Goal: Transaction & Acquisition: Purchase product/service

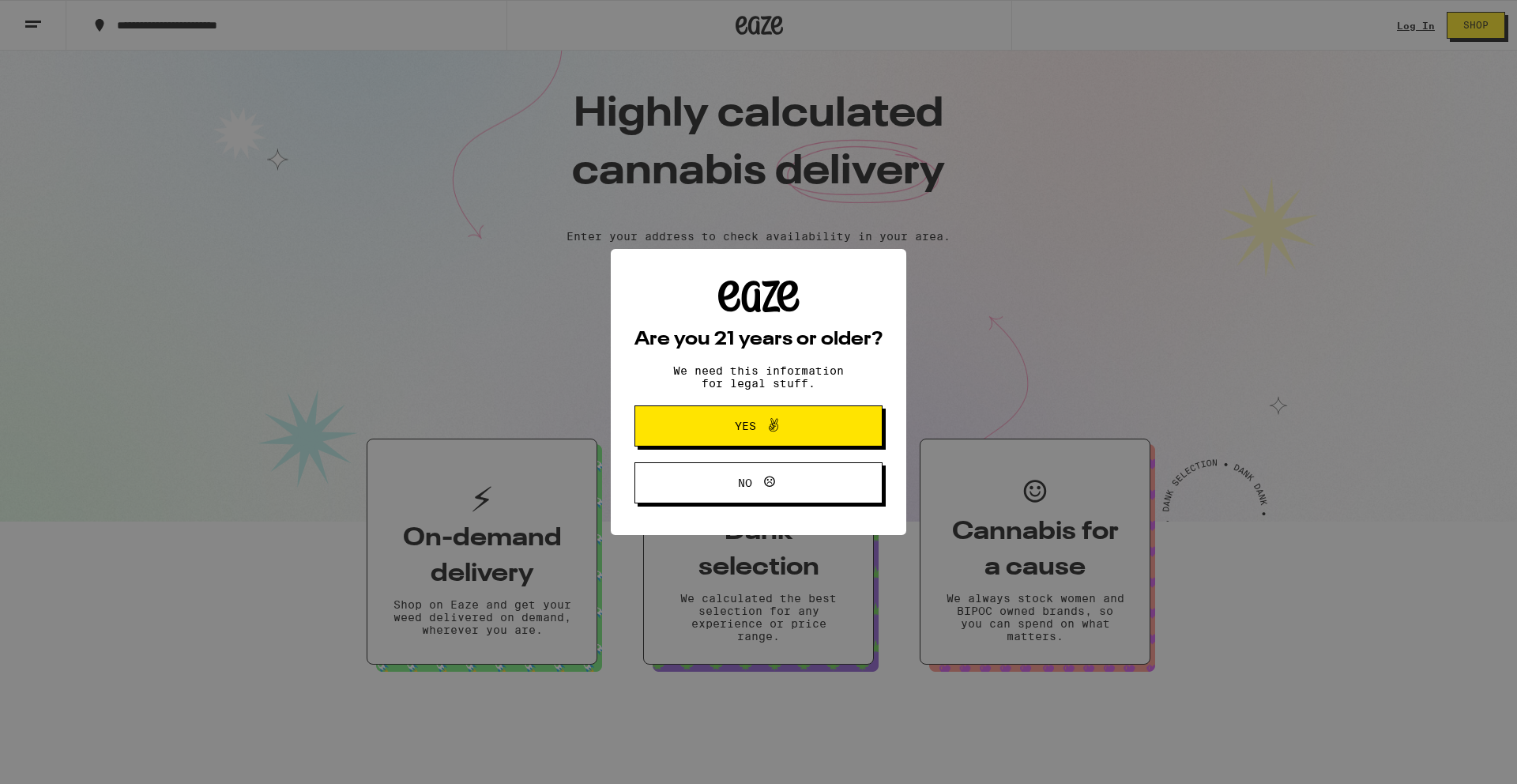
click at [755, 430] on span "Yes" at bounding box center [745, 426] width 21 height 11
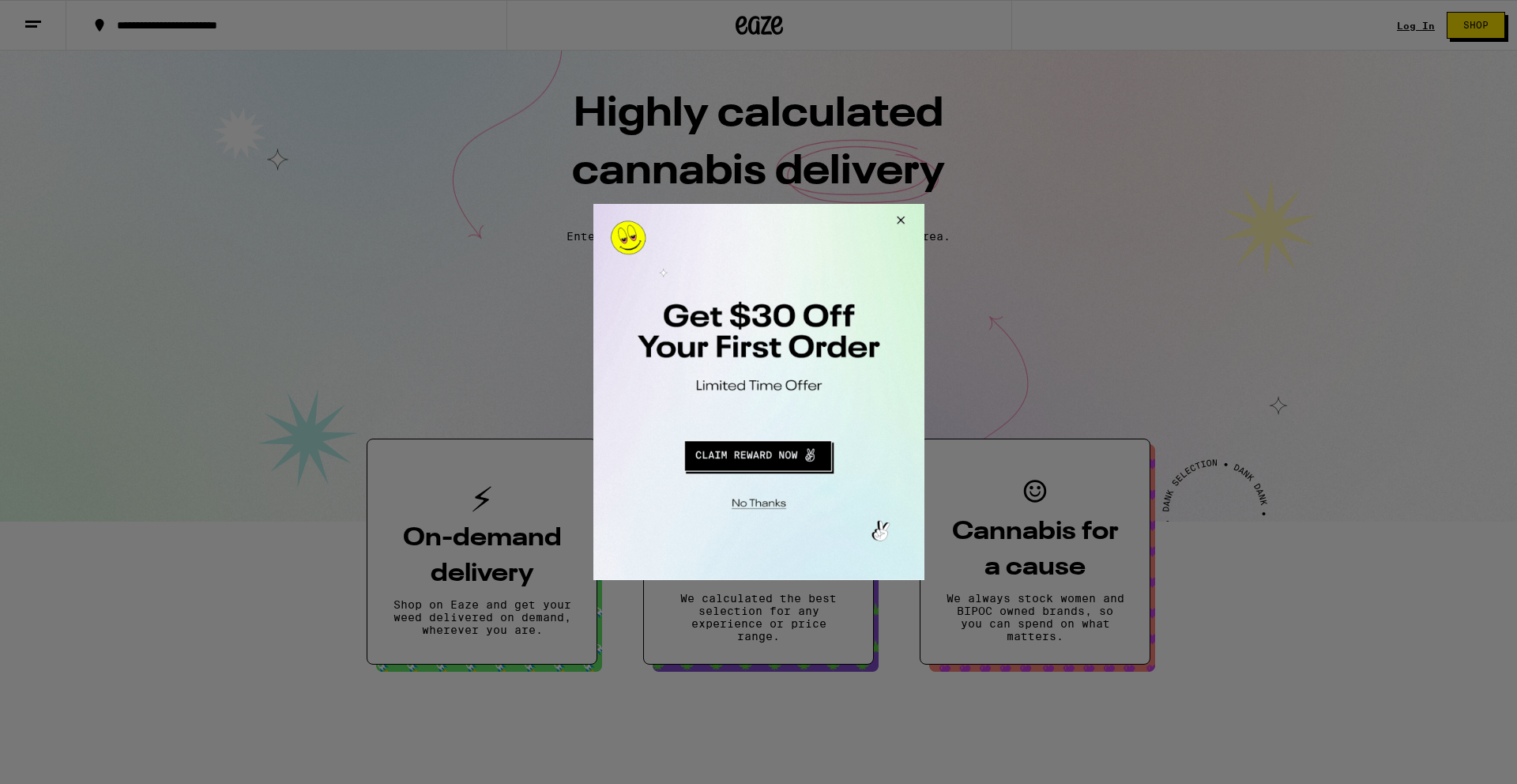
click at [896, 218] on button "Close Modal" at bounding box center [898, 223] width 43 height 38
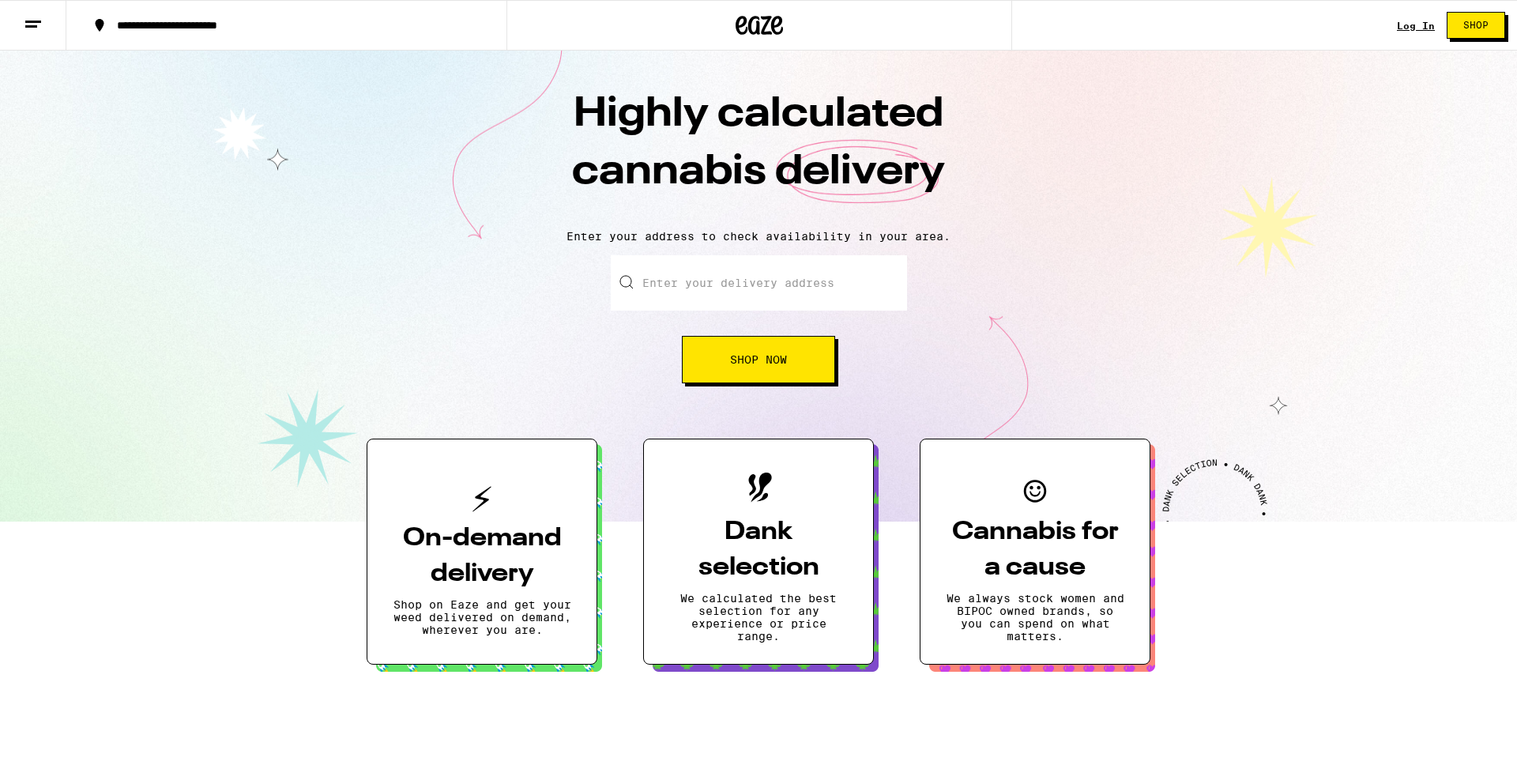
click at [1406, 27] on link "Log In" at bounding box center [1417, 26] width 38 height 10
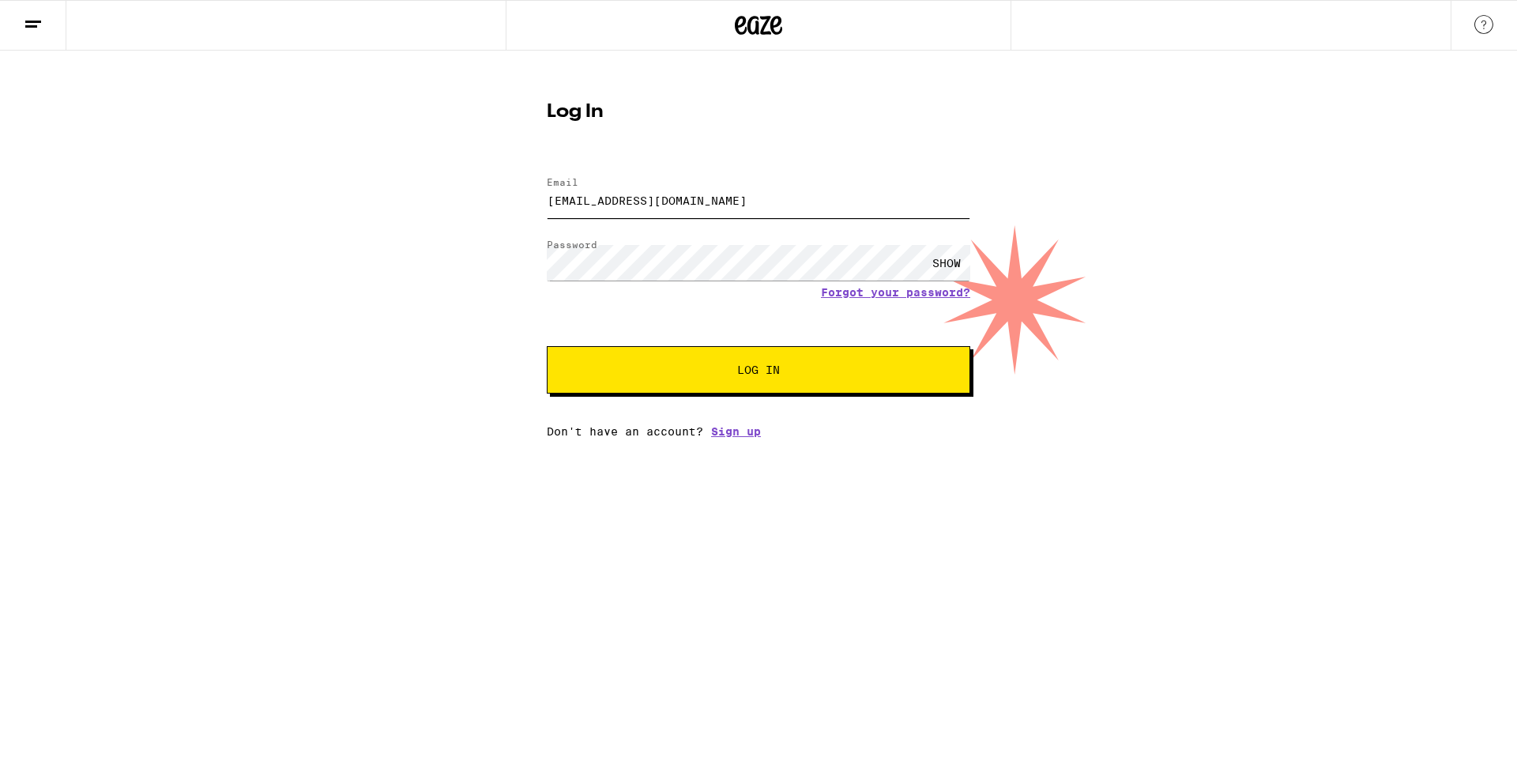
click at [758, 197] on input "martinez_rosa23@yahoo.com" at bounding box center [758, 199] width 424 height 35
type input "jortiz8777@gmail.com"
click at [725, 366] on span "Log In" at bounding box center [758, 370] width 296 height 11
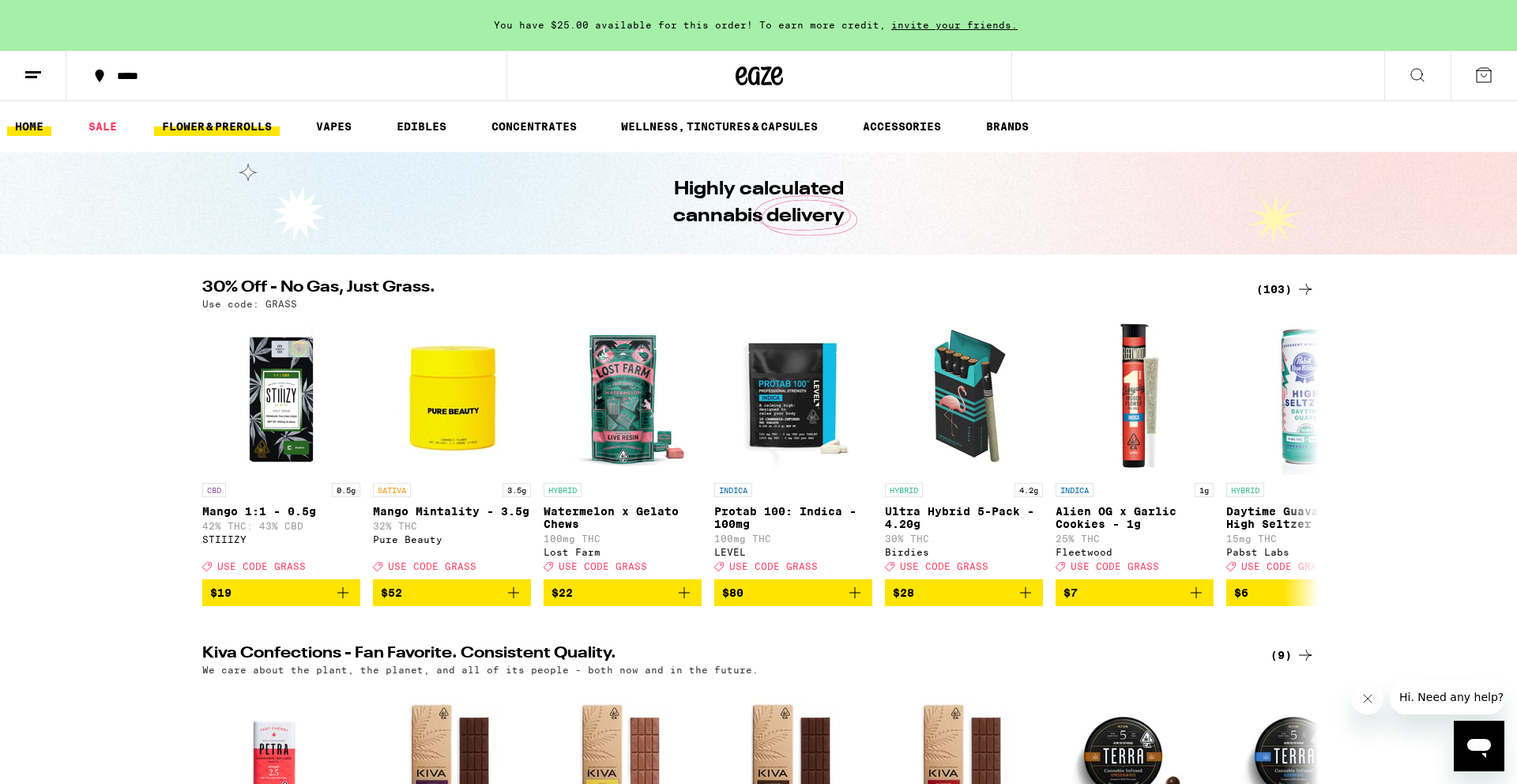
click at [247, 133] on link "FLOWER & PREROLLS" at bounding box center [218, 127] width 126 height 19
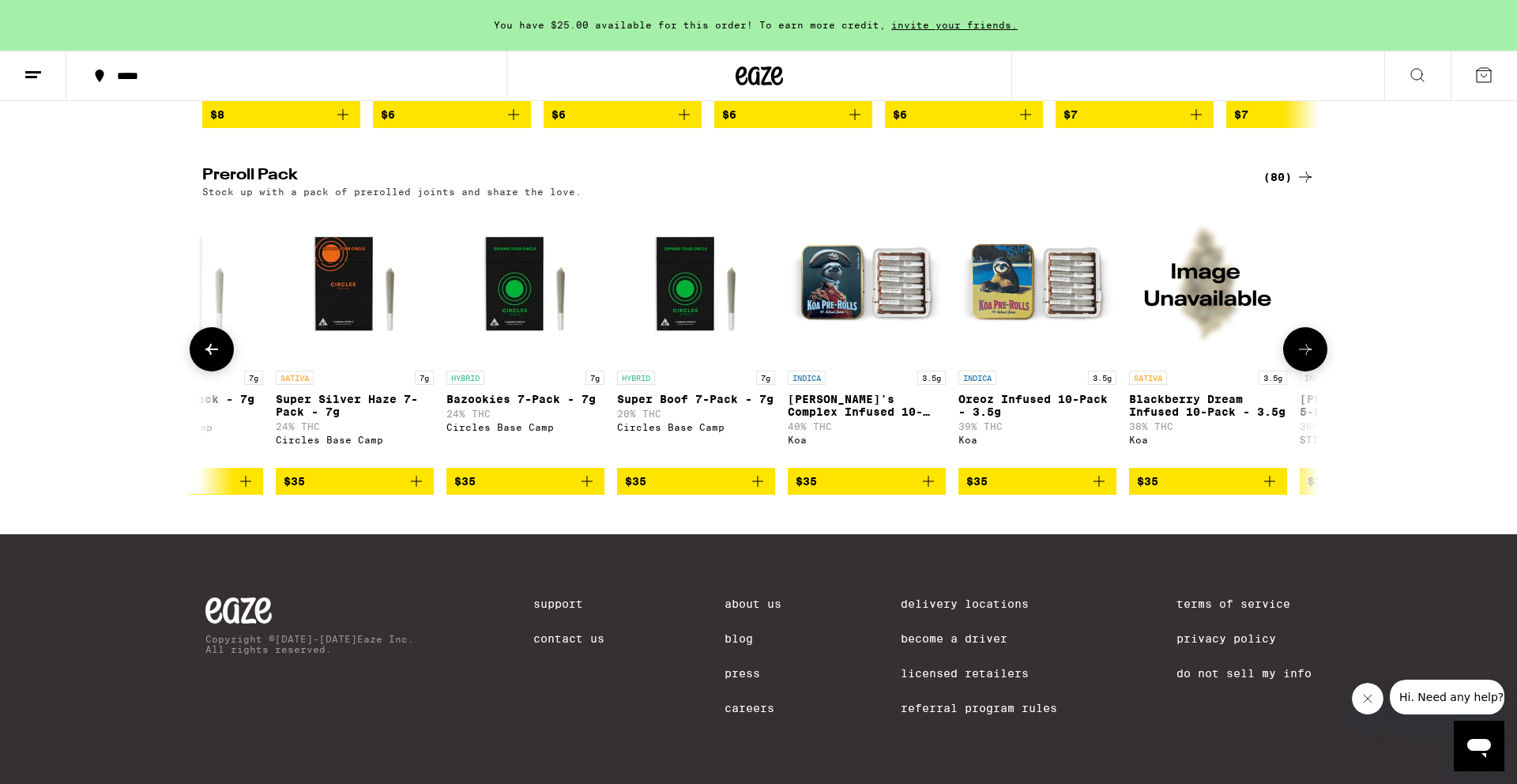
scroll to position [0, 4372]
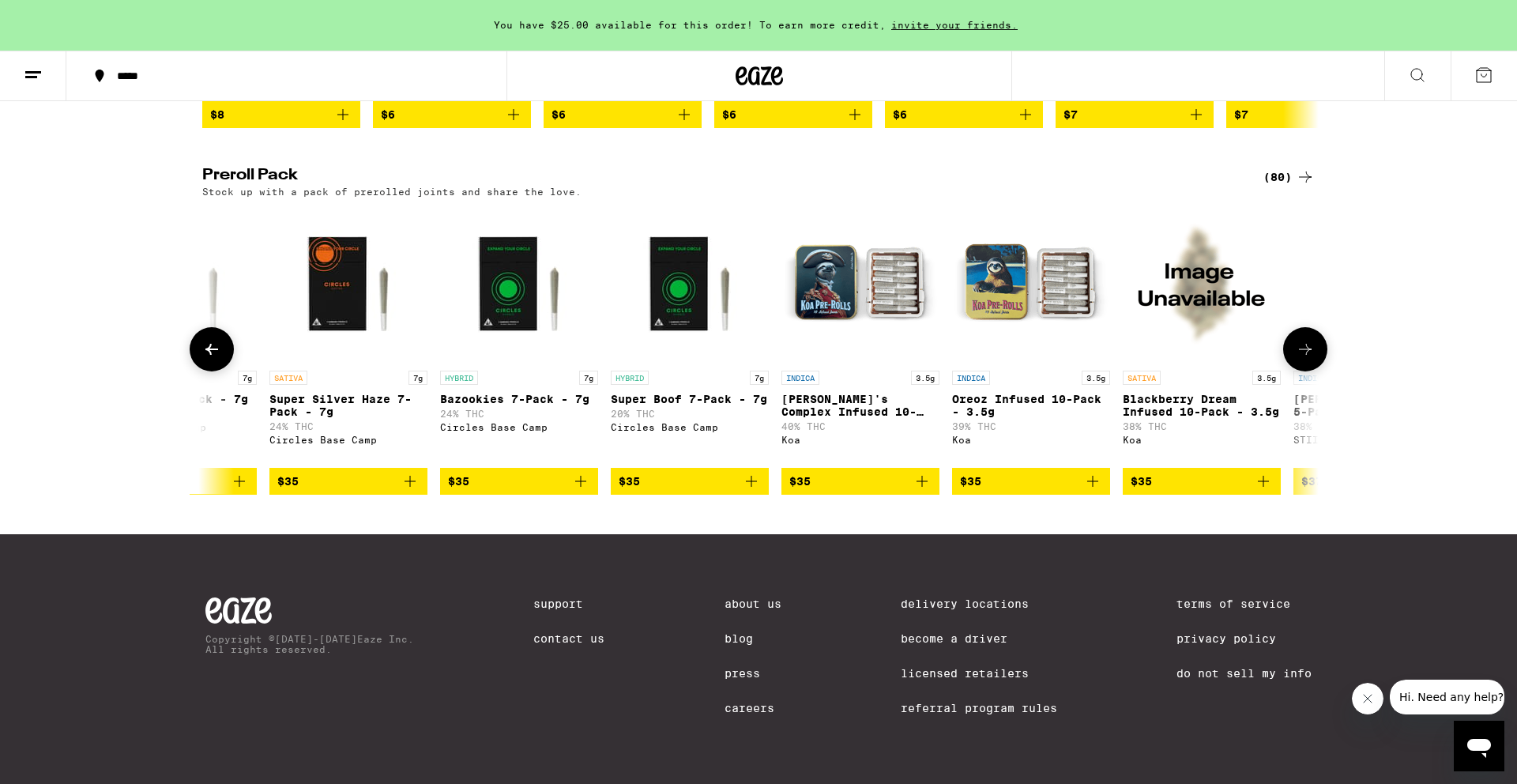
click at [919, 485] on icon "Add to bag" at bounding box center [923, 482] width 19 height 19
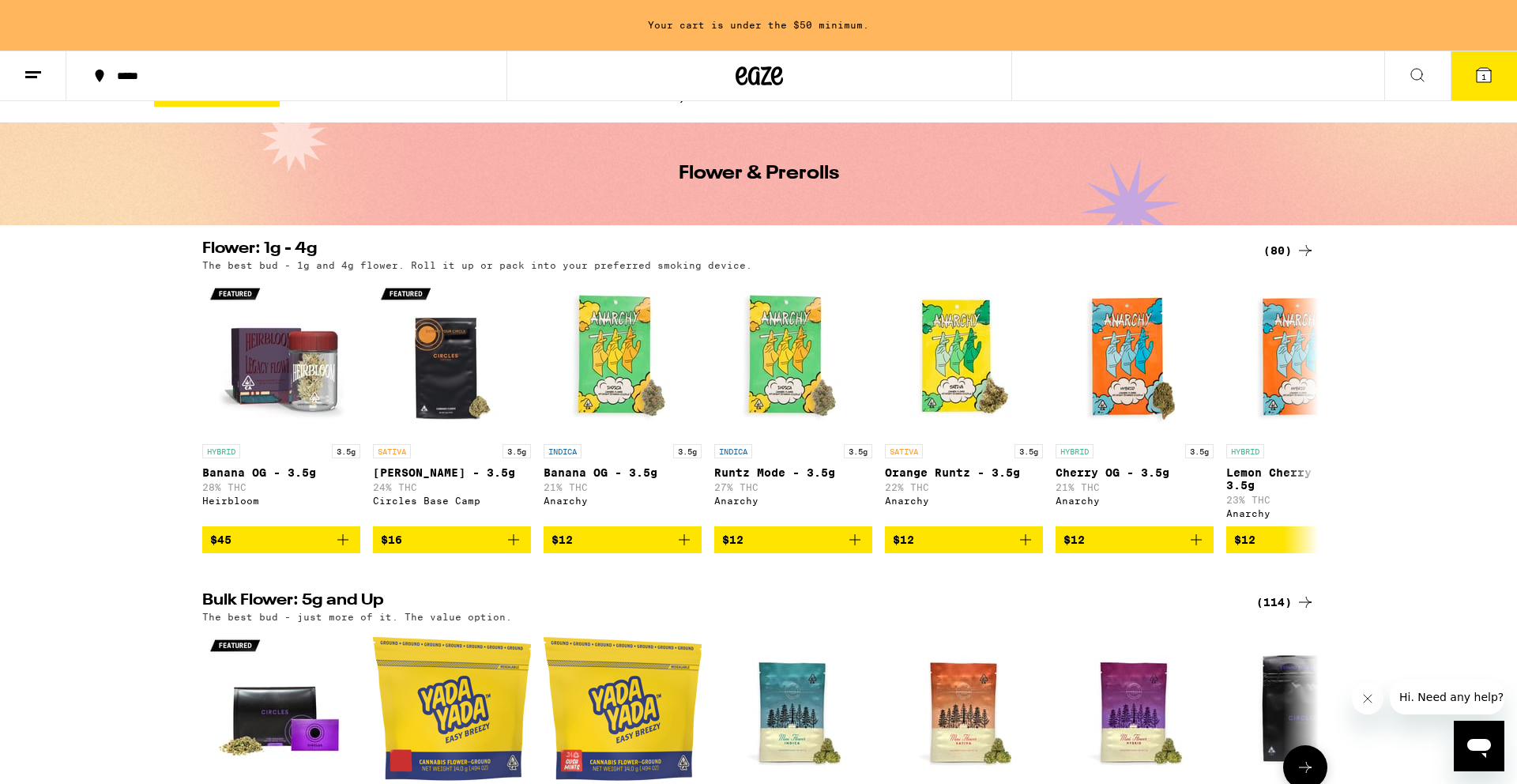
scroll to position [0, 0]
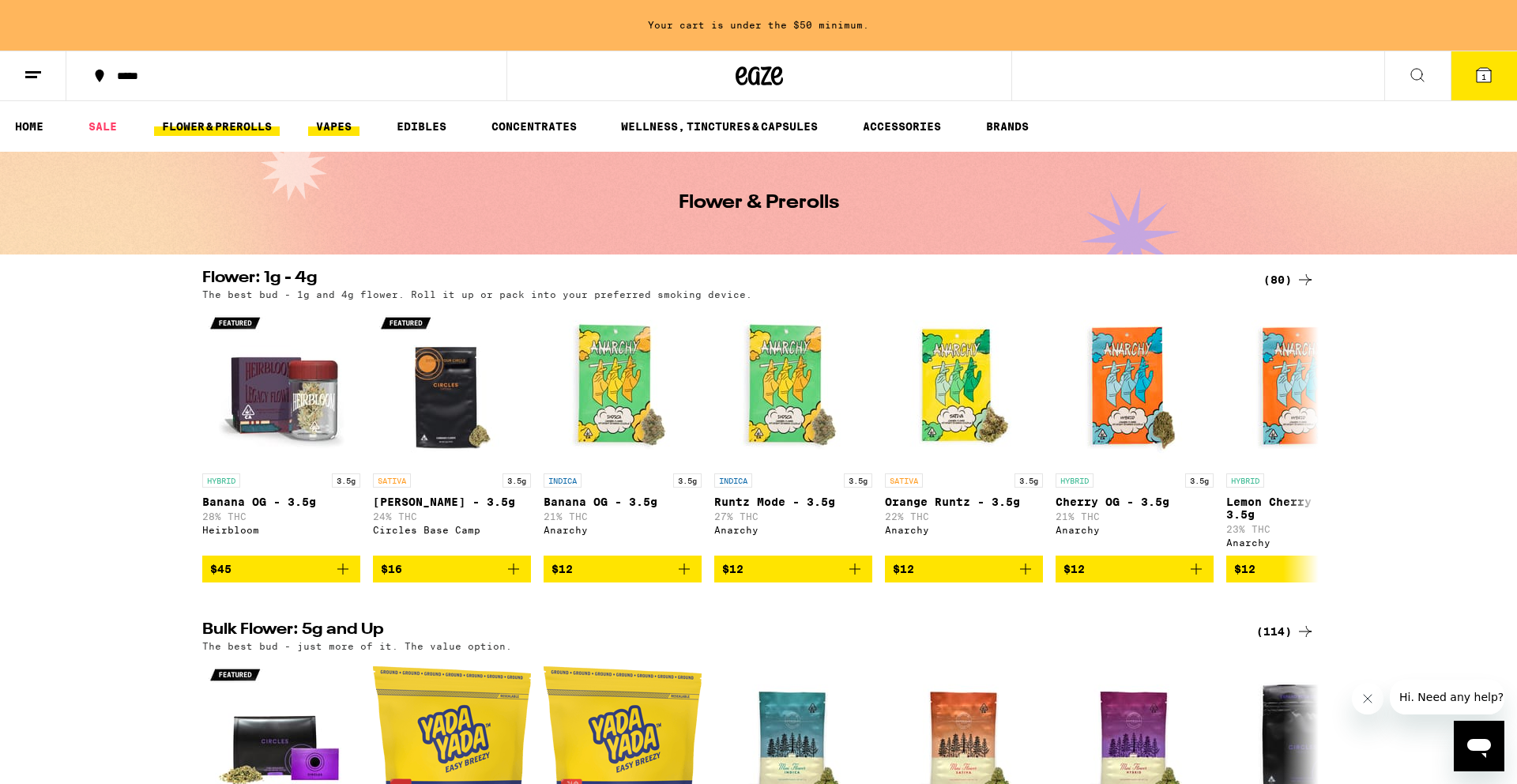
click at [343, 122] on link "VAPES" at bounding box center [334, 127] width 52 height 19
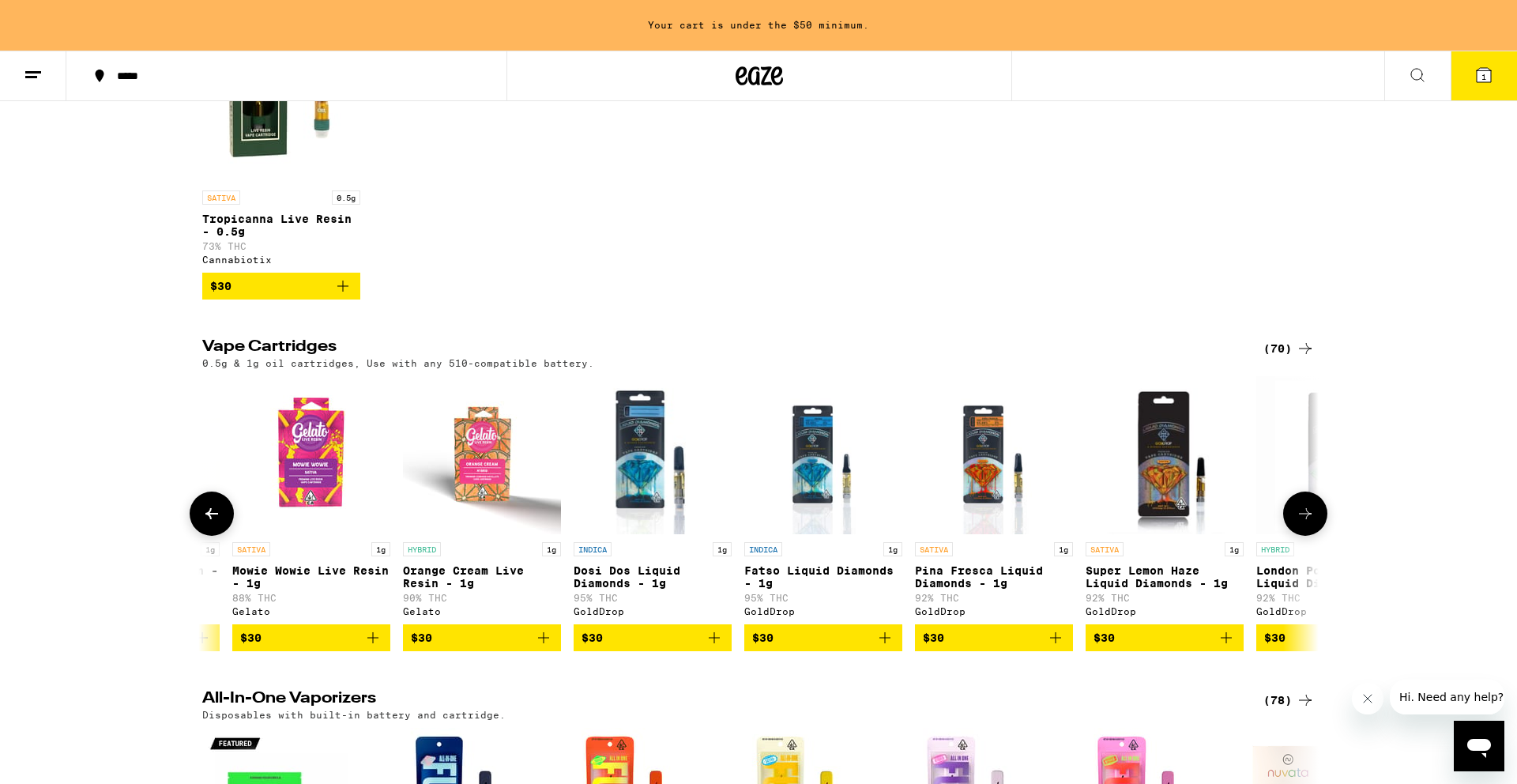
scroll to position [0, 4414]
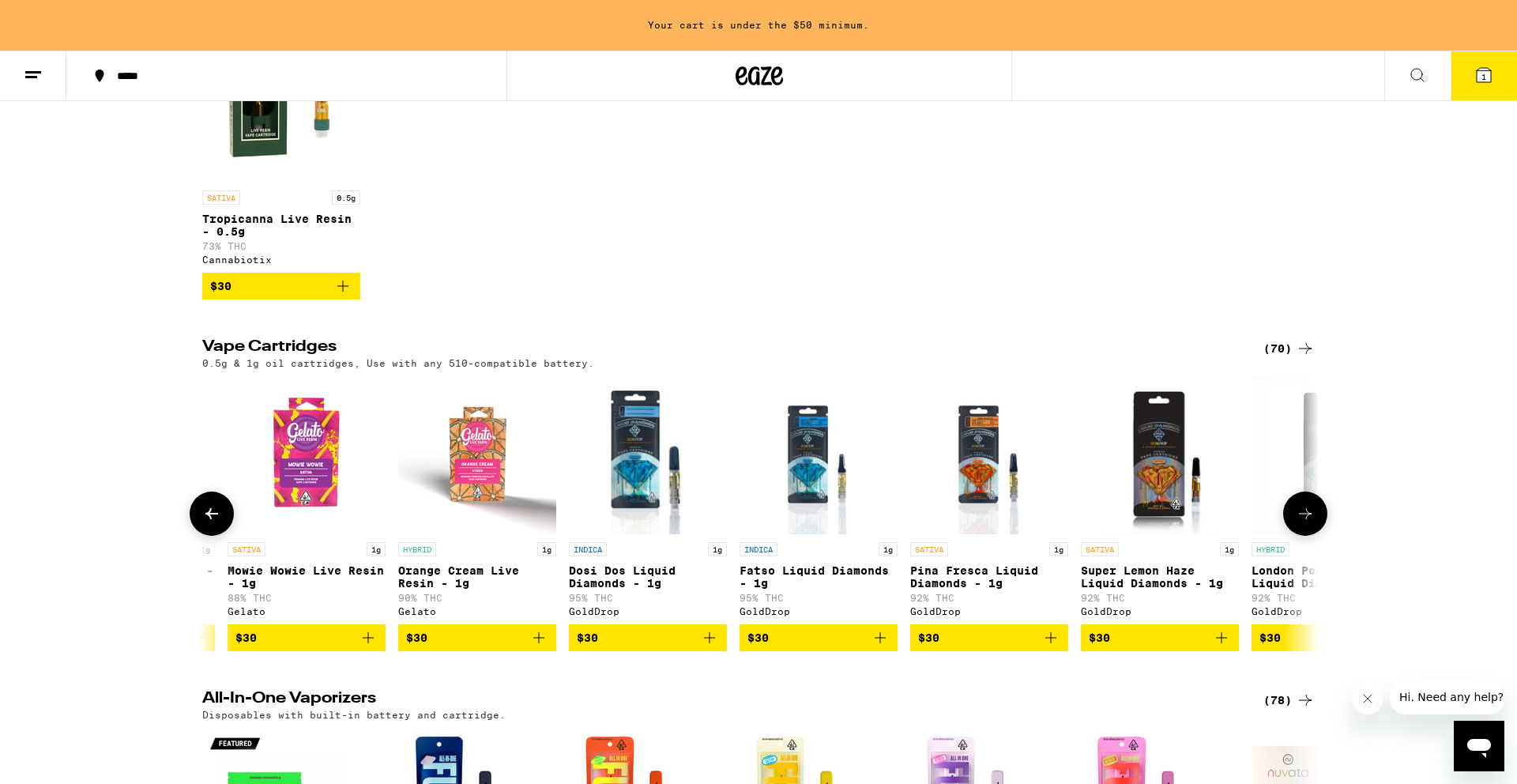
click at [825, 589] on p "Fatso Liquid Diamonds - 1g" at bounding box center [819, 576] width 158 height 26
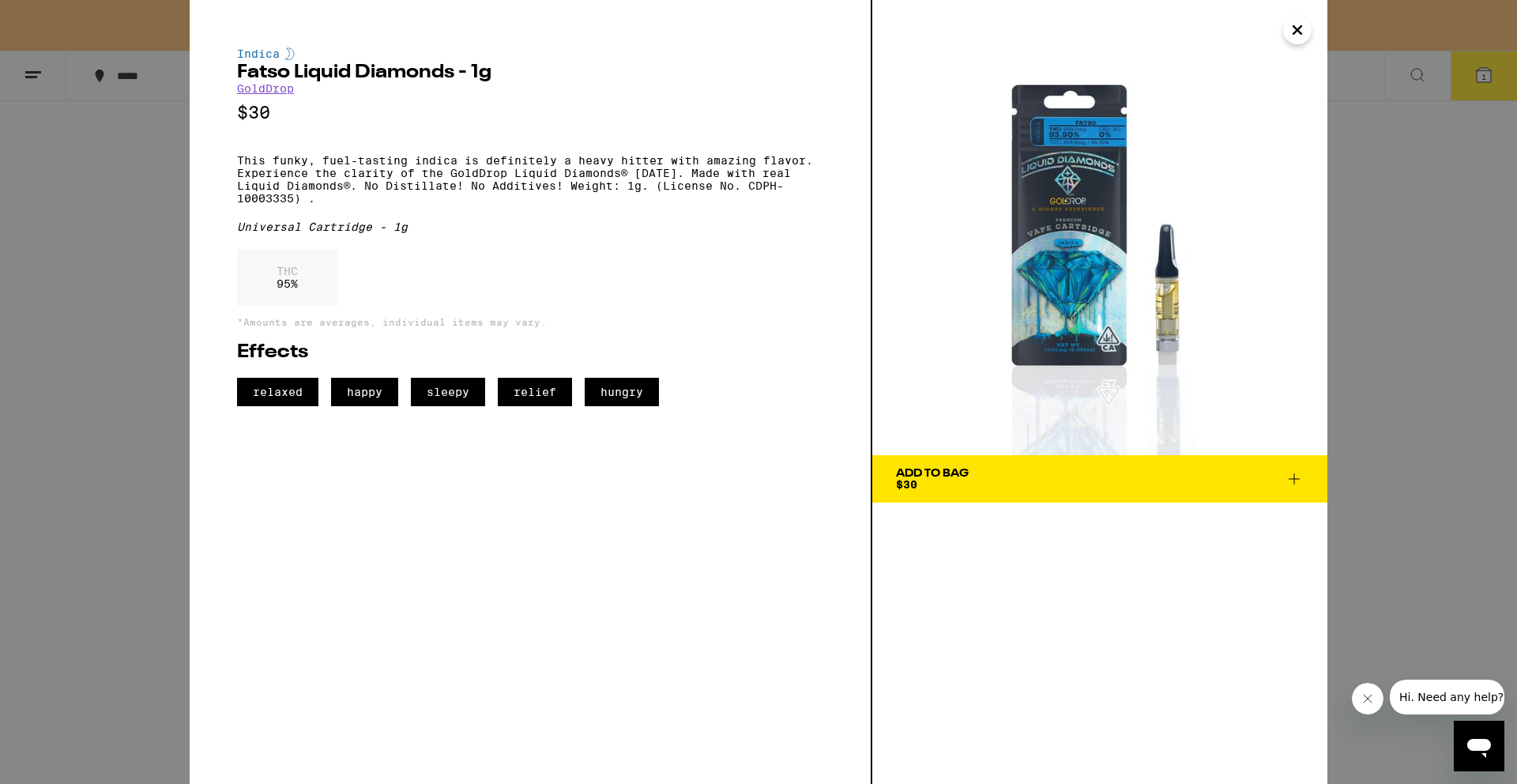
click at [1300, 29] on icon "Close" at bounding box center [1298, 30] width 19 height 24
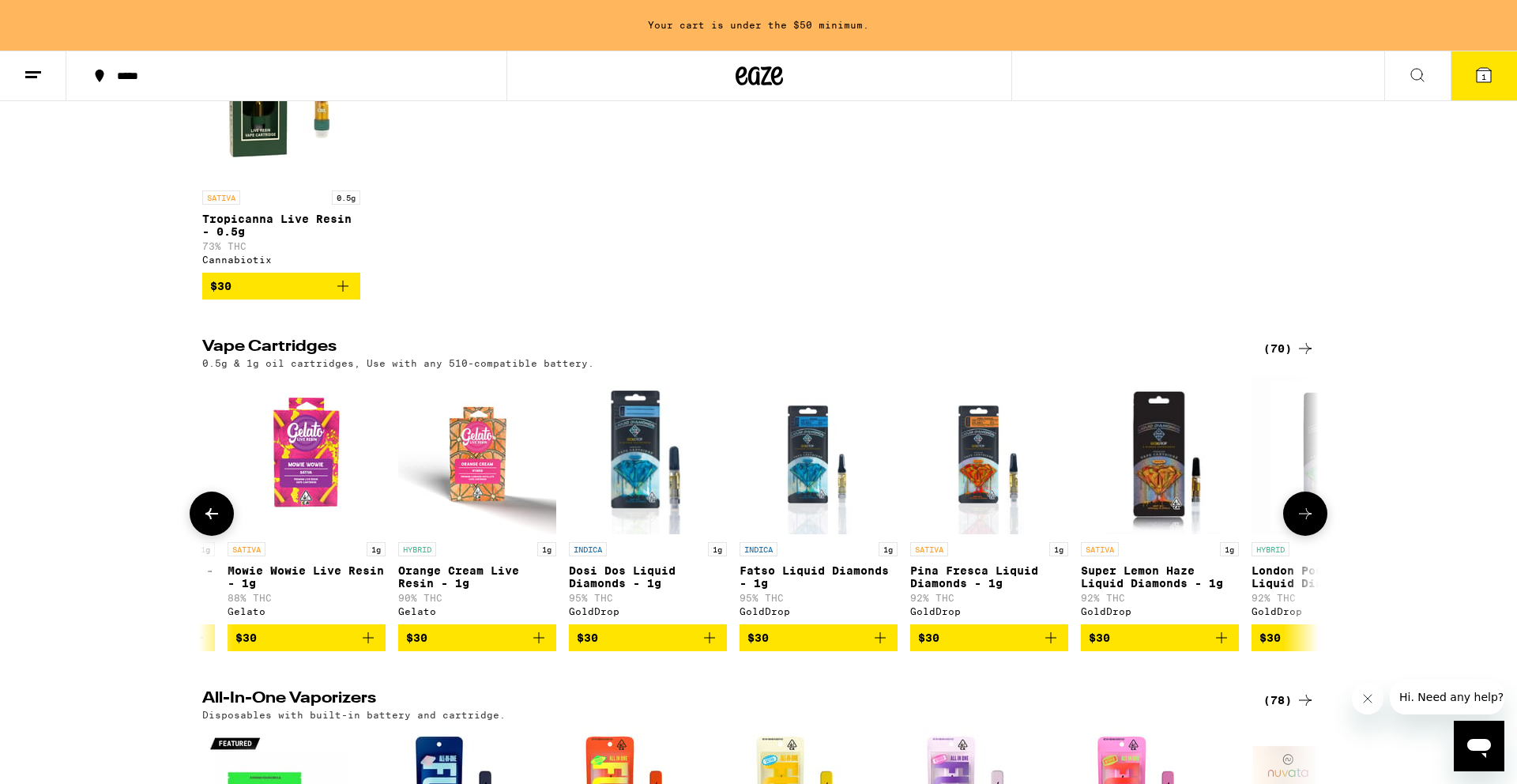
click at [879, 647] on icon "Add to bag" at bounding box center [881, 638] width 19 height 19
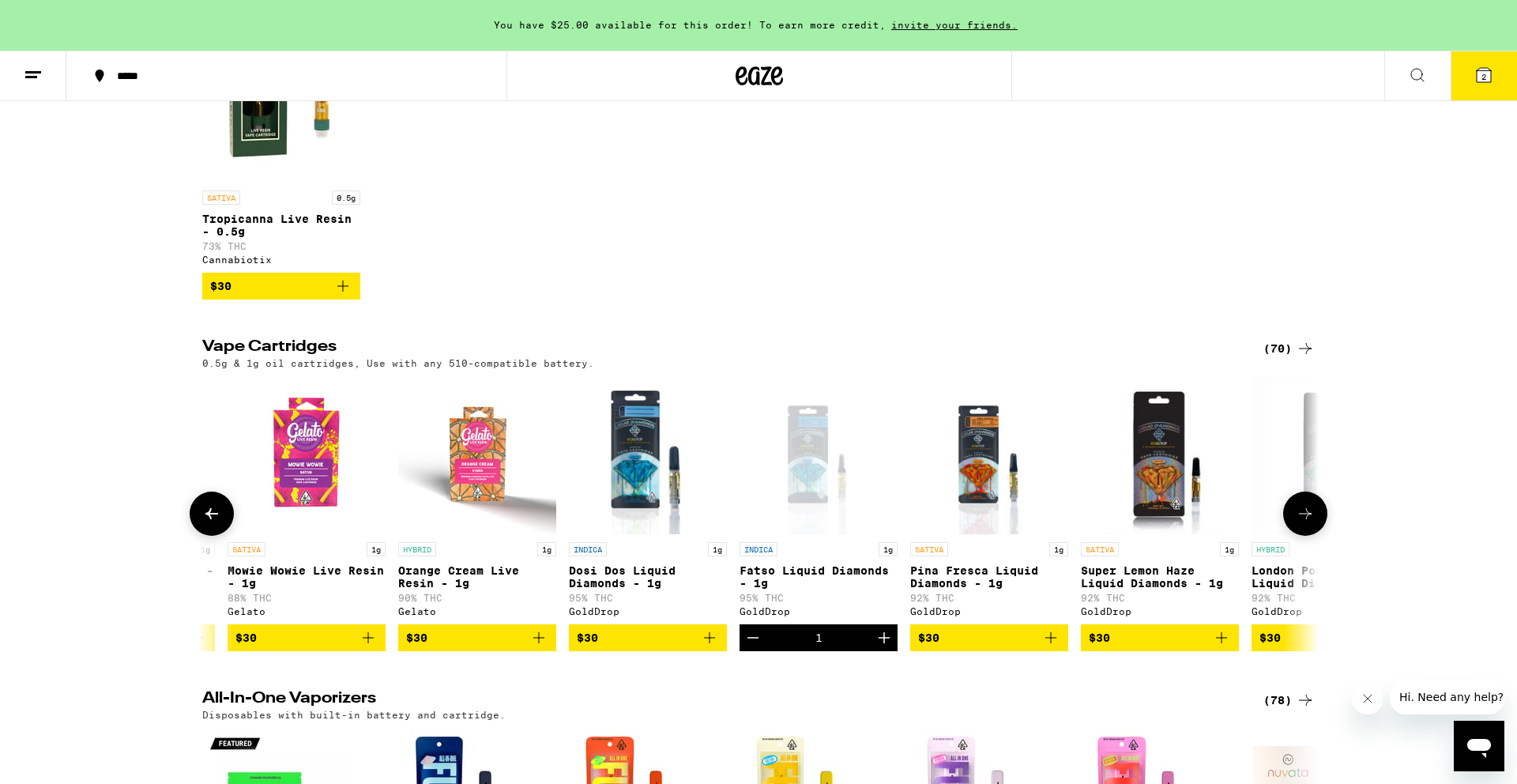
click at [1223, 647] on icon "Add to bag" at bounding box center [1222, 638] width 19 height 19
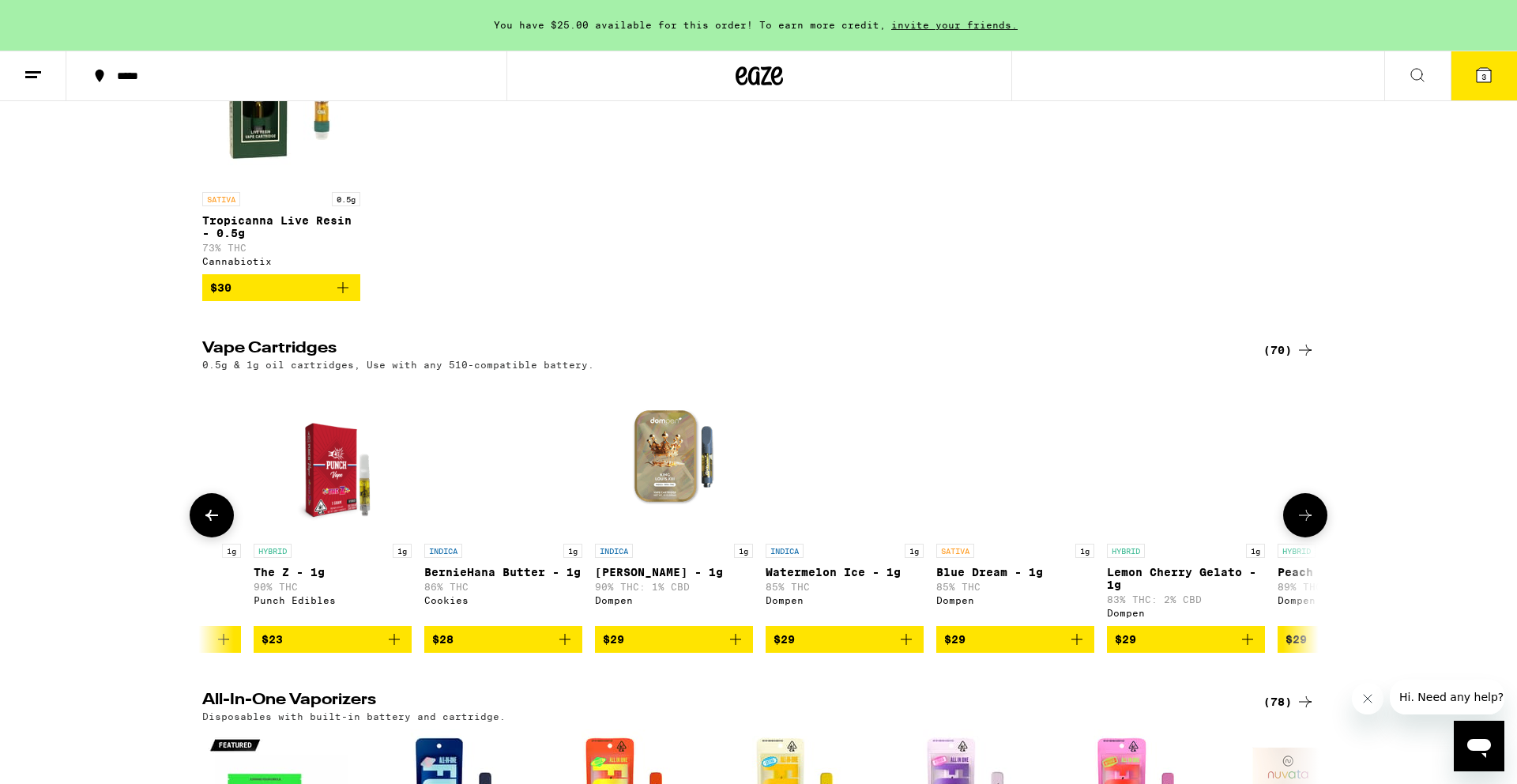
scroll to position [0, 2326]
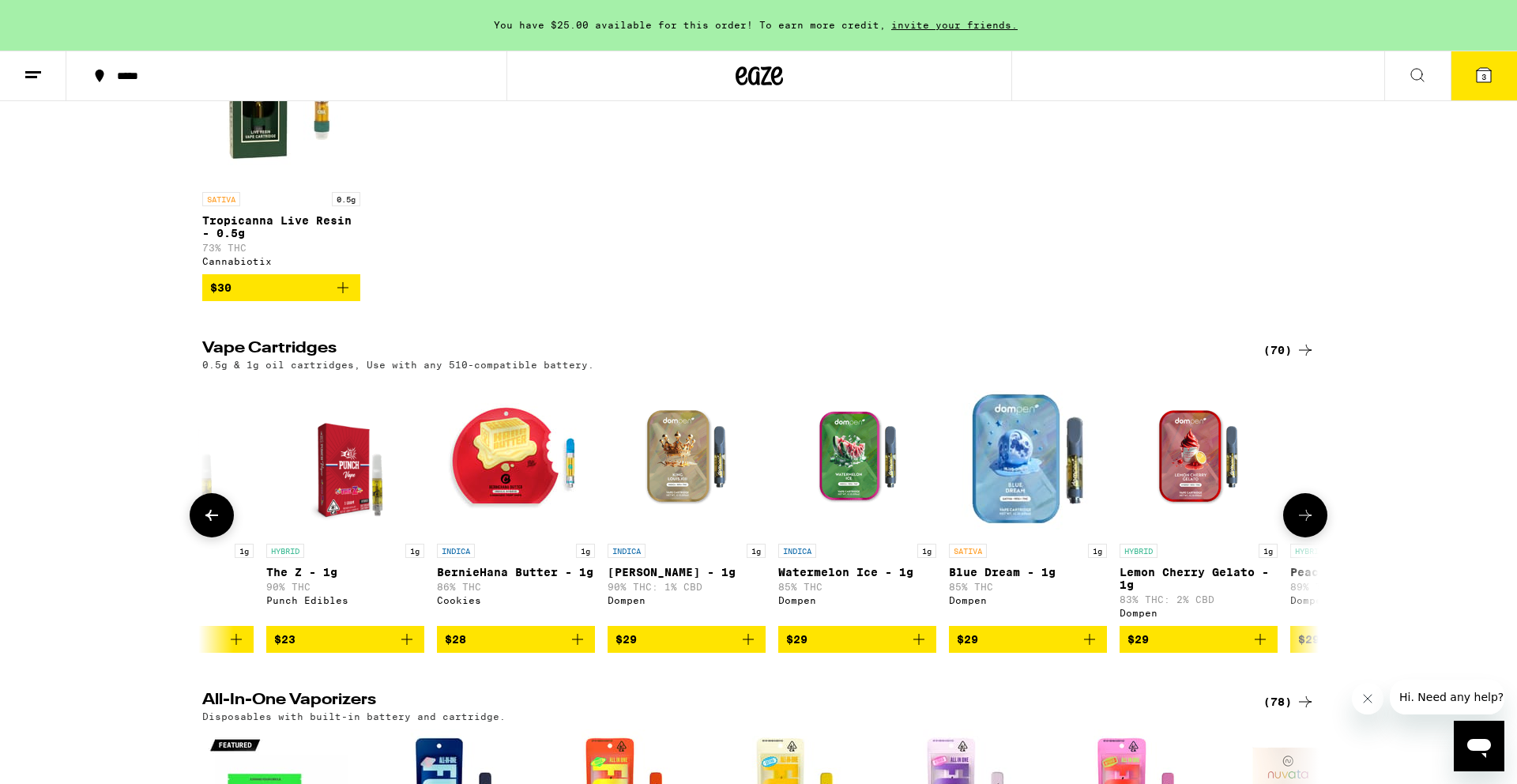
click at [740, 649] on icon "Add to bag" at bounding box center [749, 639] width 19 height 19
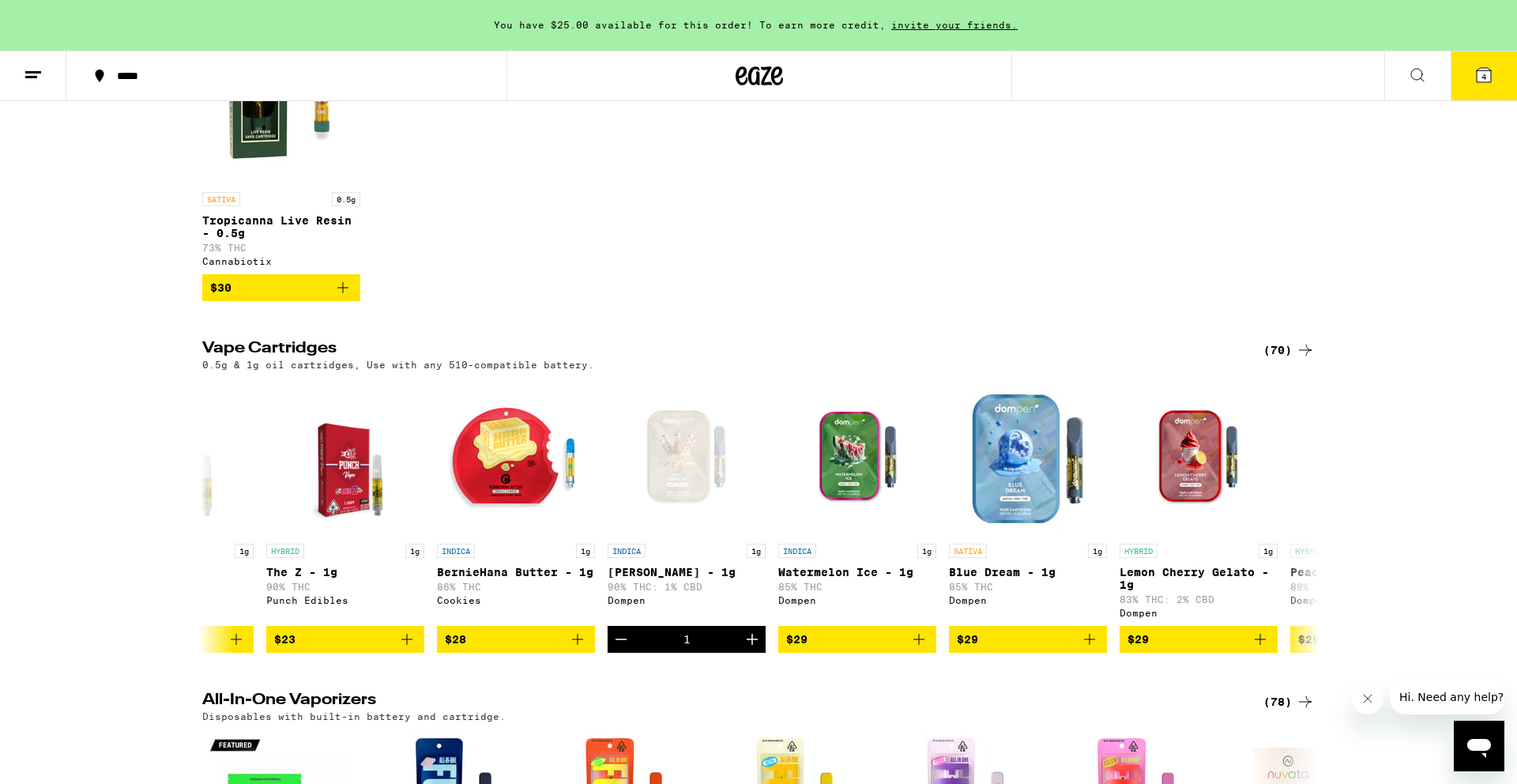
click at [1477, 75] on icon at bounding box center [1484, 74] width 14 height 14
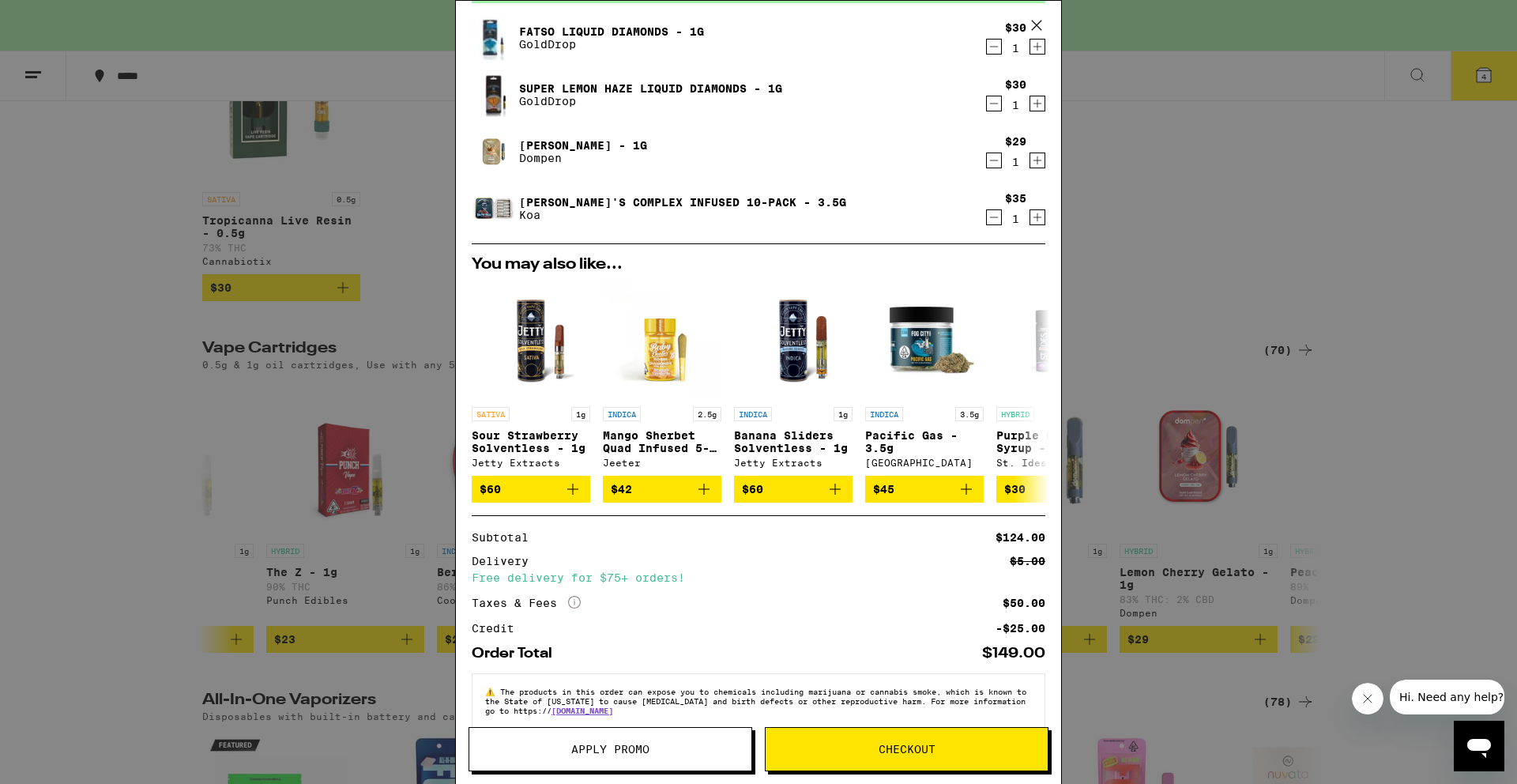
scroll to position [123, 0]
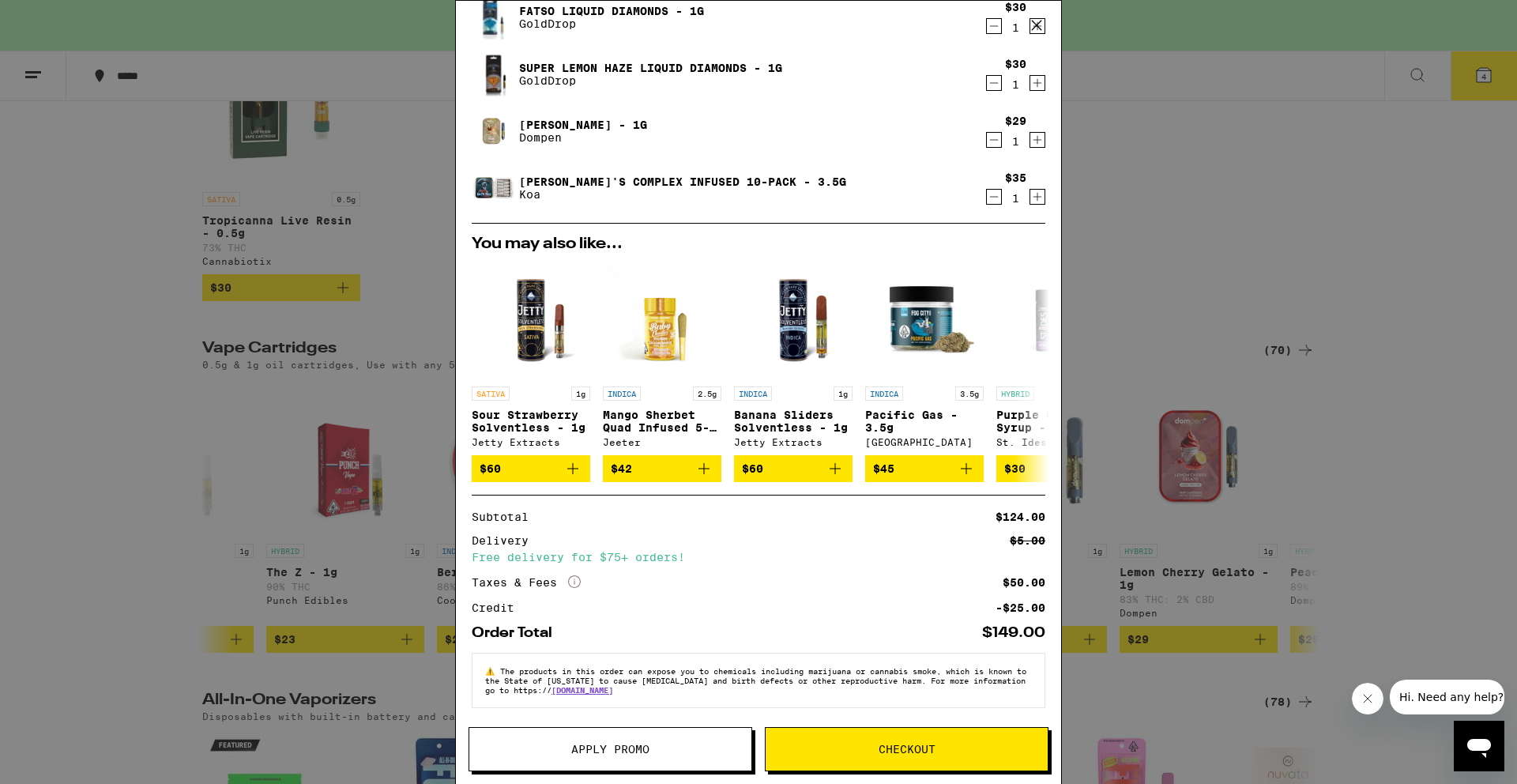
click at [640, 745] on span "Apply Promo" at bounding box center [611, 749] width 78 height 11
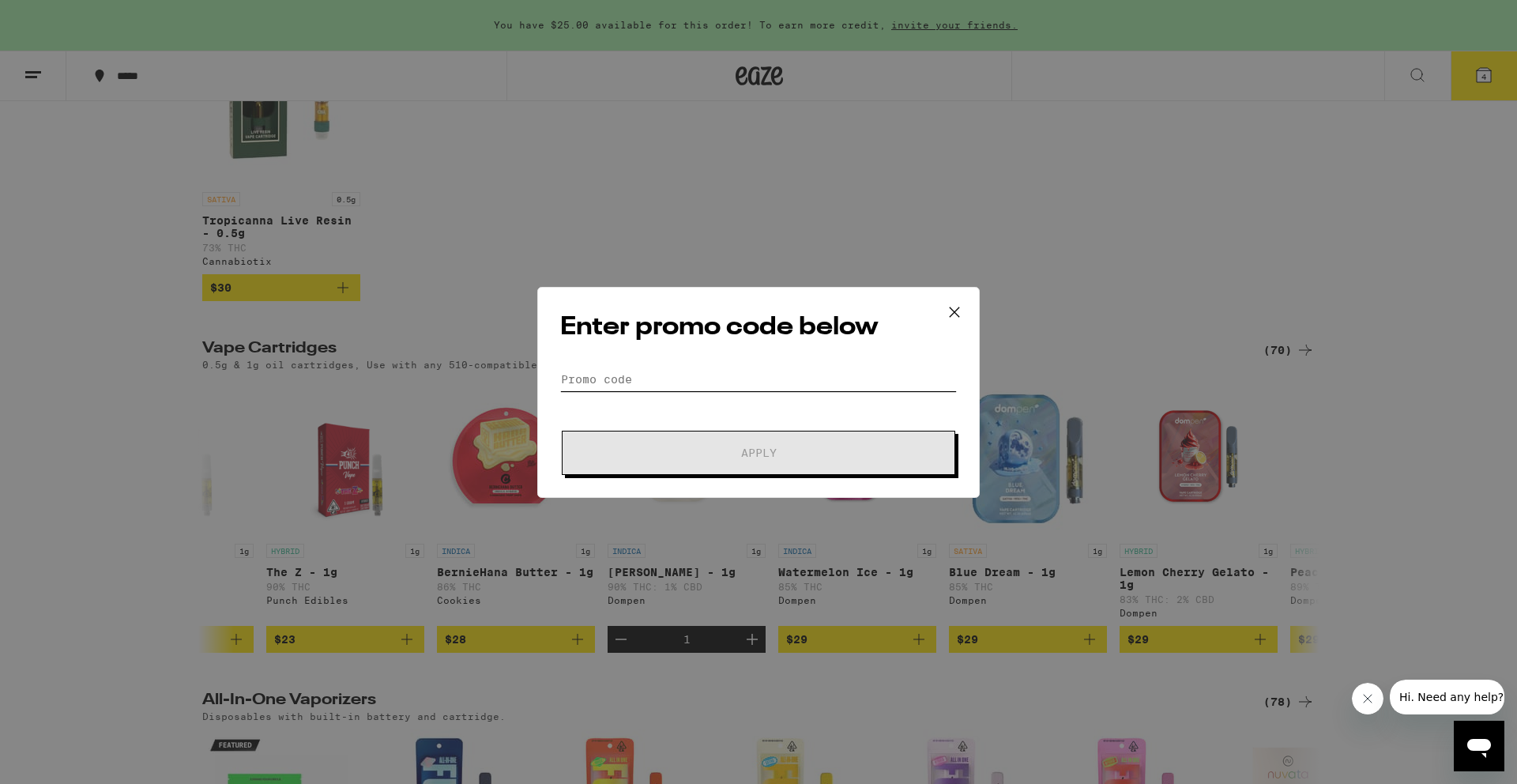
click at [606, 369] on input "Promo Code" at bounding box center [758, 379] width 397 height 24
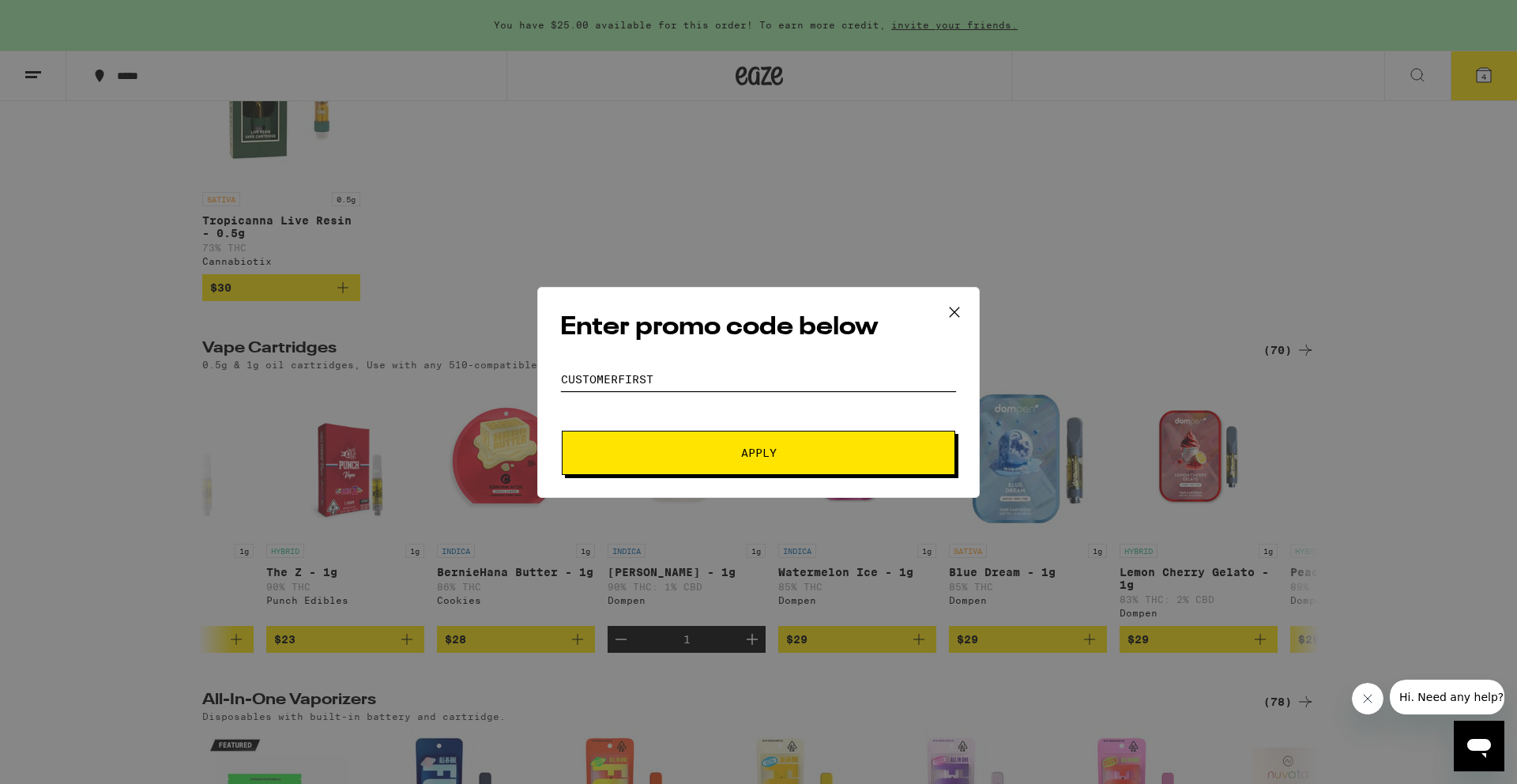
type input "customerfirst"
click at [698, 457] on span "Apply" at bounding box center [758, 453] width 284 height 11
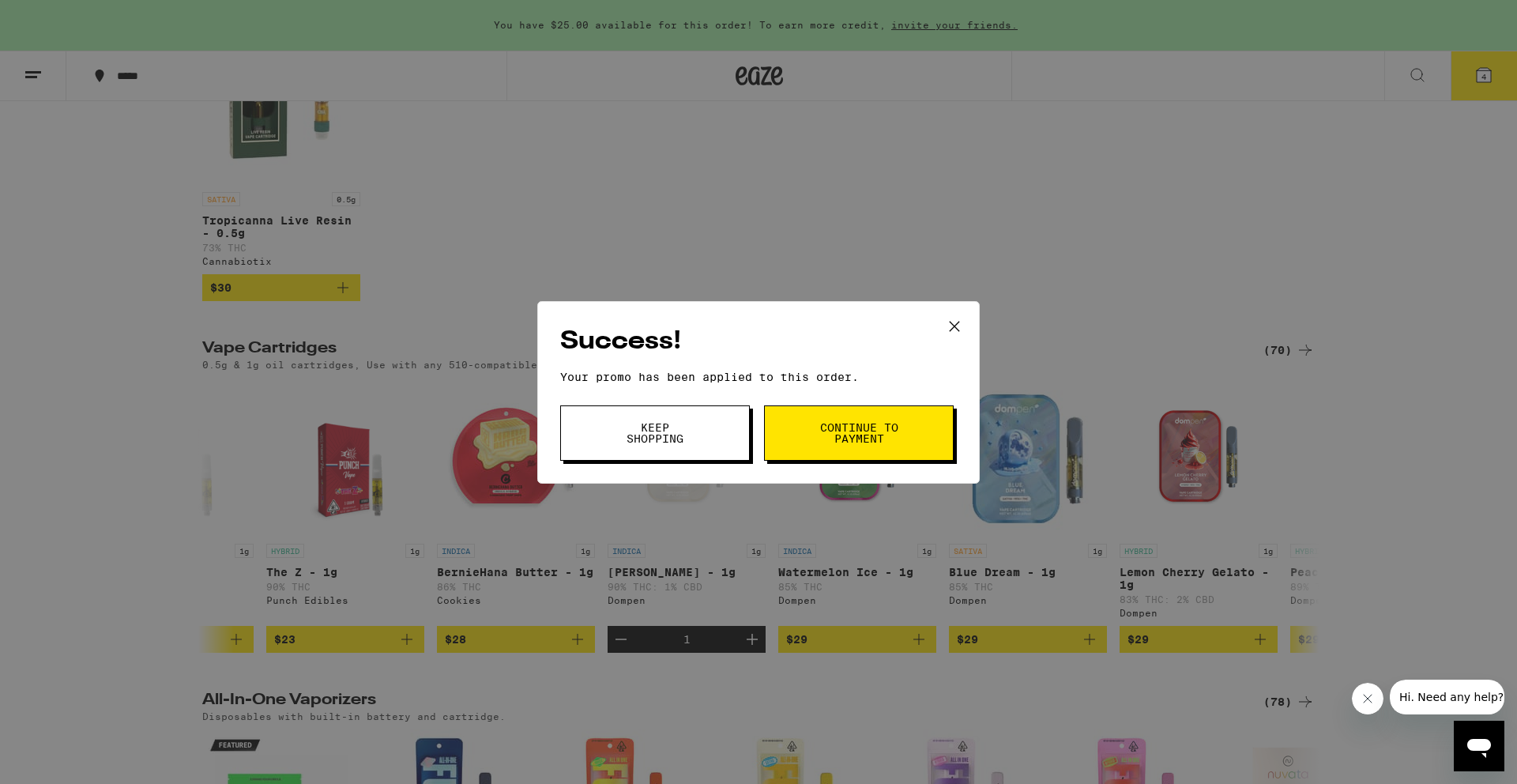
click at [821, 432] on span "Continue to payment" at bounding box center [859, 432] width 80 height 22
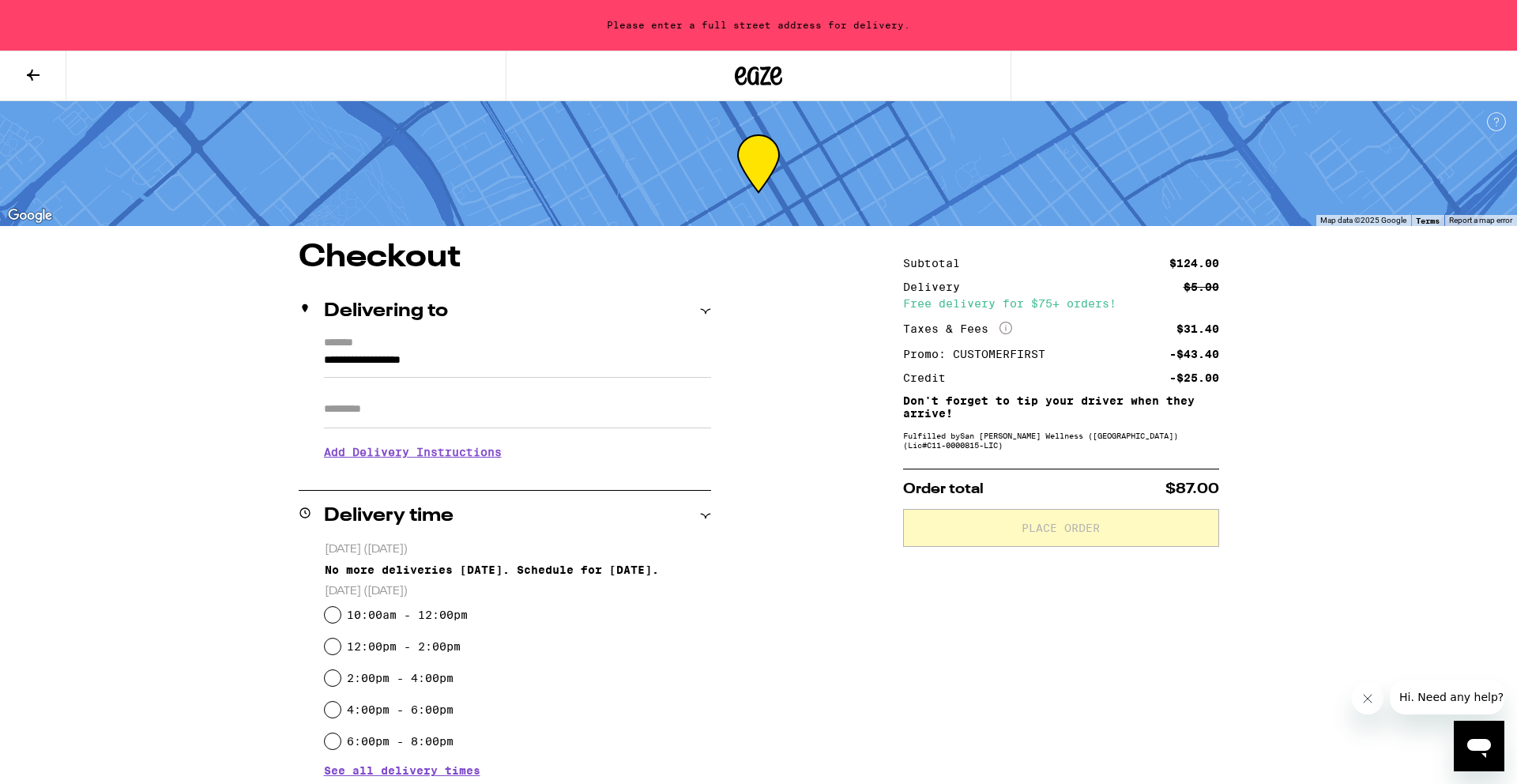
click at [324, 361] on input "**********" at bounding box center [518, 364] width 387 height 27
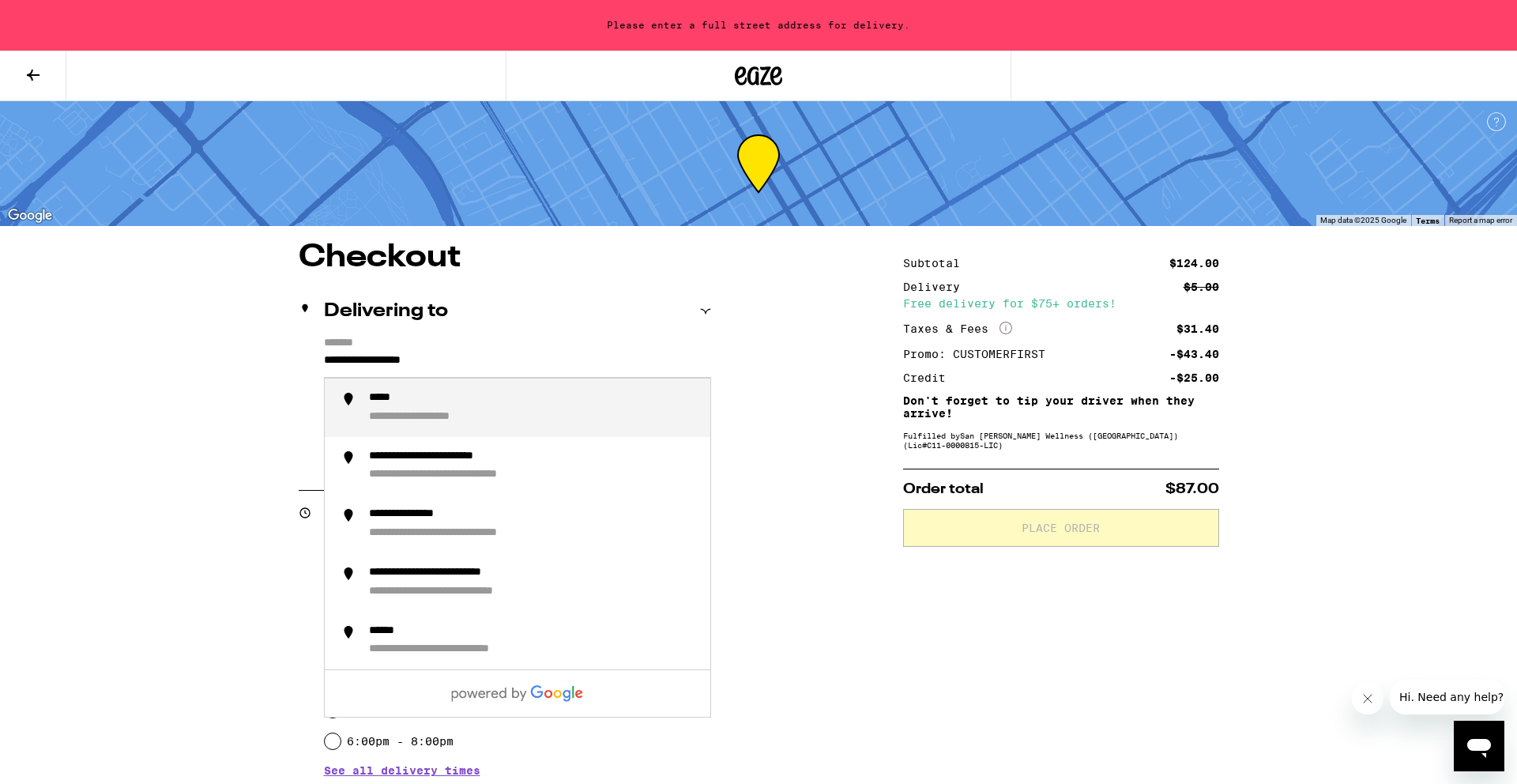
click at [847, 493] on div "**********" at bounding box center [758, 748] width 1138 height 1013
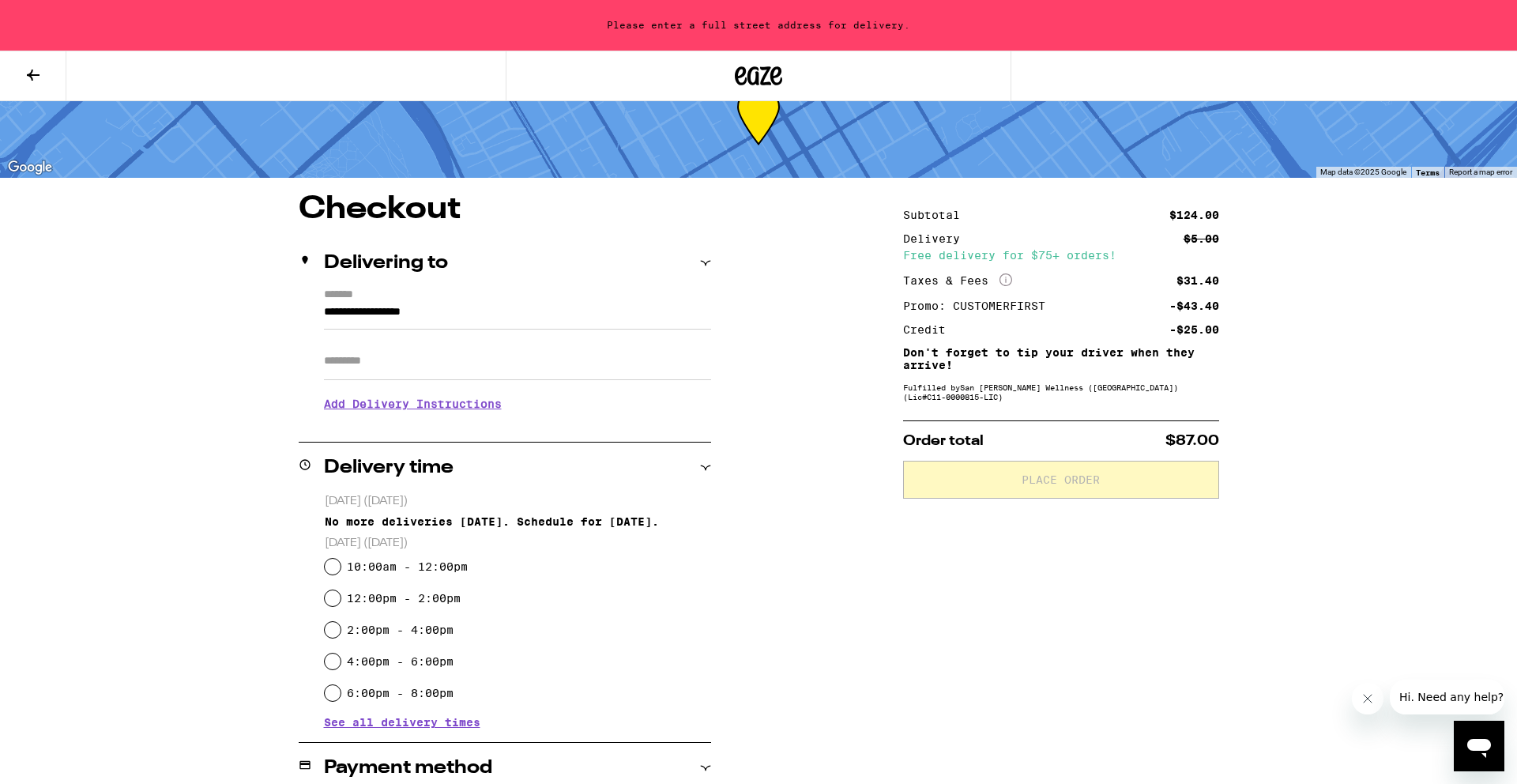
scroll to position [45, 0]
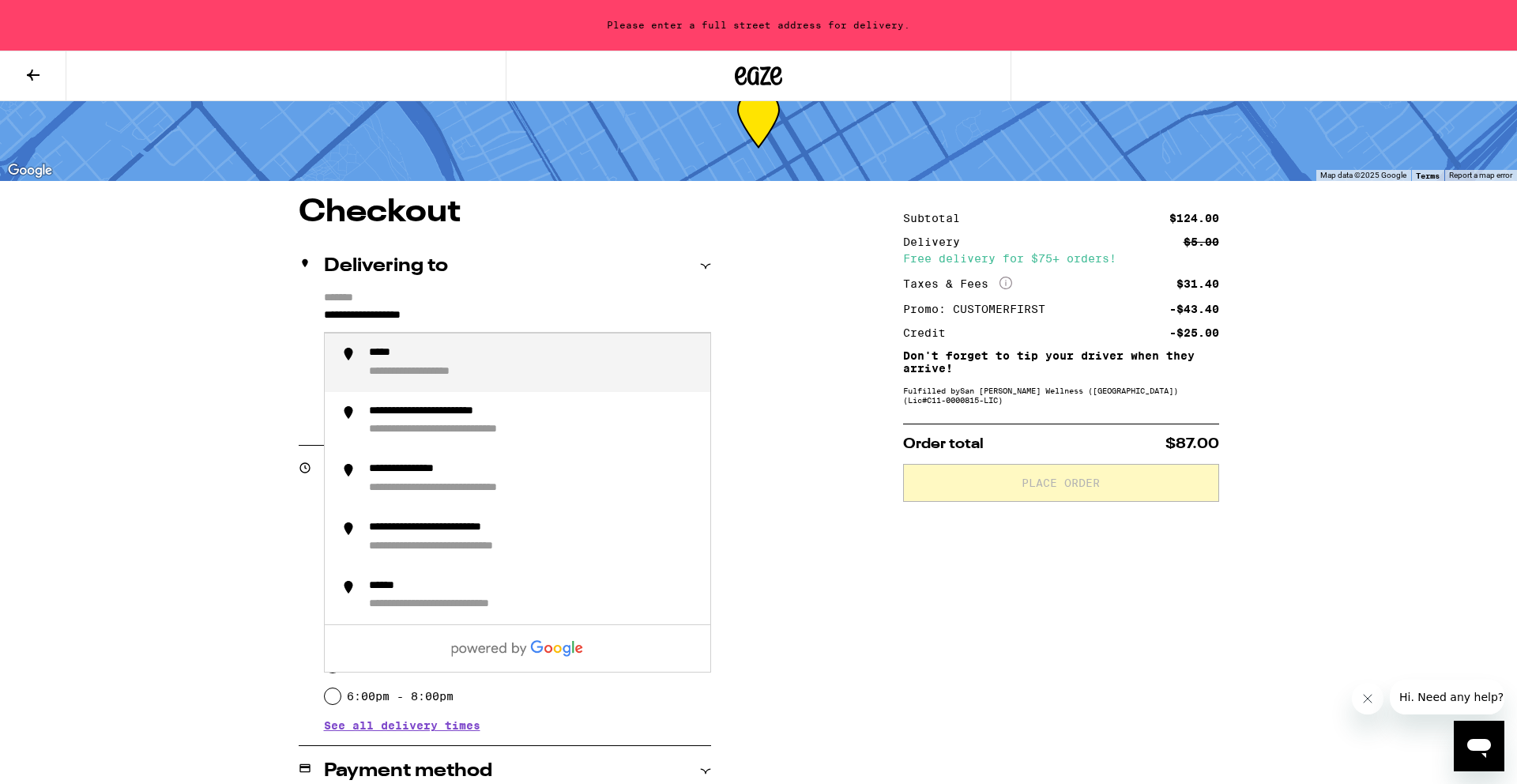
click at [449, 316] on input "**********" at bounding box center [518, 320] width 387 height 27
drag, startPoint x: 482, startPoint y: 321, endPoint x: 311, endPoint y: 319, distance: 171.0
click at [311, 319] on div "**********" at bounding box center [505, 360] width 412 height 135
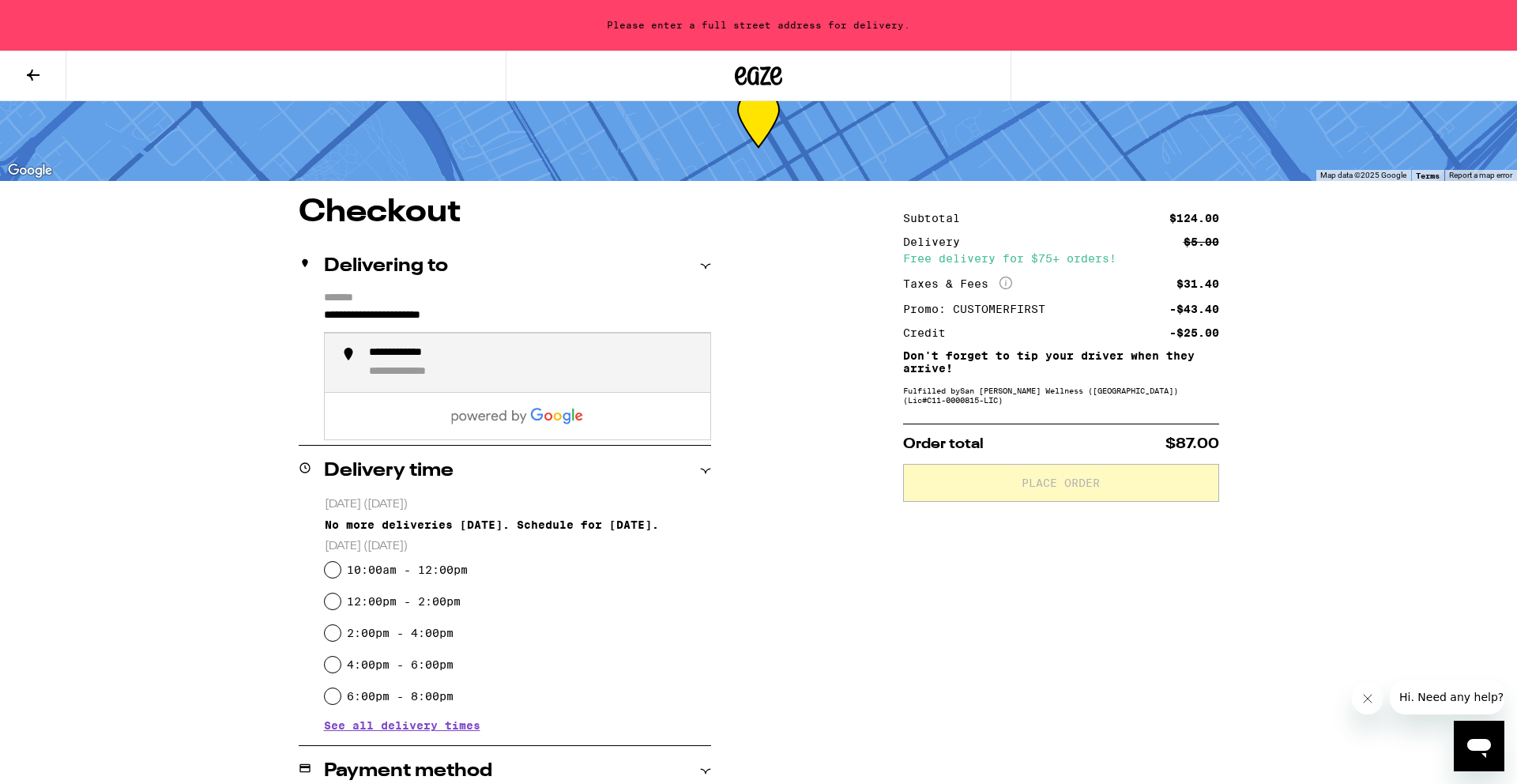
click at [374, 371] on div "**********" at bounding box center [419, 372] width 100 height 14
type input "**********"
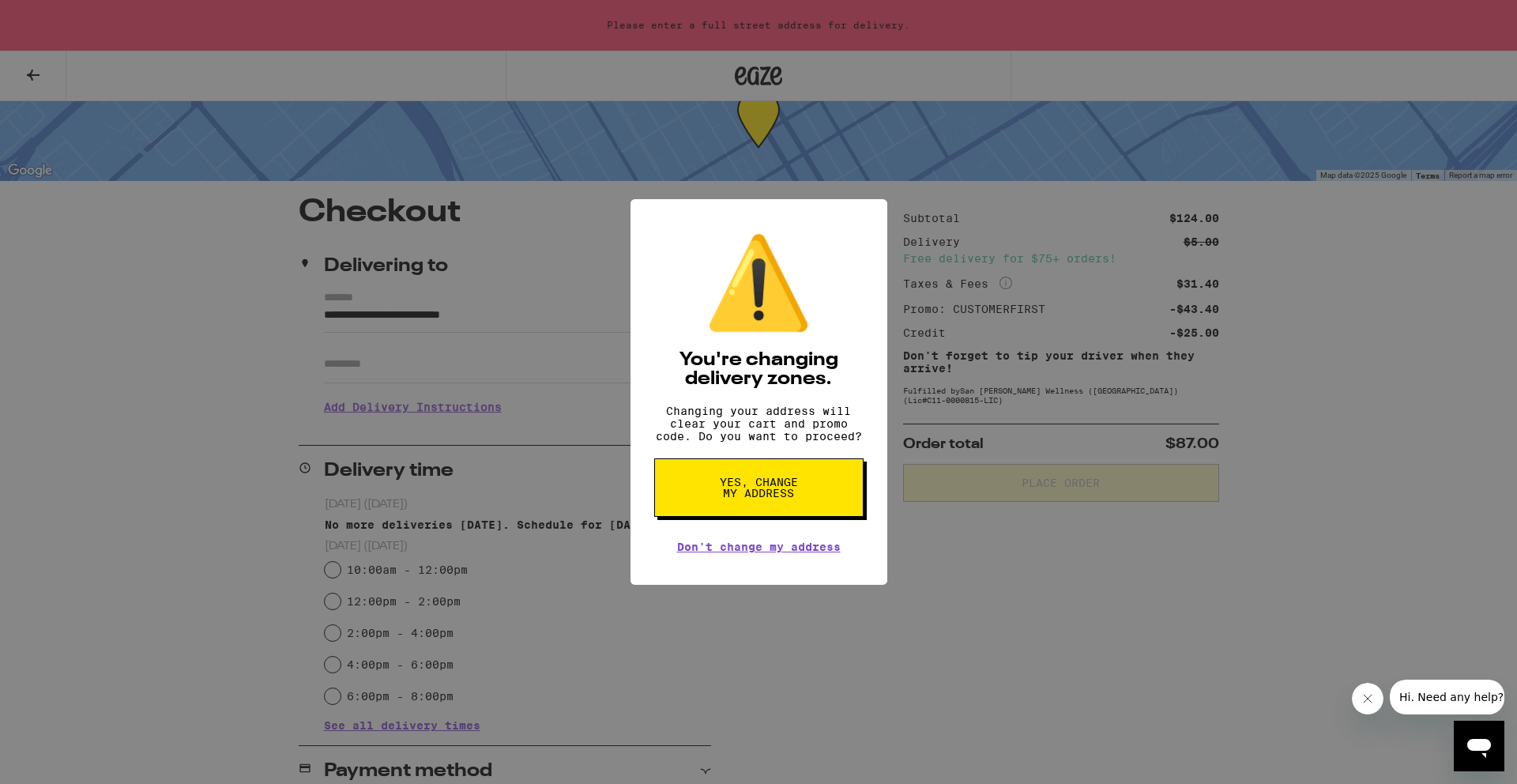
click at [768, 495] on span "Yes, change my address" at bounding box center [758, 487] width 81 height 22
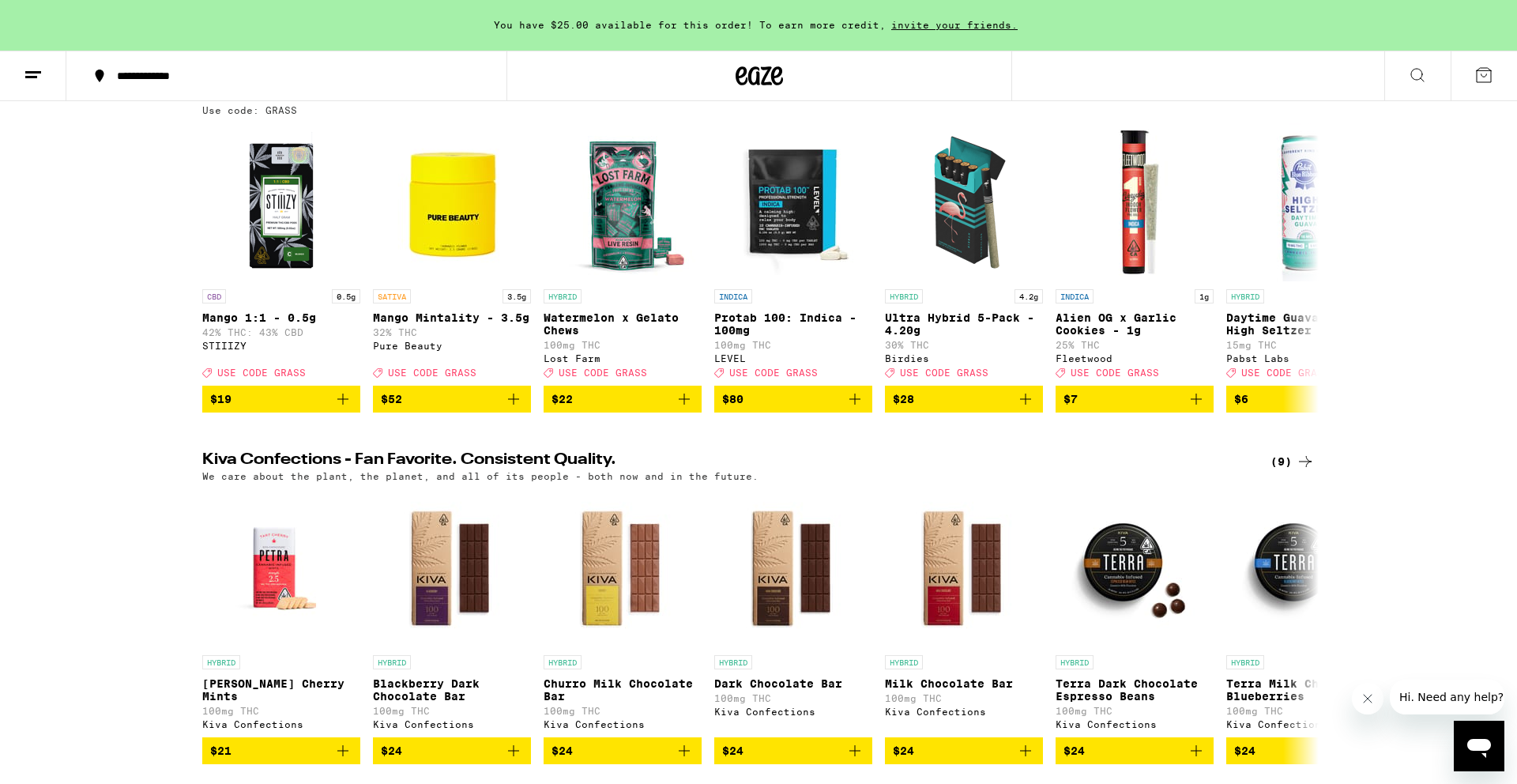
scroll to position [198, 0]
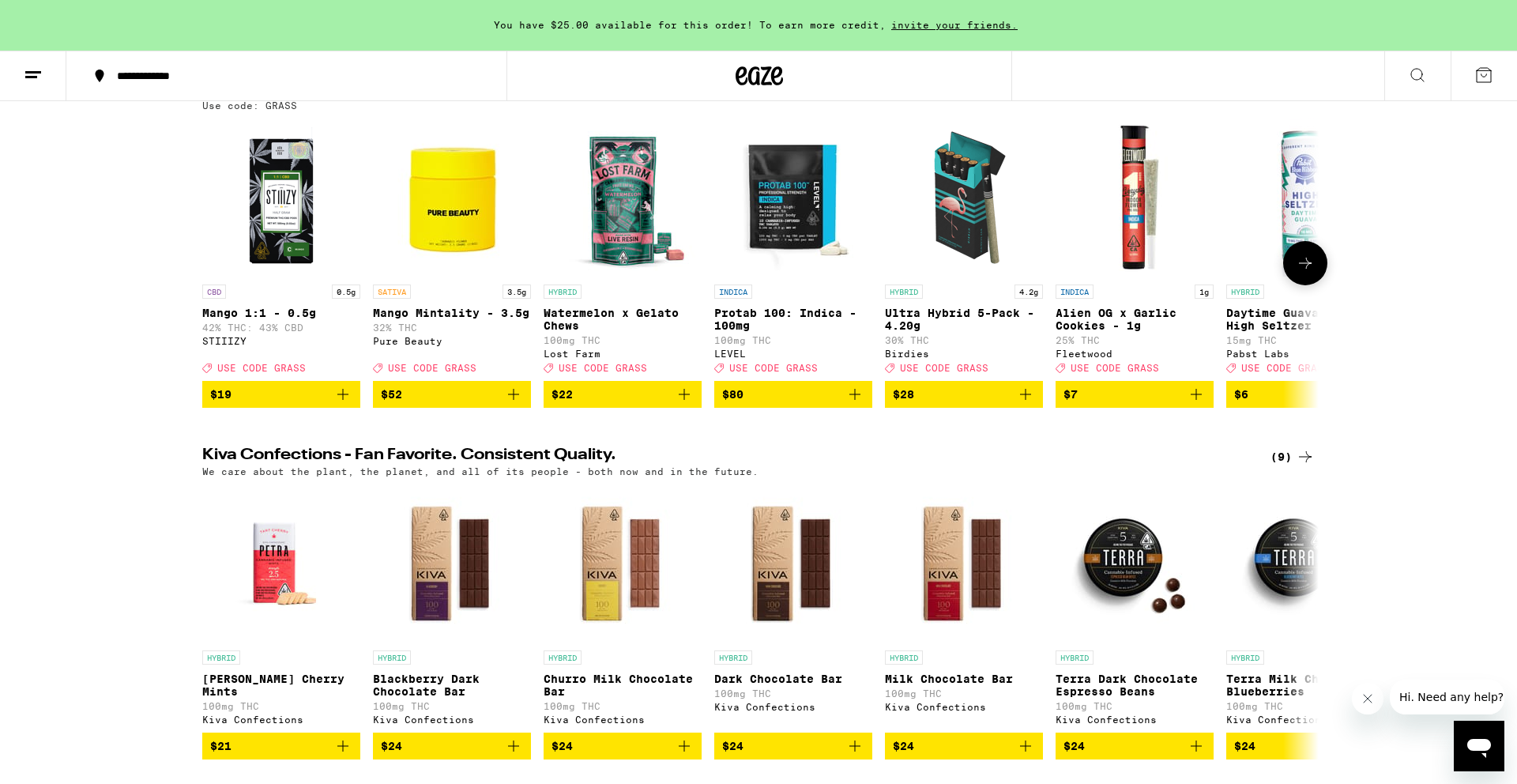
click at [510, 403] on icon "Add to bag" at bounding box center [513, 394] width 19 height 19
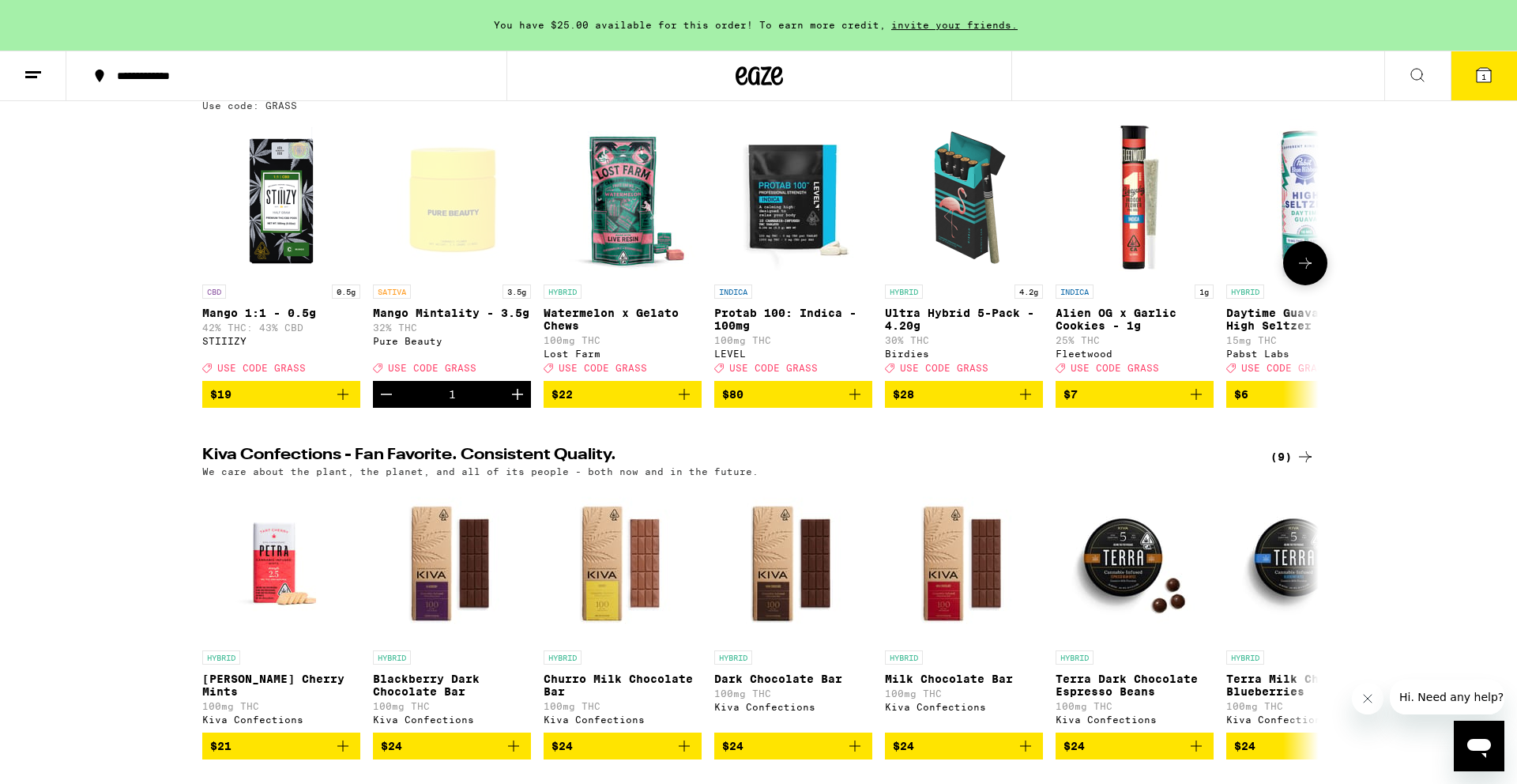
click at [510, 403] on icon "Increment" at bounding box center [518, 394] width 19 height 19
click at [1475, 85] on button "3" at bounding box center [1485, 75] width 67 height 49
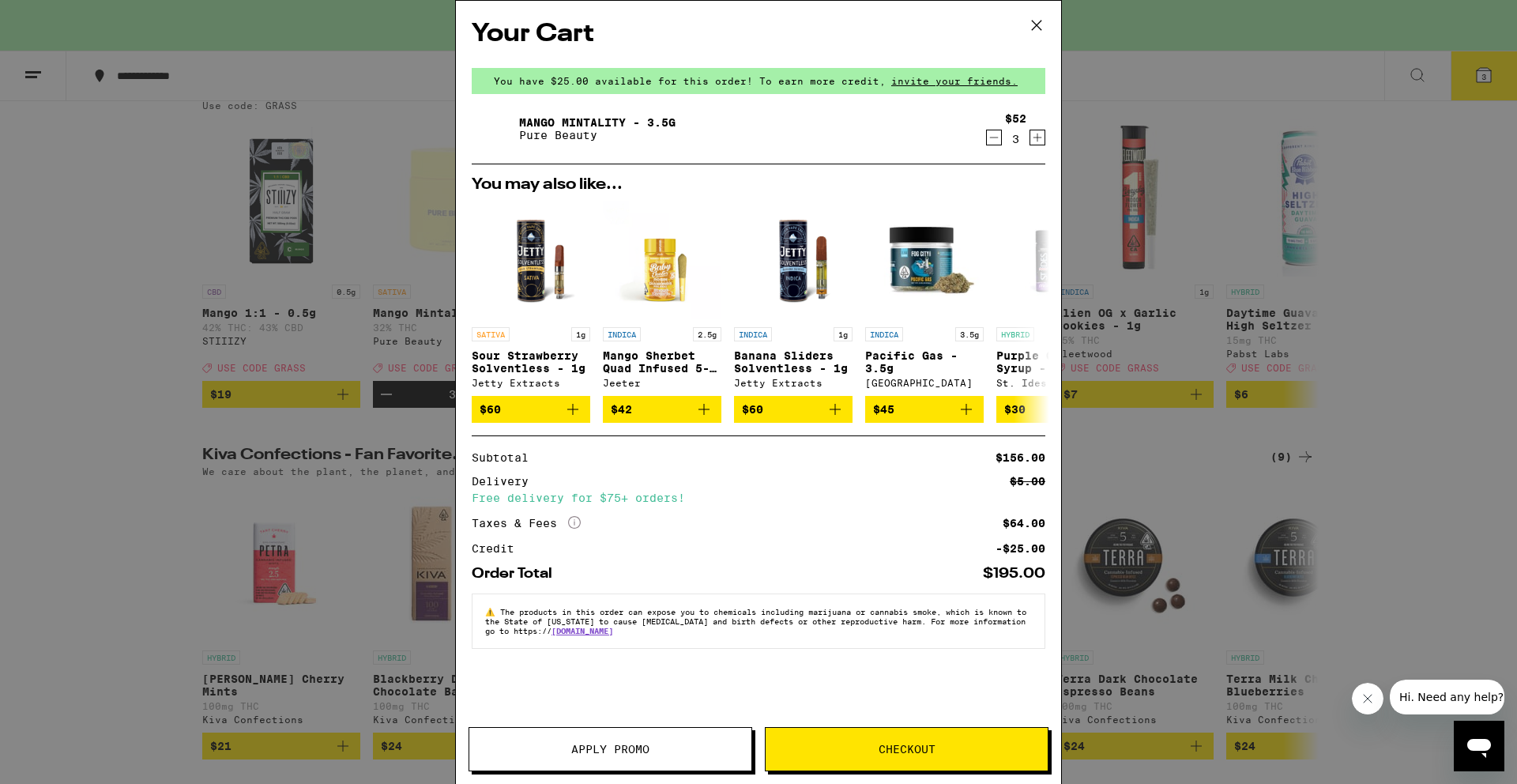
click at [856, 754] on button "Checkout" at bounding box center [906, 749] width 283 height 44
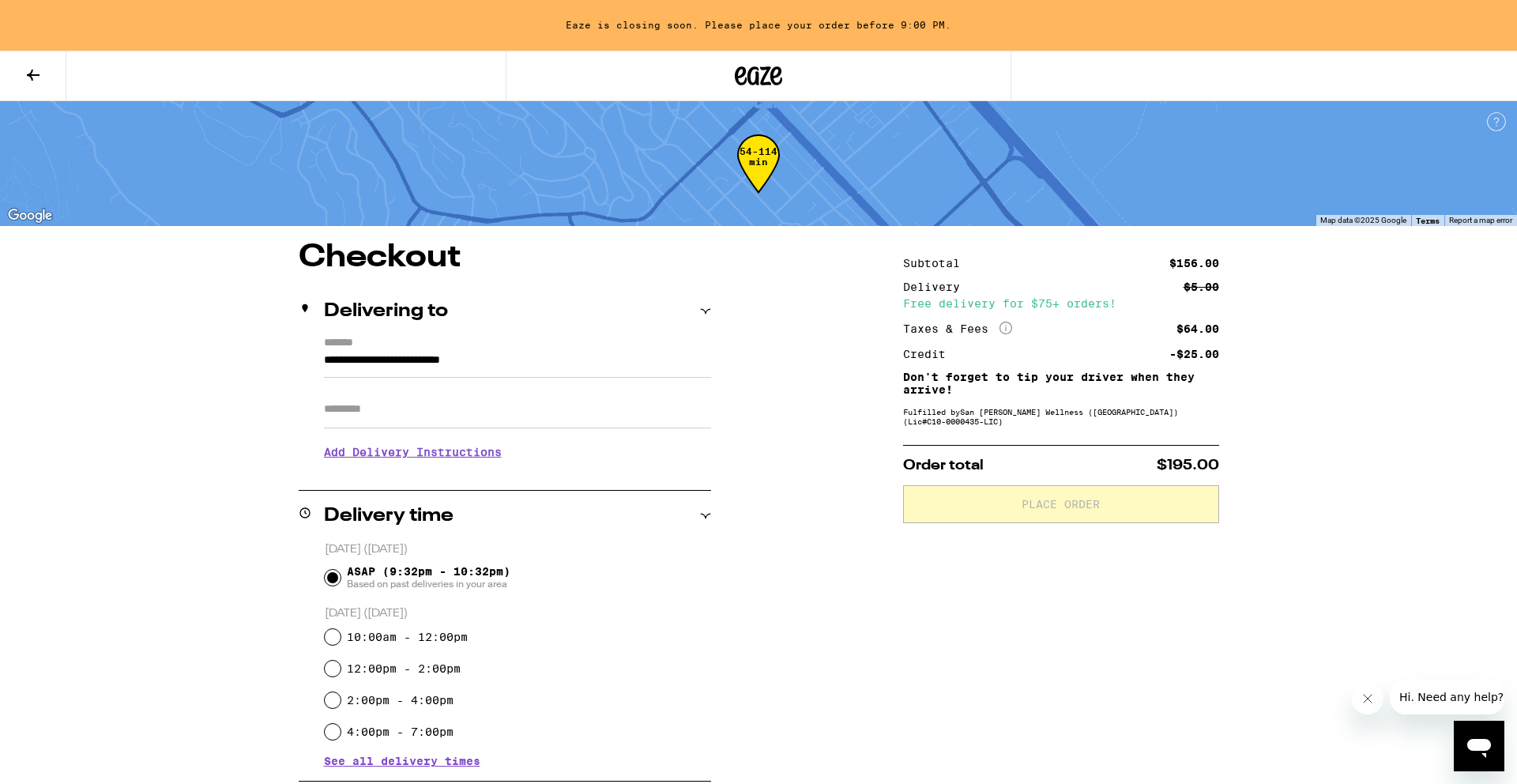
click at [559, 366] on input "**********" at bounding box center [518, 364] width 387 height 27
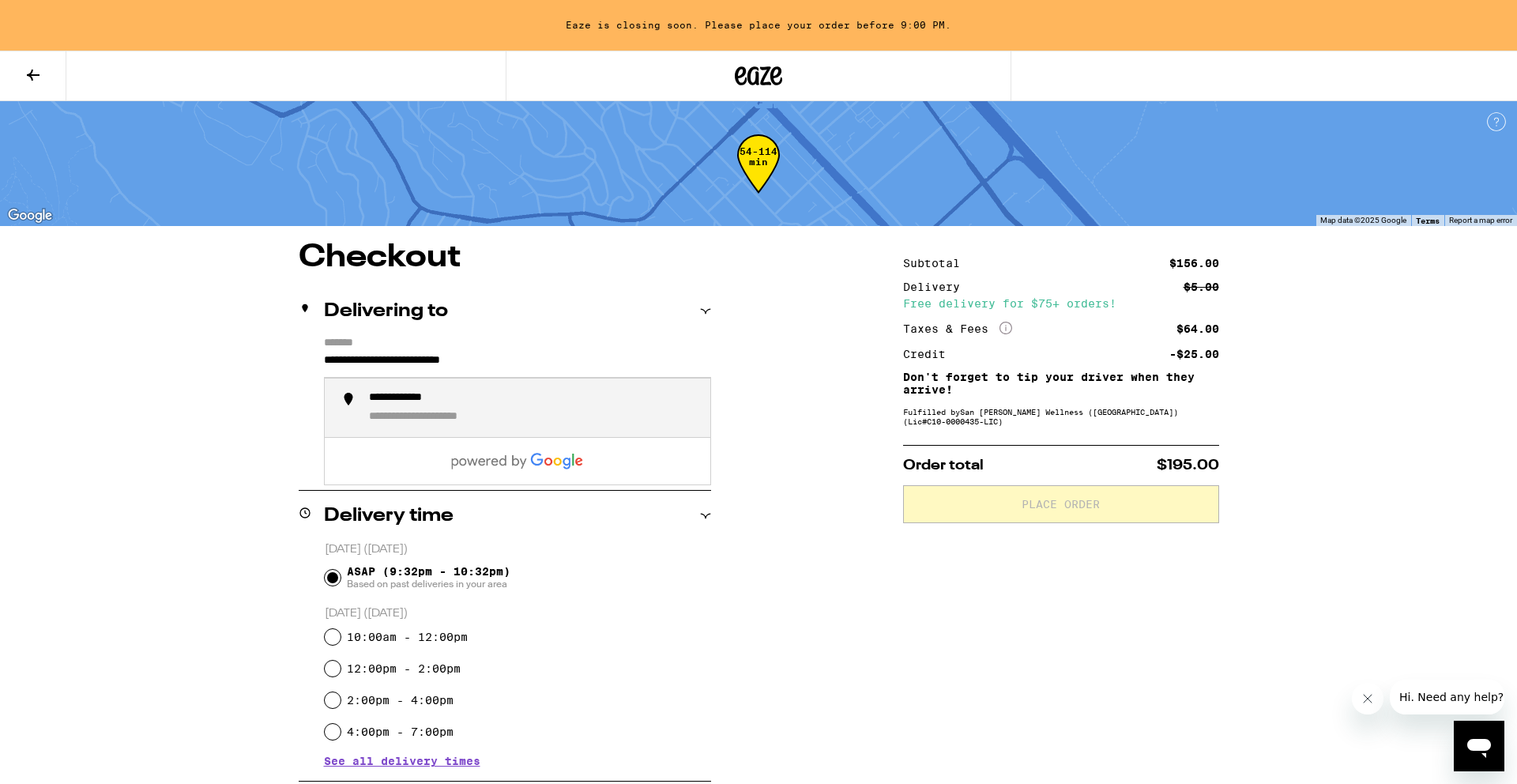
click at [559, 366] on input "**********" at bounding box center [518, 364] width 387 height 27
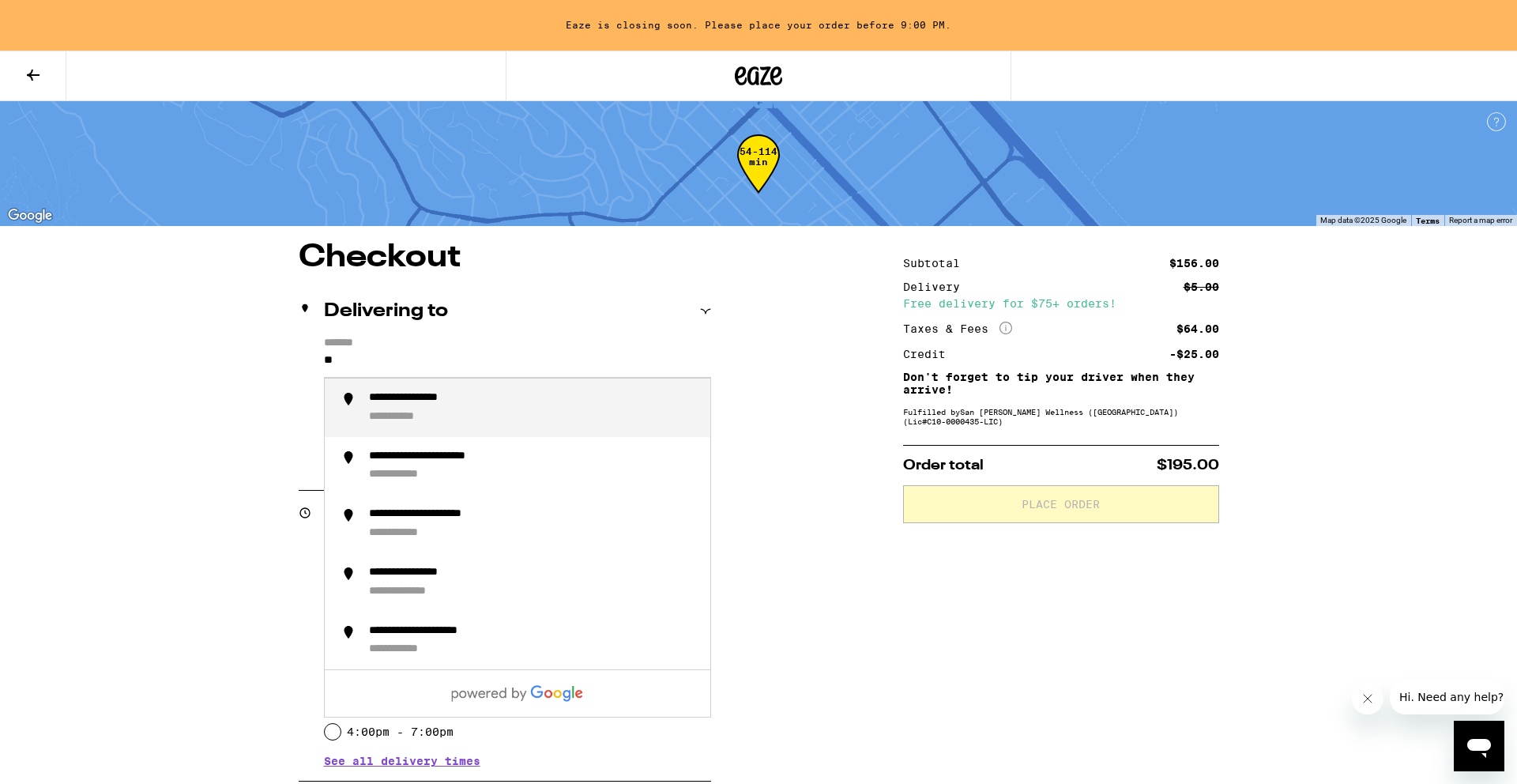
type input "*"
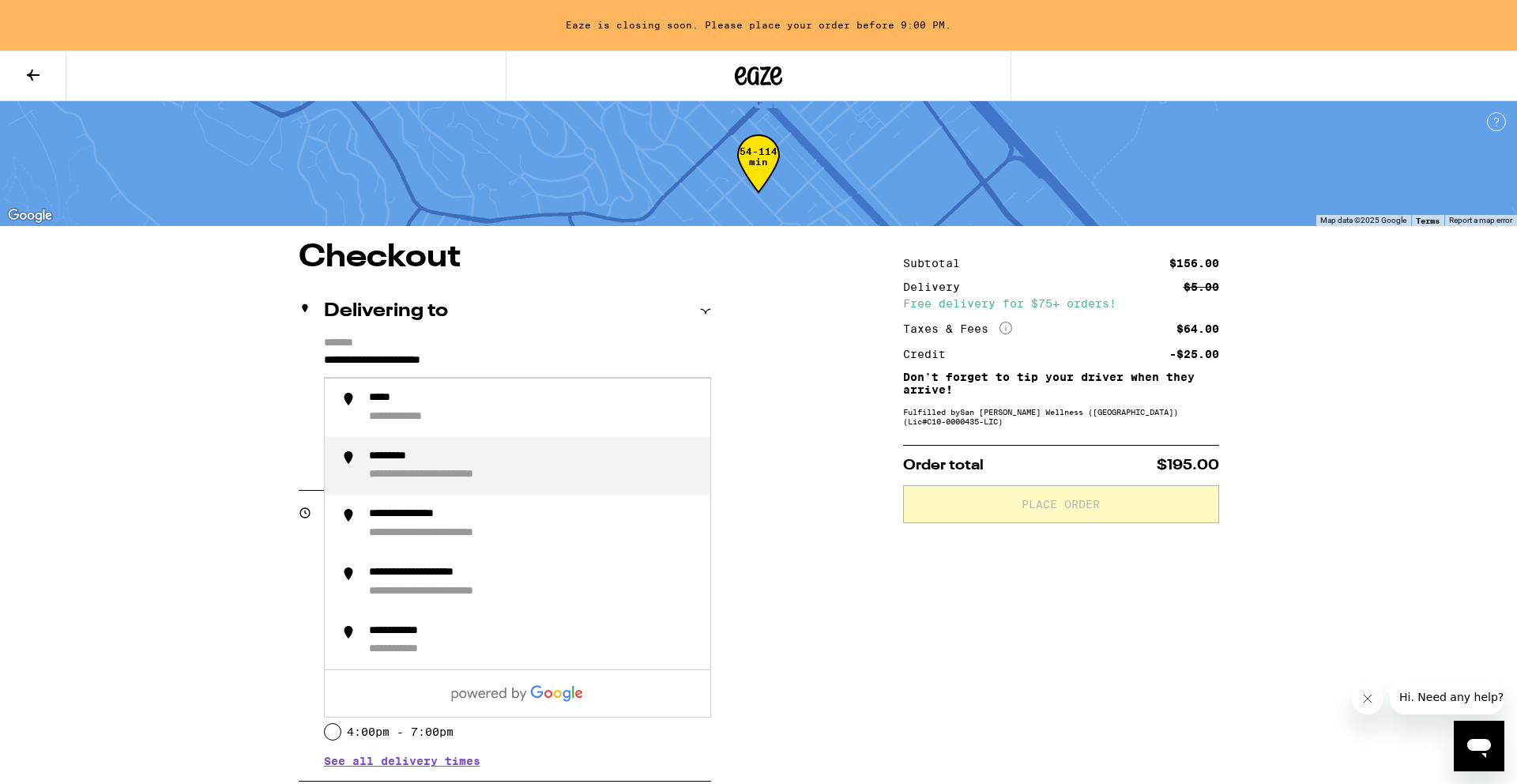
click at [452, 463] on div "**********" at bounding box center [533, 465] width 329 height 33
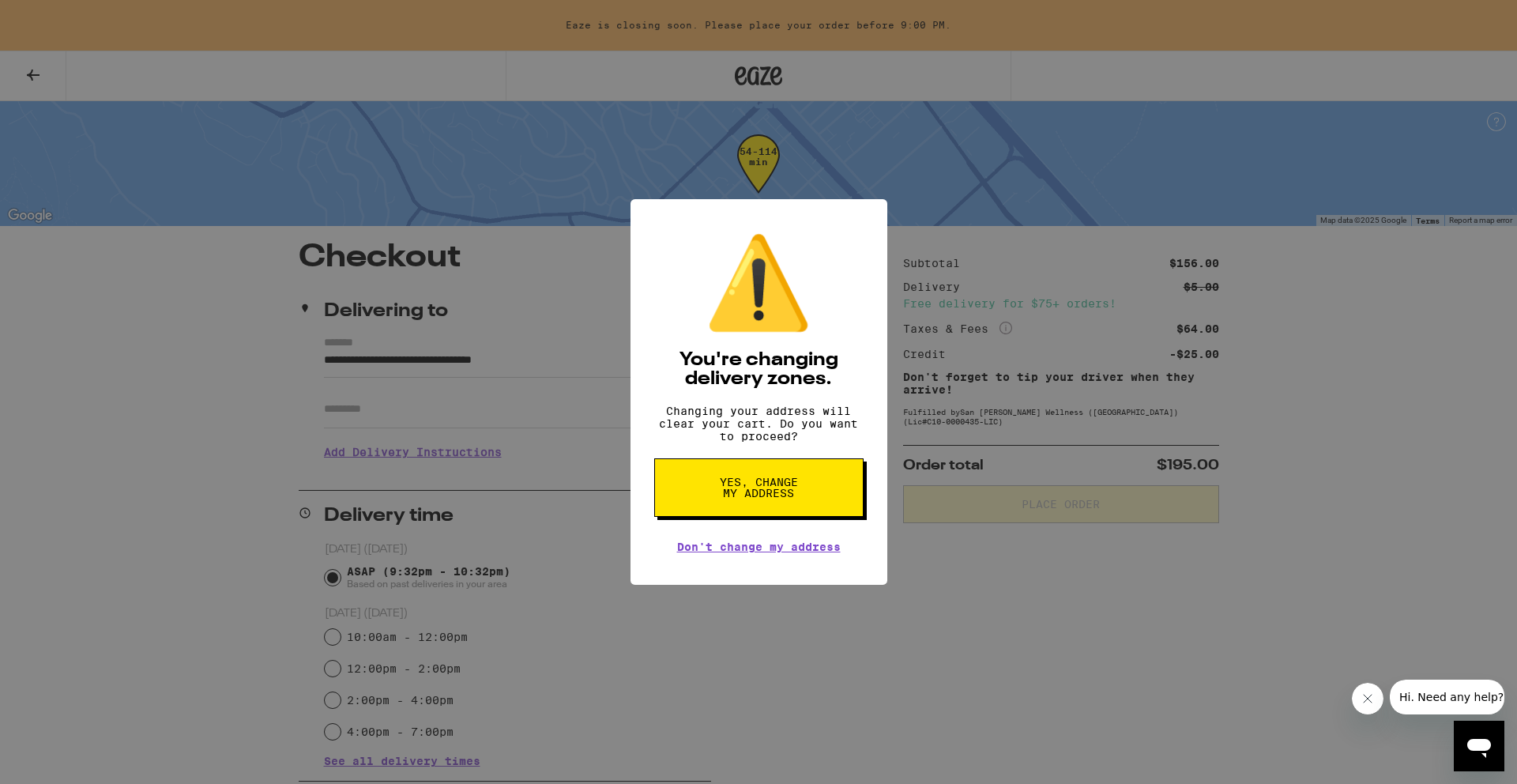
click at [786, 478] on button "Yes, change my address" at bounding box center [759, 486] width 210 height 58
type input "**********"
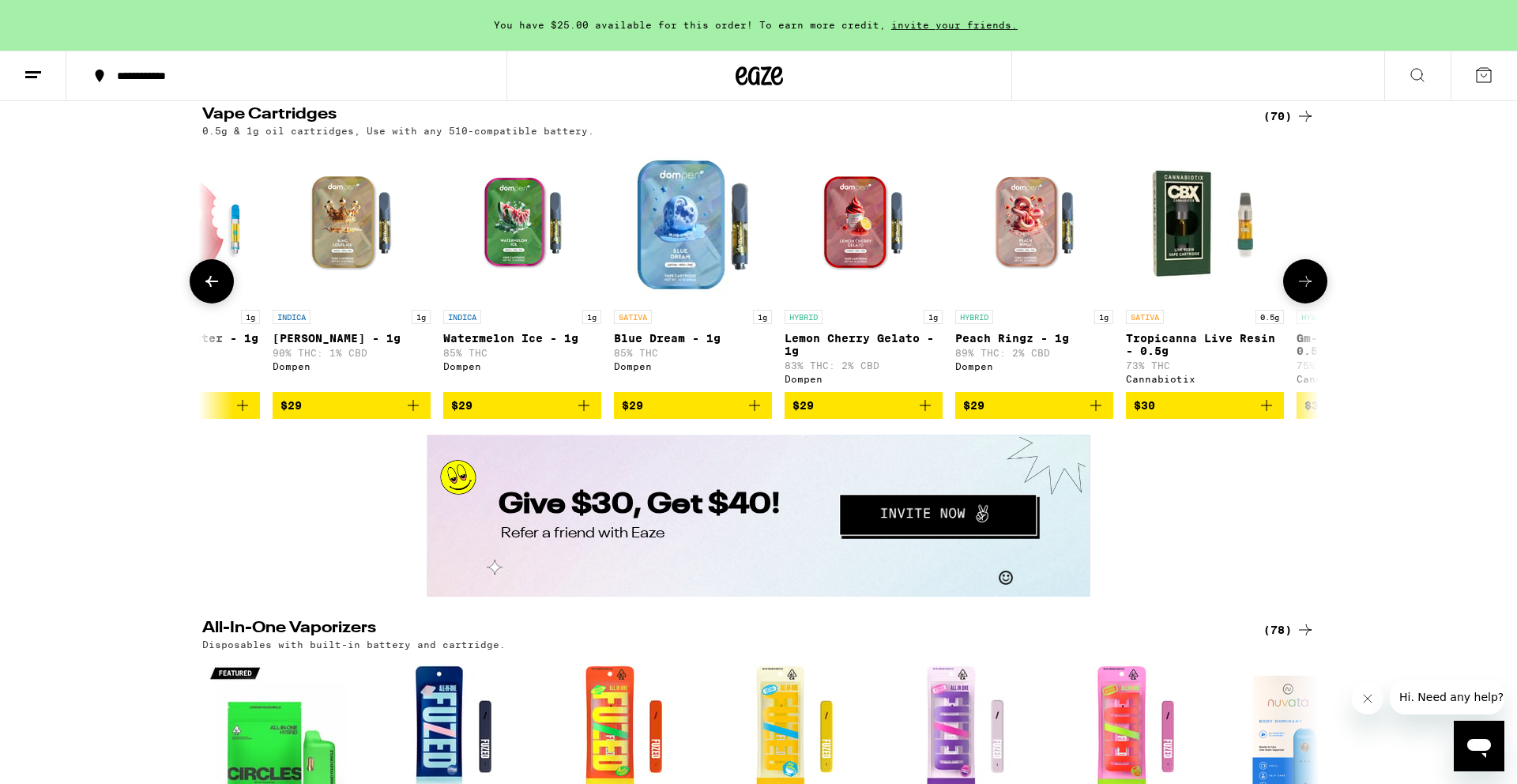
scroll to position [0, 2662]
click at [421, 415] on icon "Add to bag" at bounding box center [412, 405] width 19 height 19
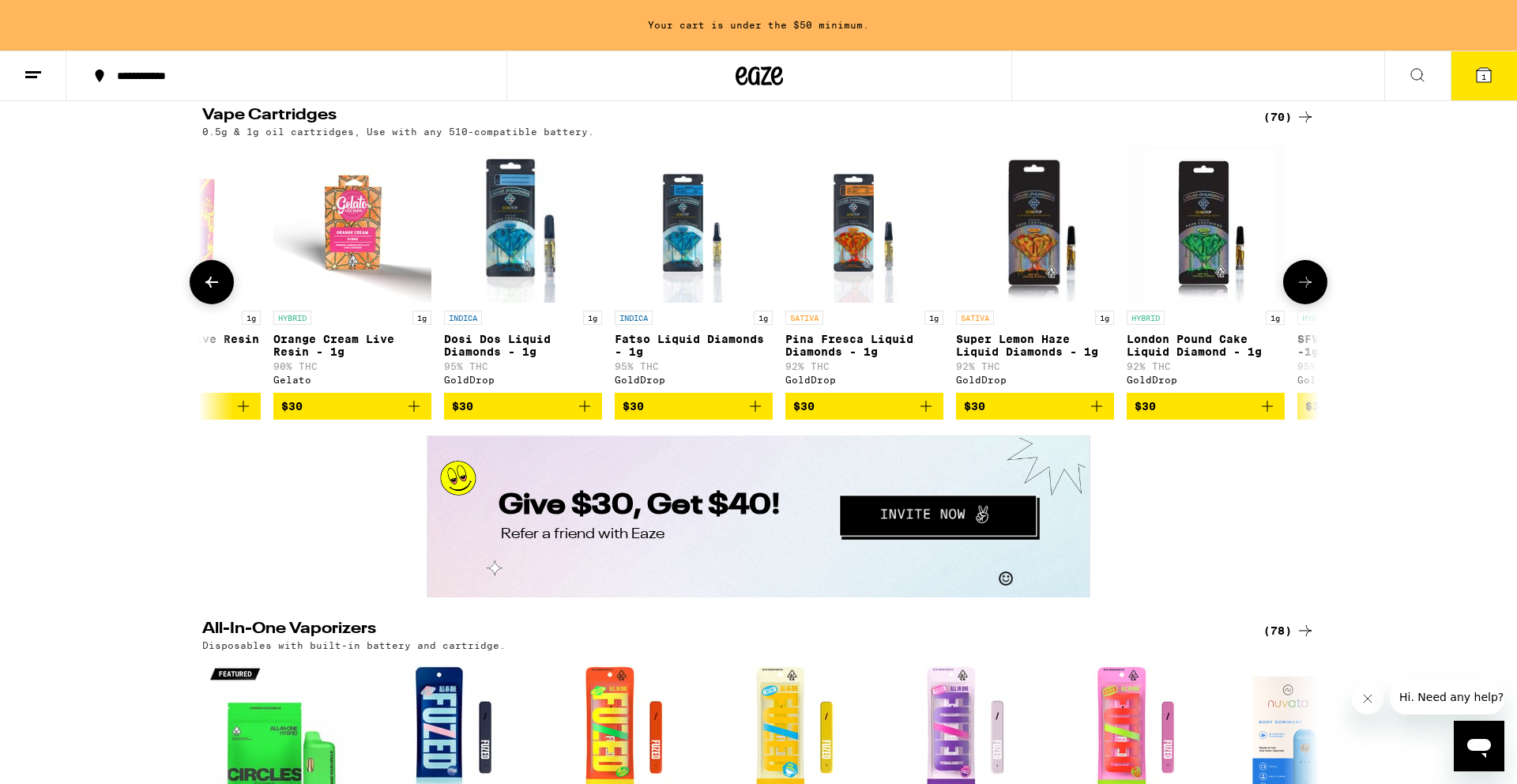
scroll to position [0, 4539]
click at [753, 412] on icon "Add to bag" at bounding box center [755, 406] width 11 height 11
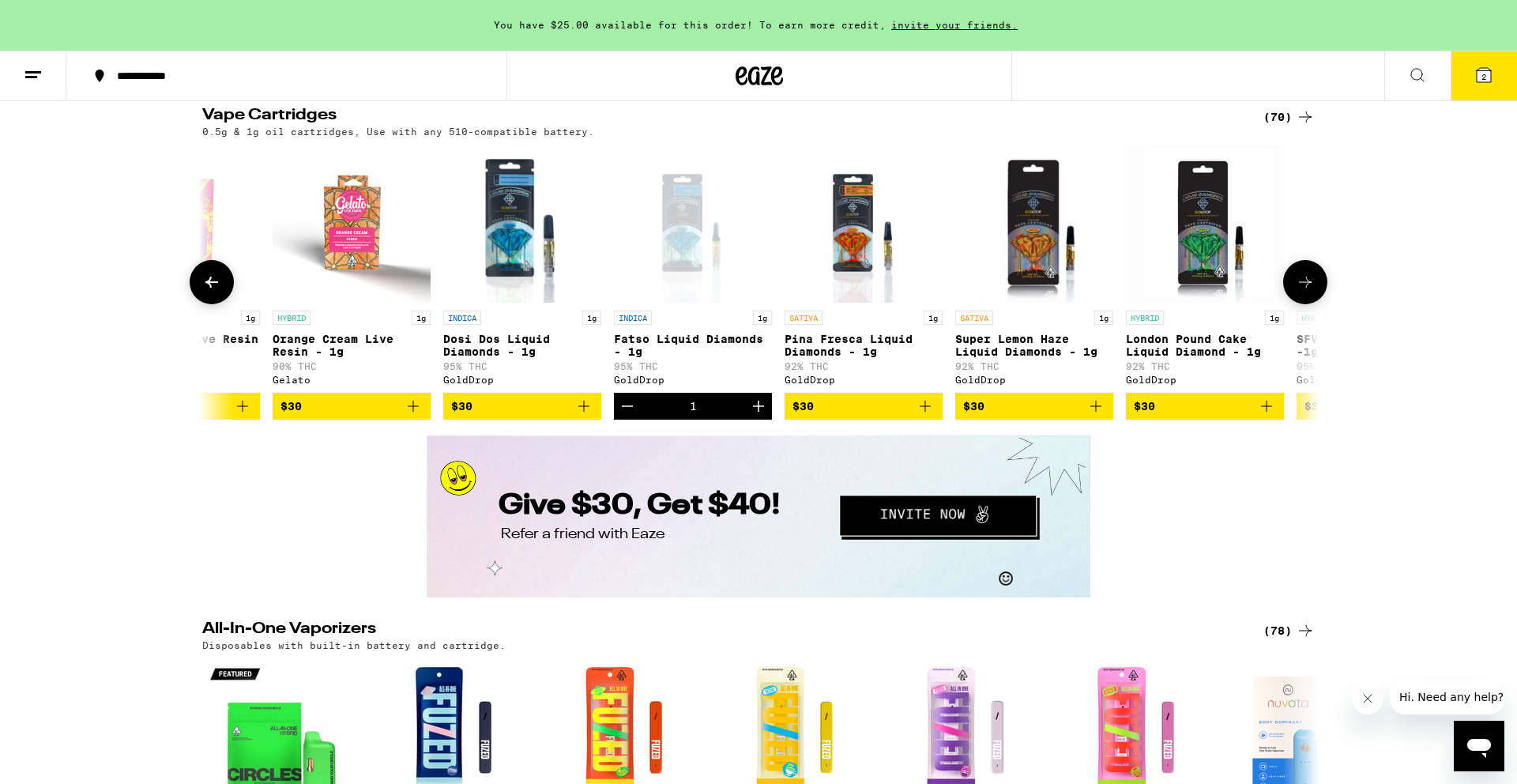
click at [1093, 416] on icon "Add to bag" at bounding box center [1096, 406] width 19 height 19
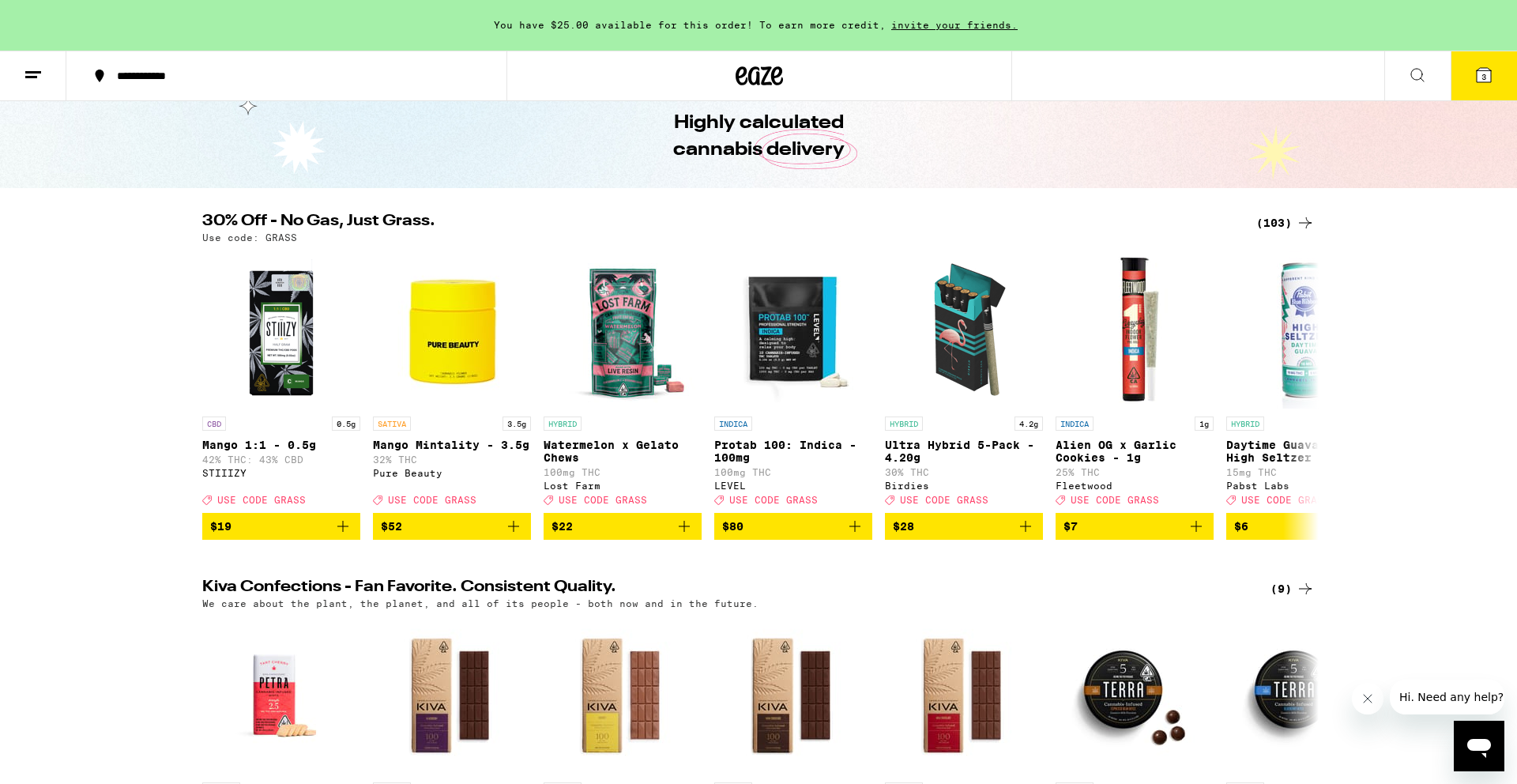
scroll to position [0, 0]
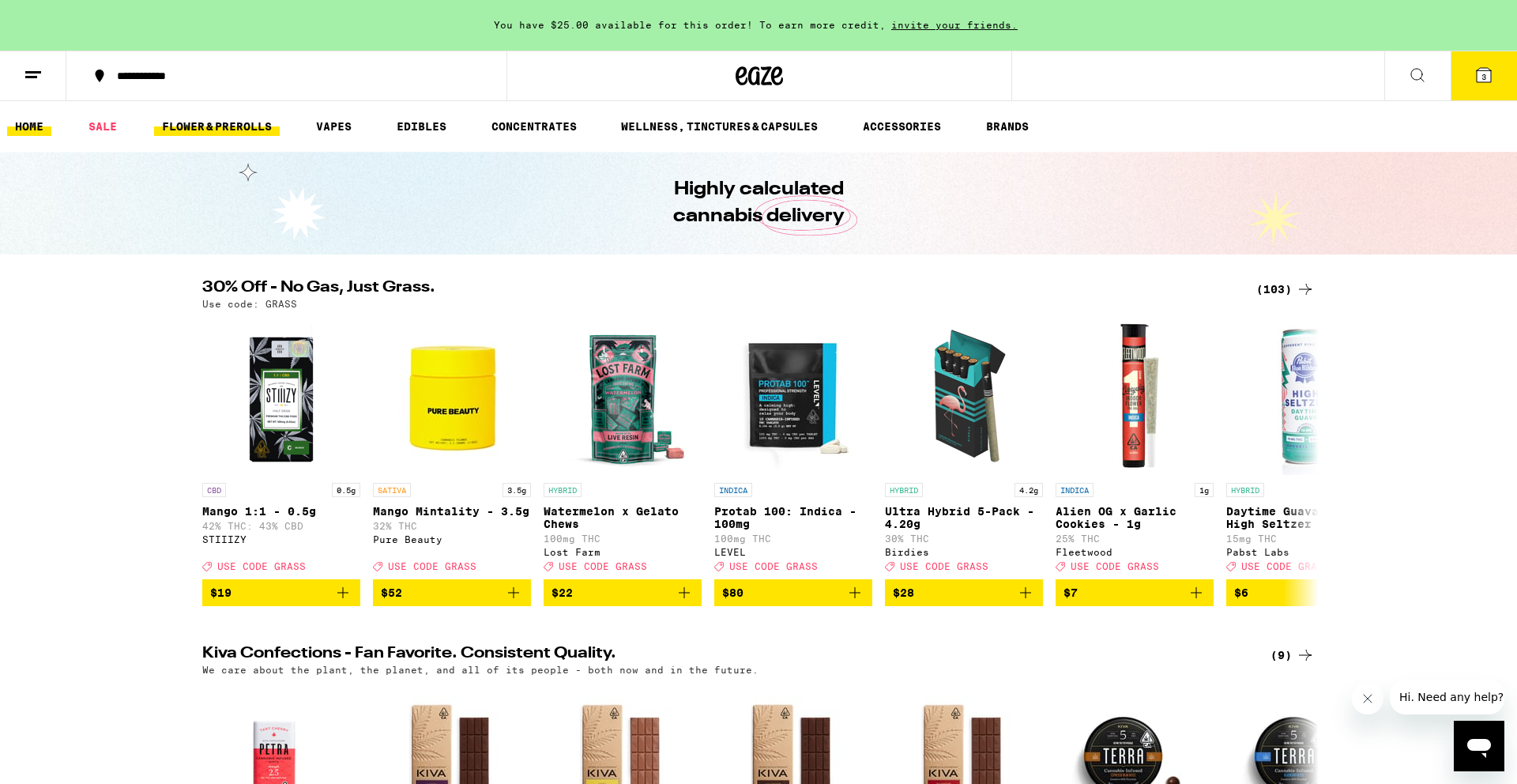
click at [235, 129] on link "FLOWER & PREROLLS" at bounding box center [218, 127] width 126 height 19
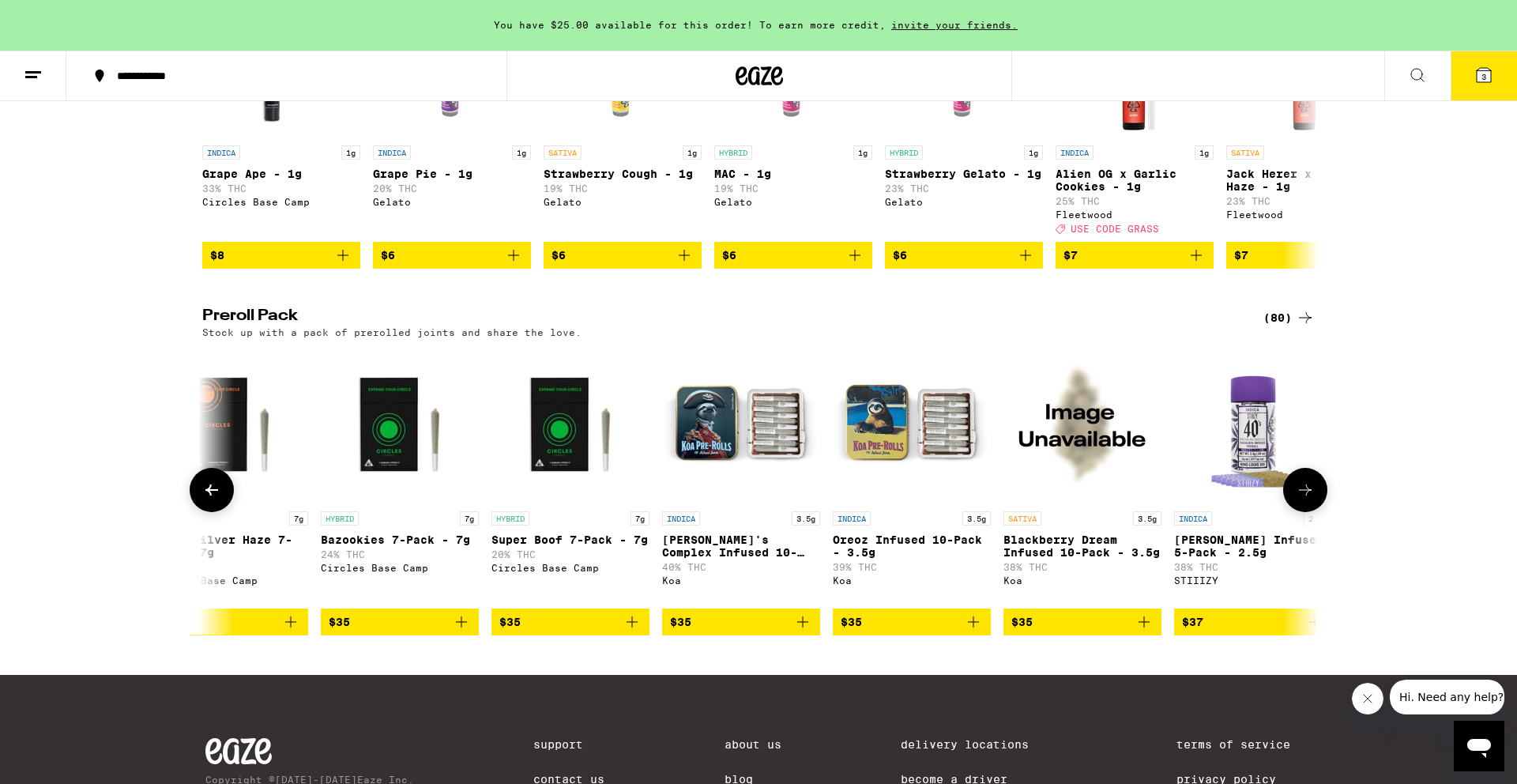
scroll to position [0, 4492]
click at [801, 628] on icon "Add to bag" at bounding box center [801, 622] width 11 height 11
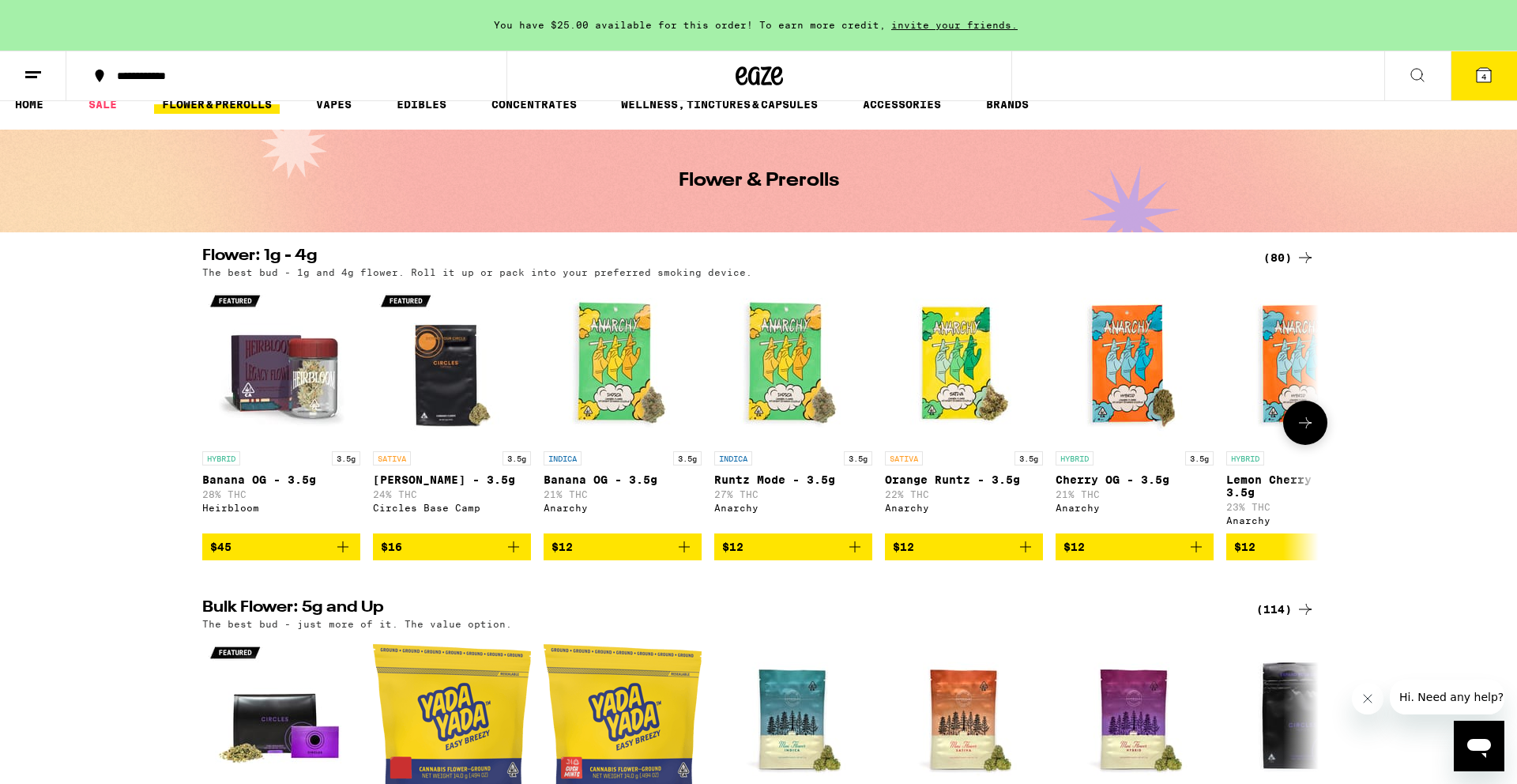
scroll to position [0, 0]
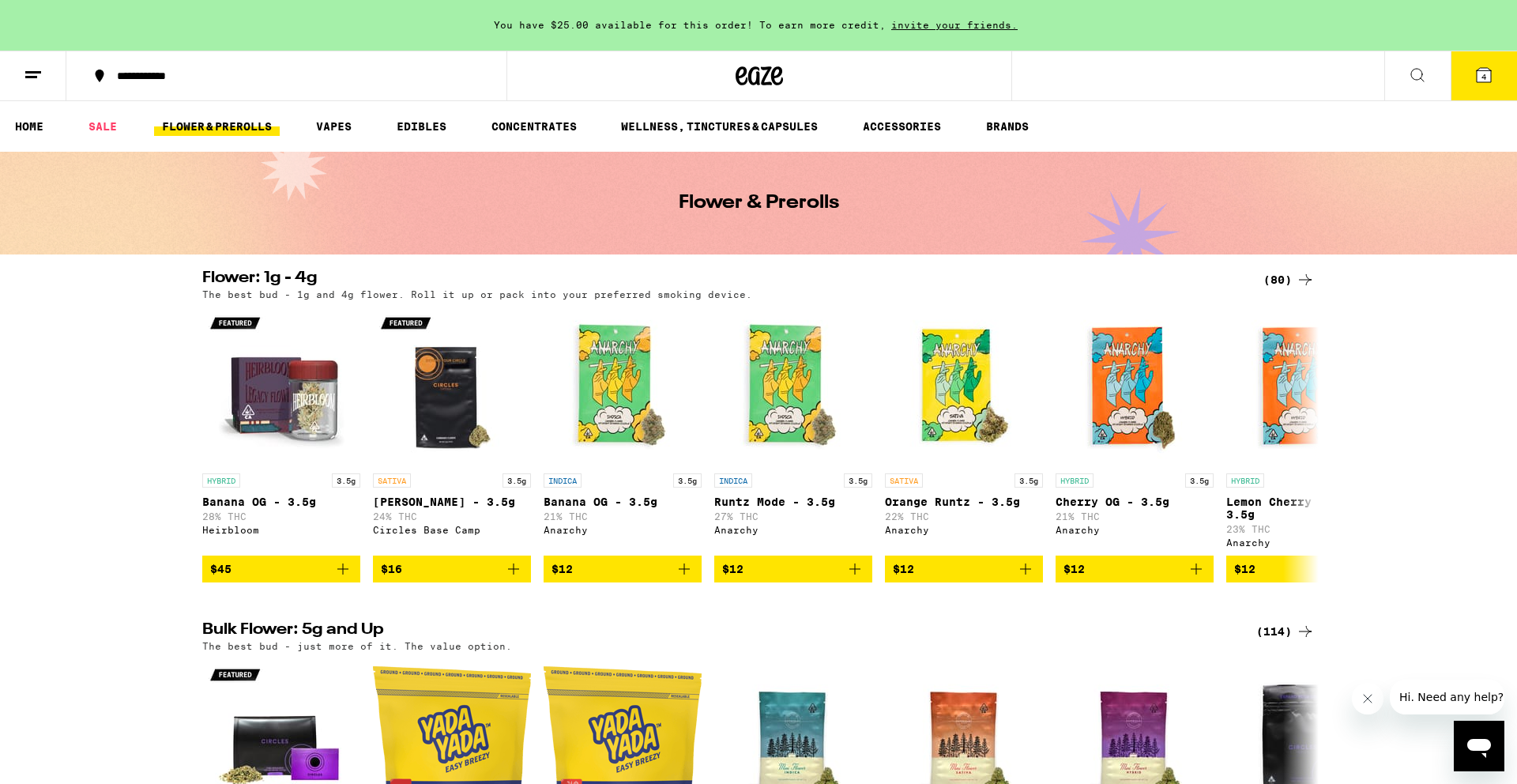
click at [1478, 75] on icon at bounding box center [1484, 74] width 14 height 14
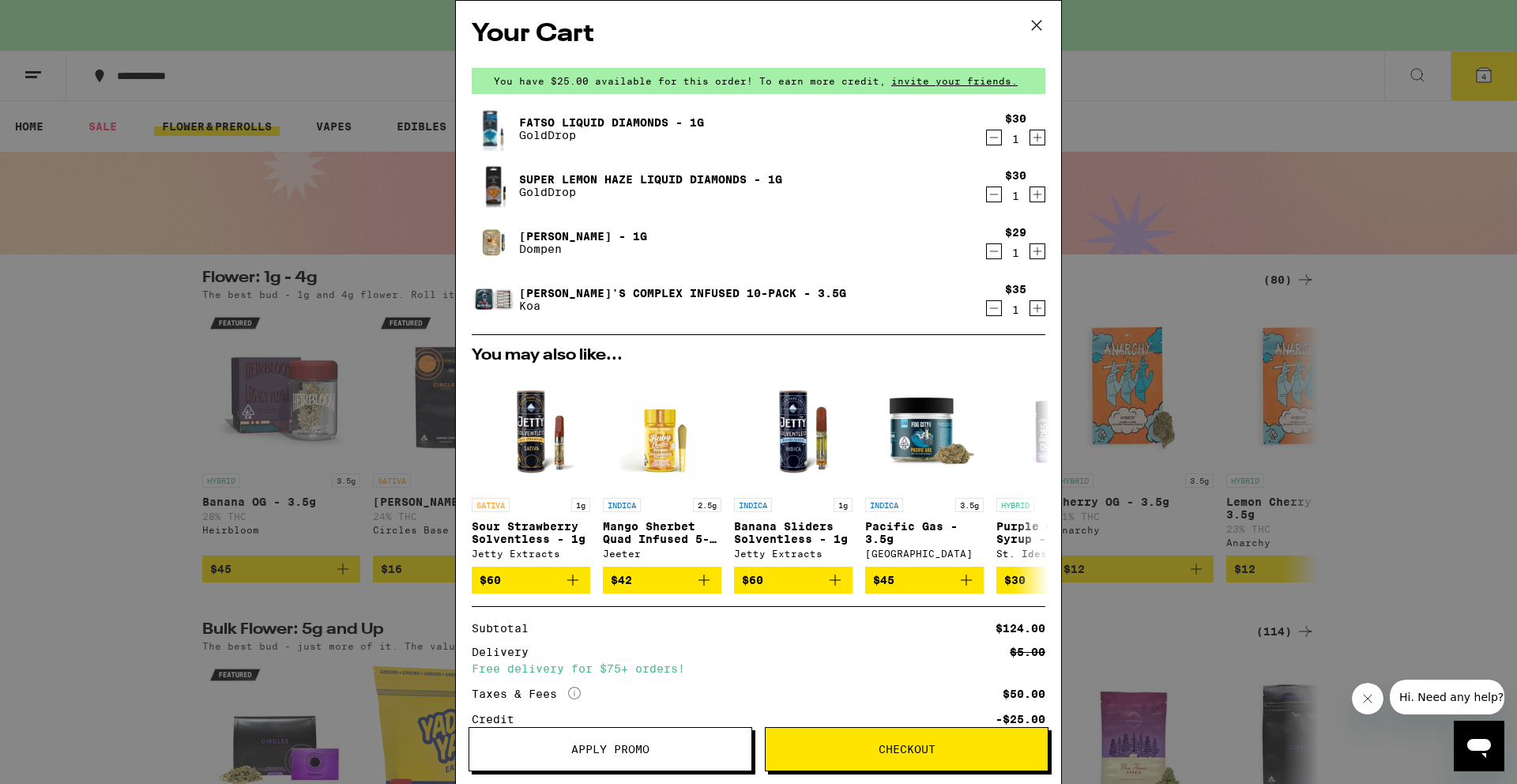
click at [573, 176] on link "Super Lemon Haze Liquid Diamonds - 1g" at bounding box center [651, 178] width 263 height 12
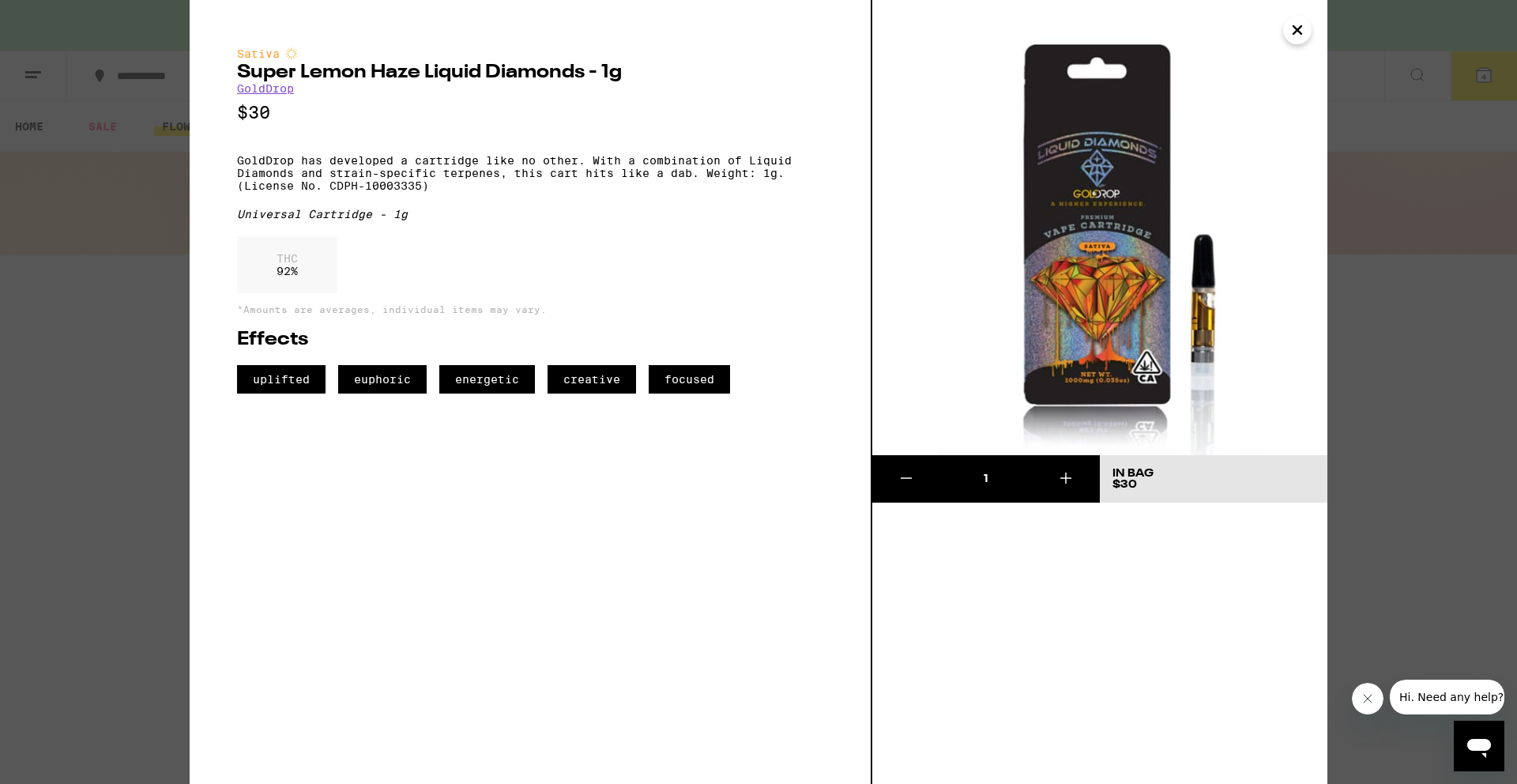
click at [1298, 37] on icon "Close" at bounding box center [1298, 30] width 19 height 24
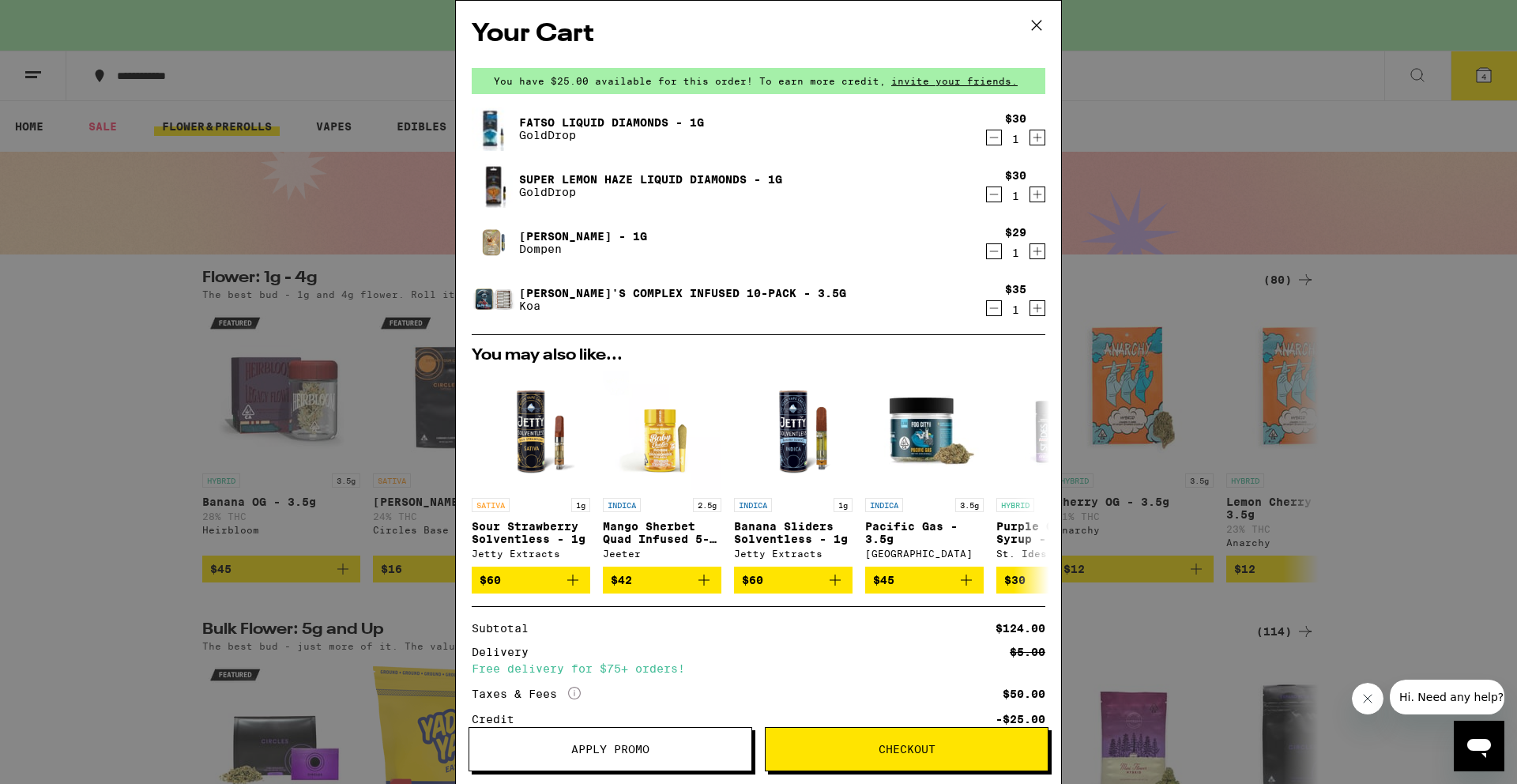
click at [578, 122] on link "Fatso Liquid Diamonds - 1g" at bounding box center [612, 122] width 185 height 12
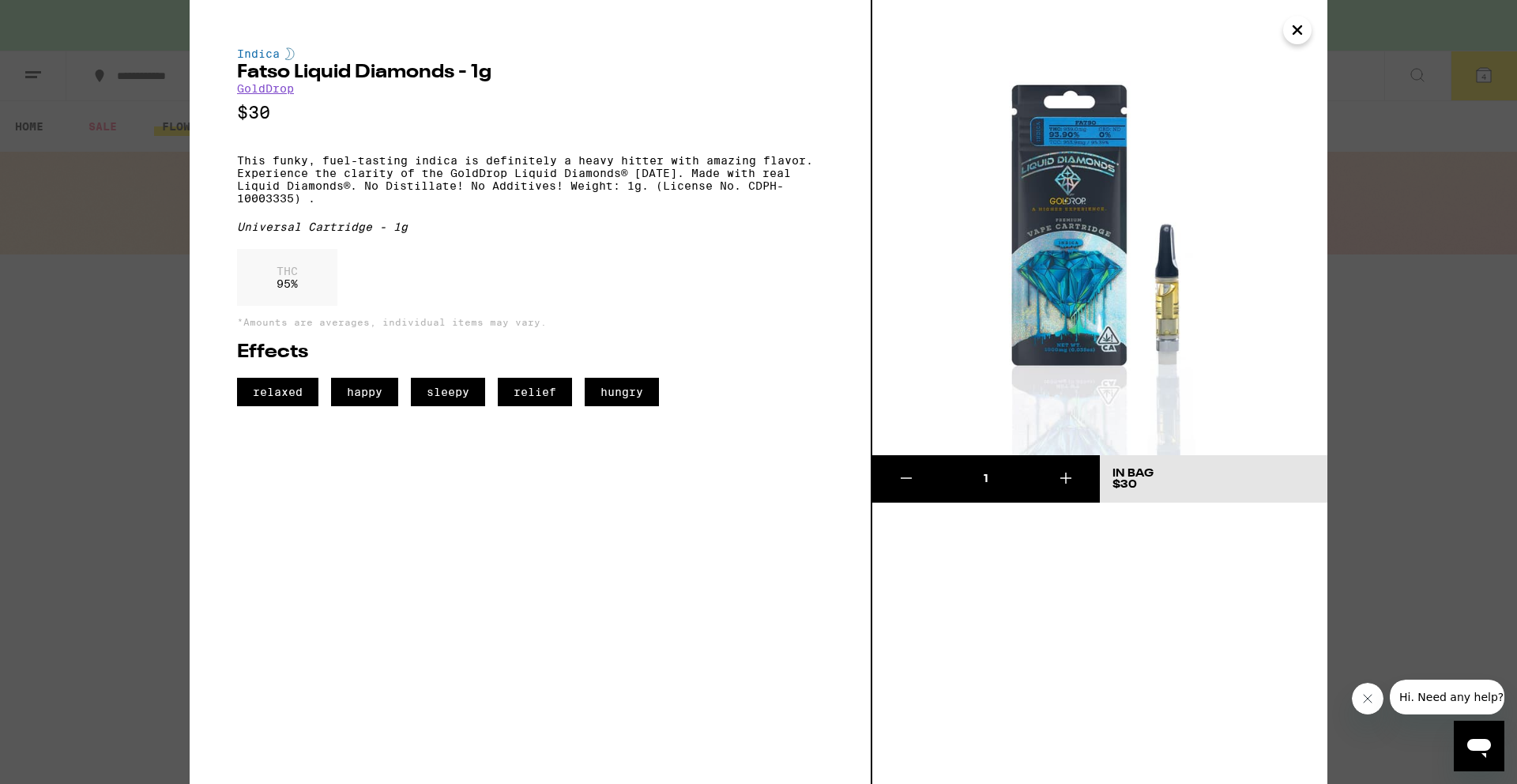
click at [1302, 28] on icon "Close" at bounding box center [1298, 30] width 19 height 24
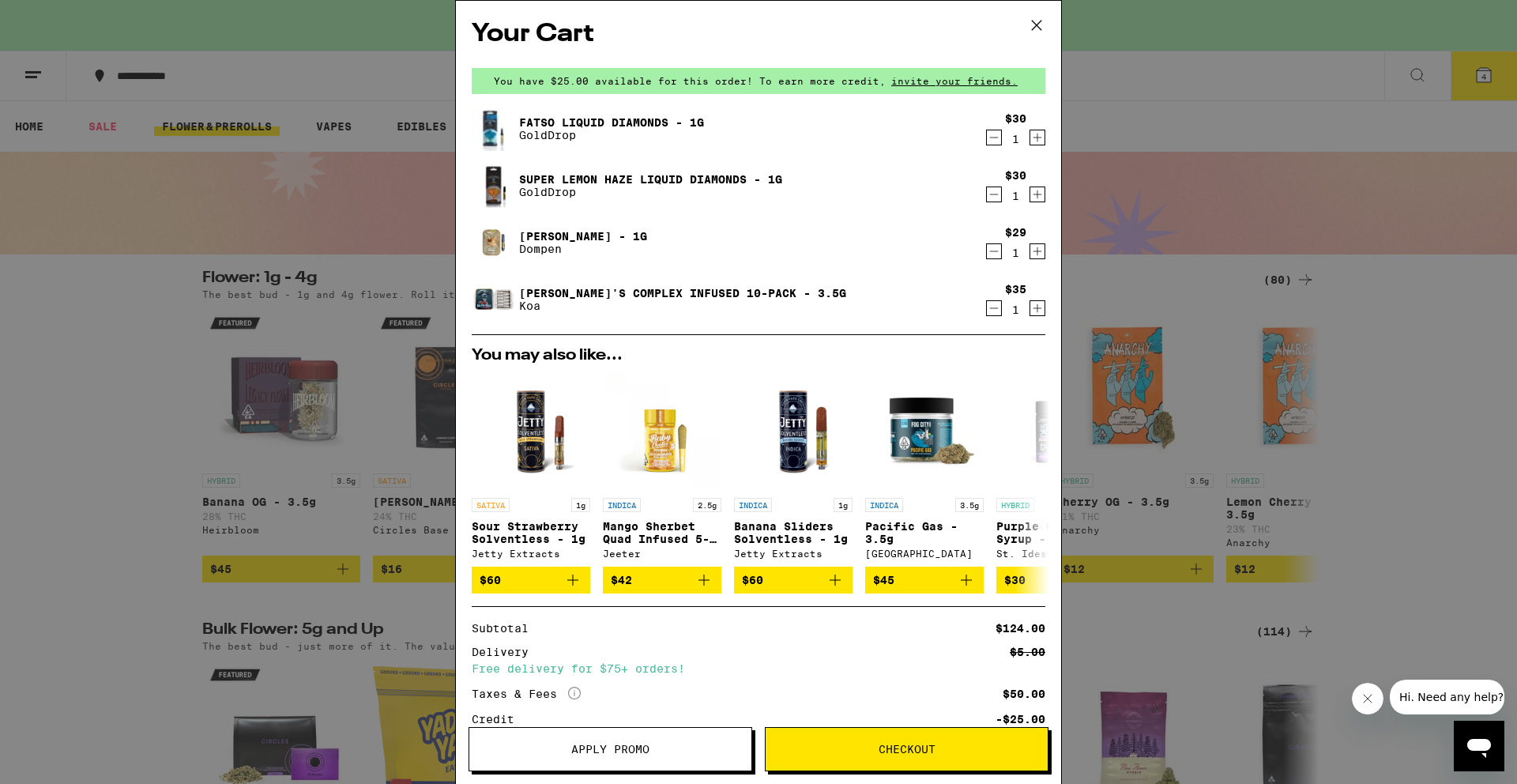
click at [633, 761] on button "Apply Promo" at bounding box center [610, 749] width 283 height 44
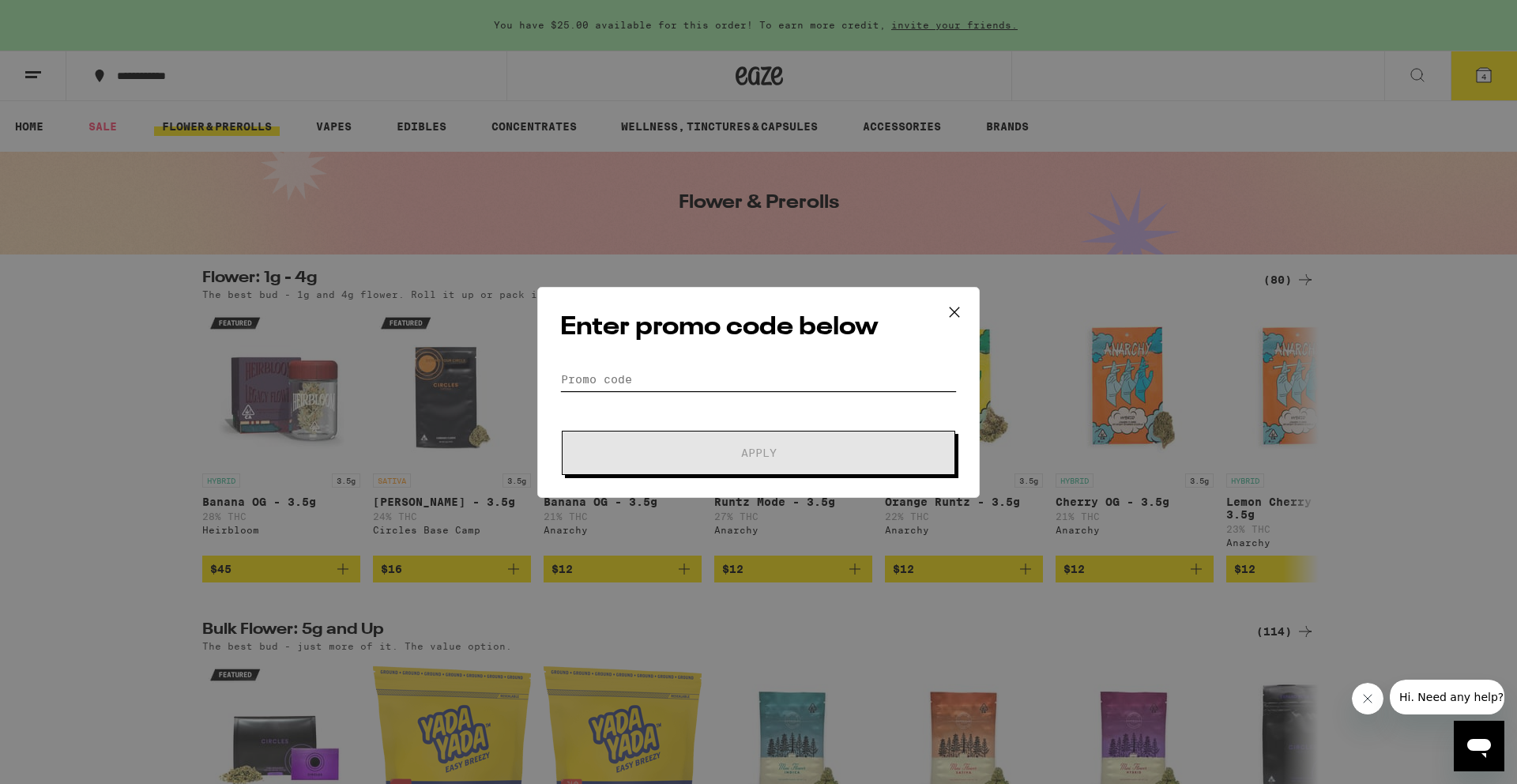
click at [613, 377] on input "Promo Code" at bounding box center [758, 379] width 397 height 24
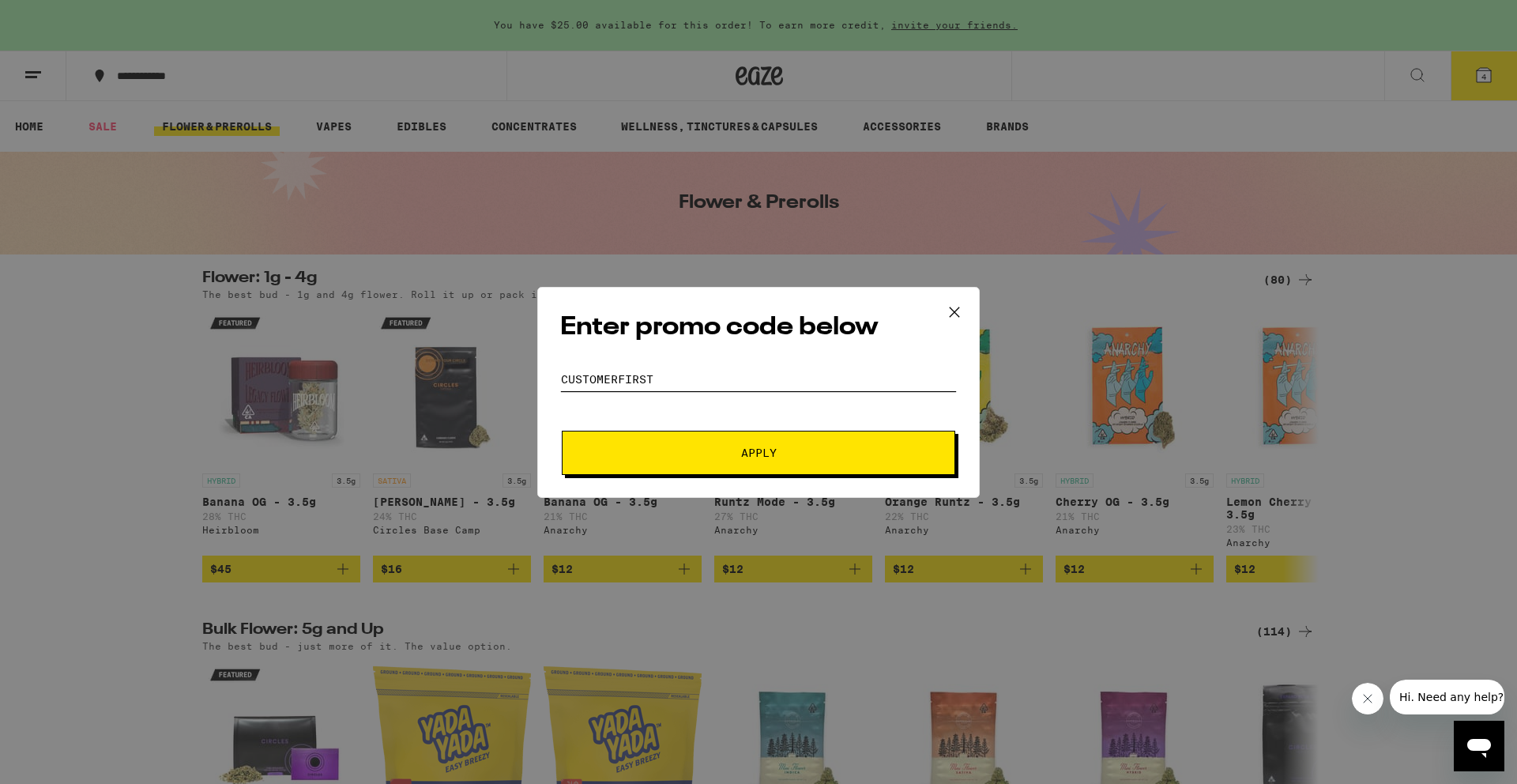
click at [613, 377] on input "Customerfirst" at bounding box center [758, 379] width 397 height 24
type input "Customerfirst"
click at [794, 460] on button "Apply" at bounding box center [758, 452] width 394 height 44
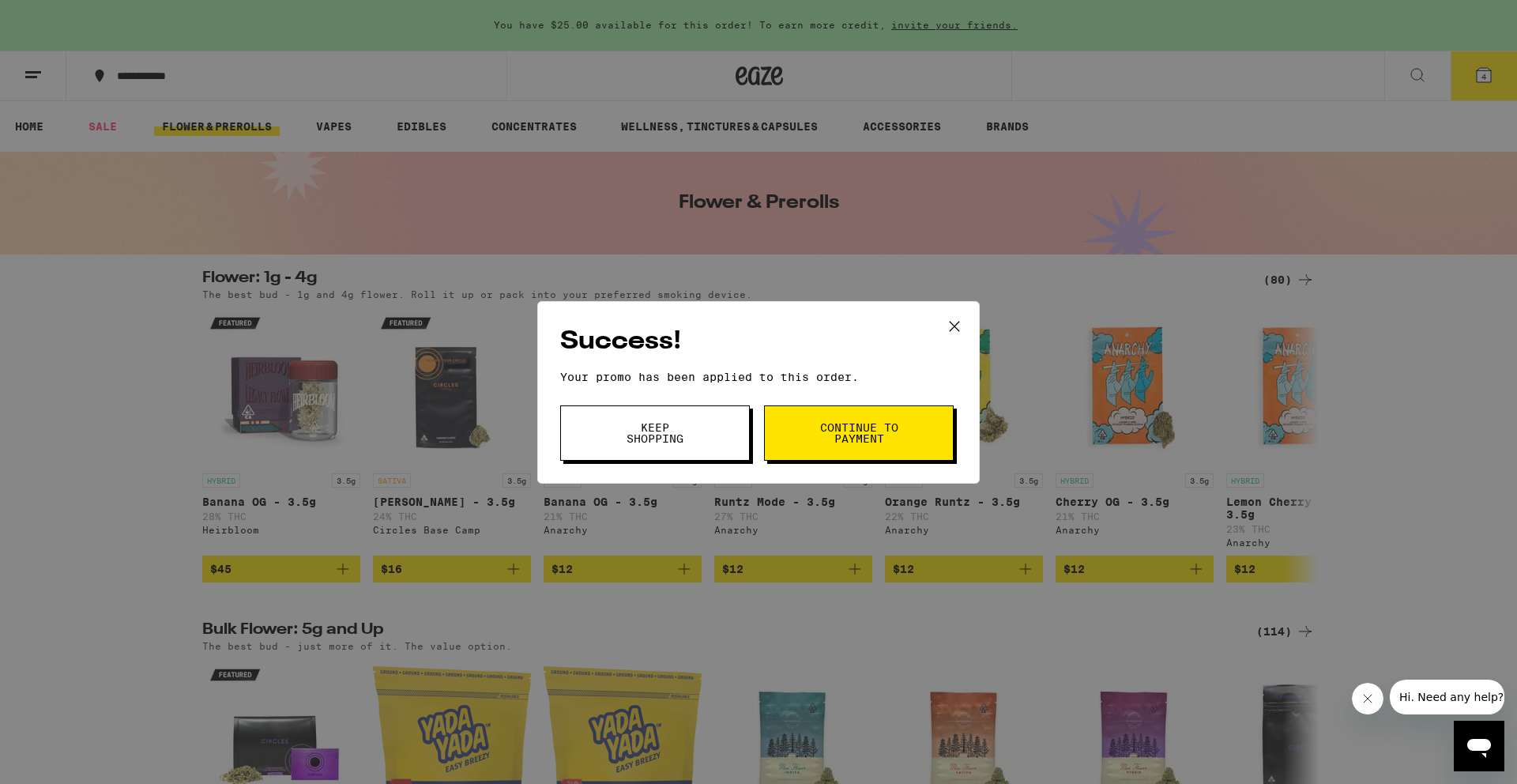
click at [818, 446] on button "Continue to payment" at bounding box center [859, 433] width 190 height 55
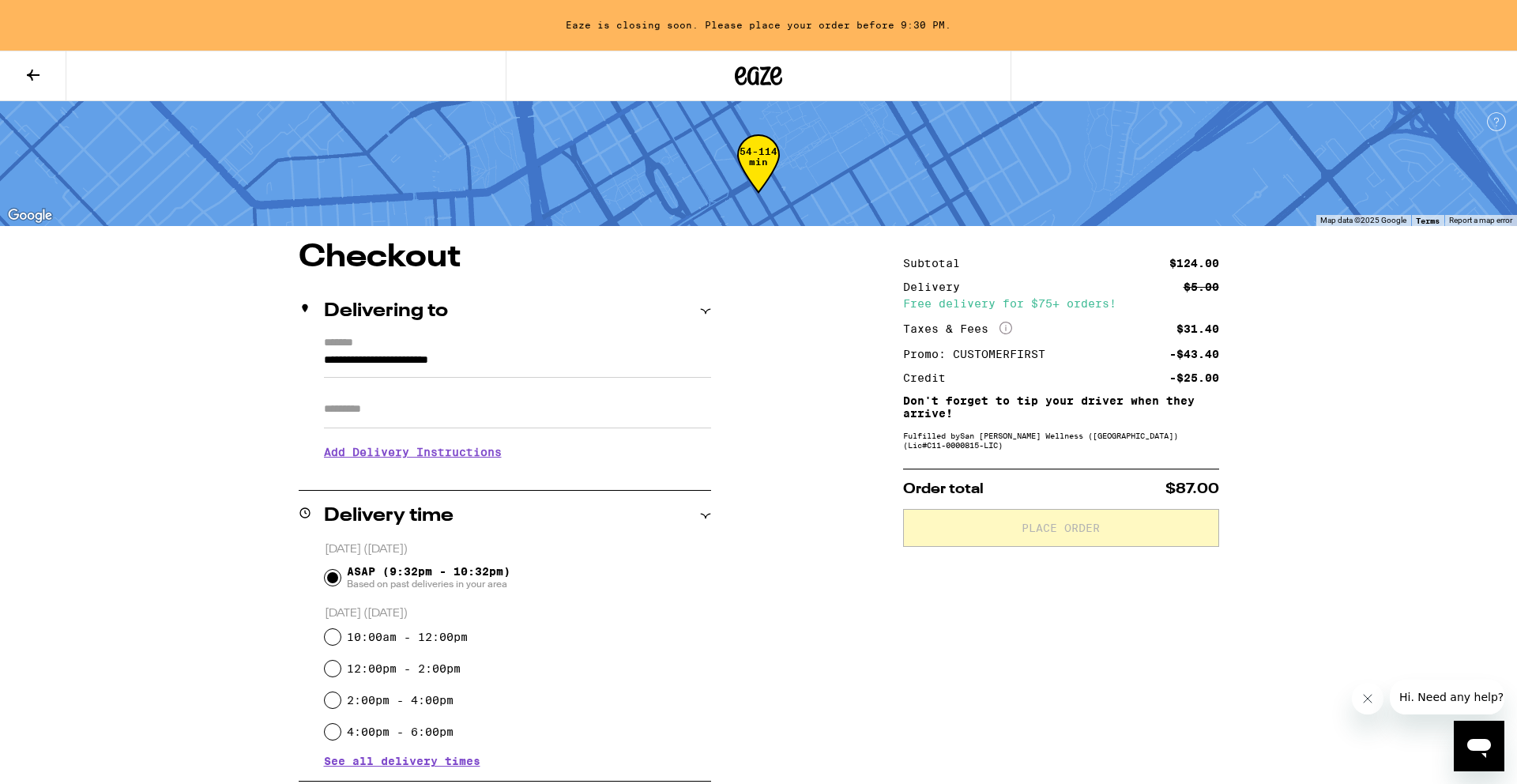
click at [394, 416] on input "Apt/Suite" at bounding box center [518, 409] width 387 height 38
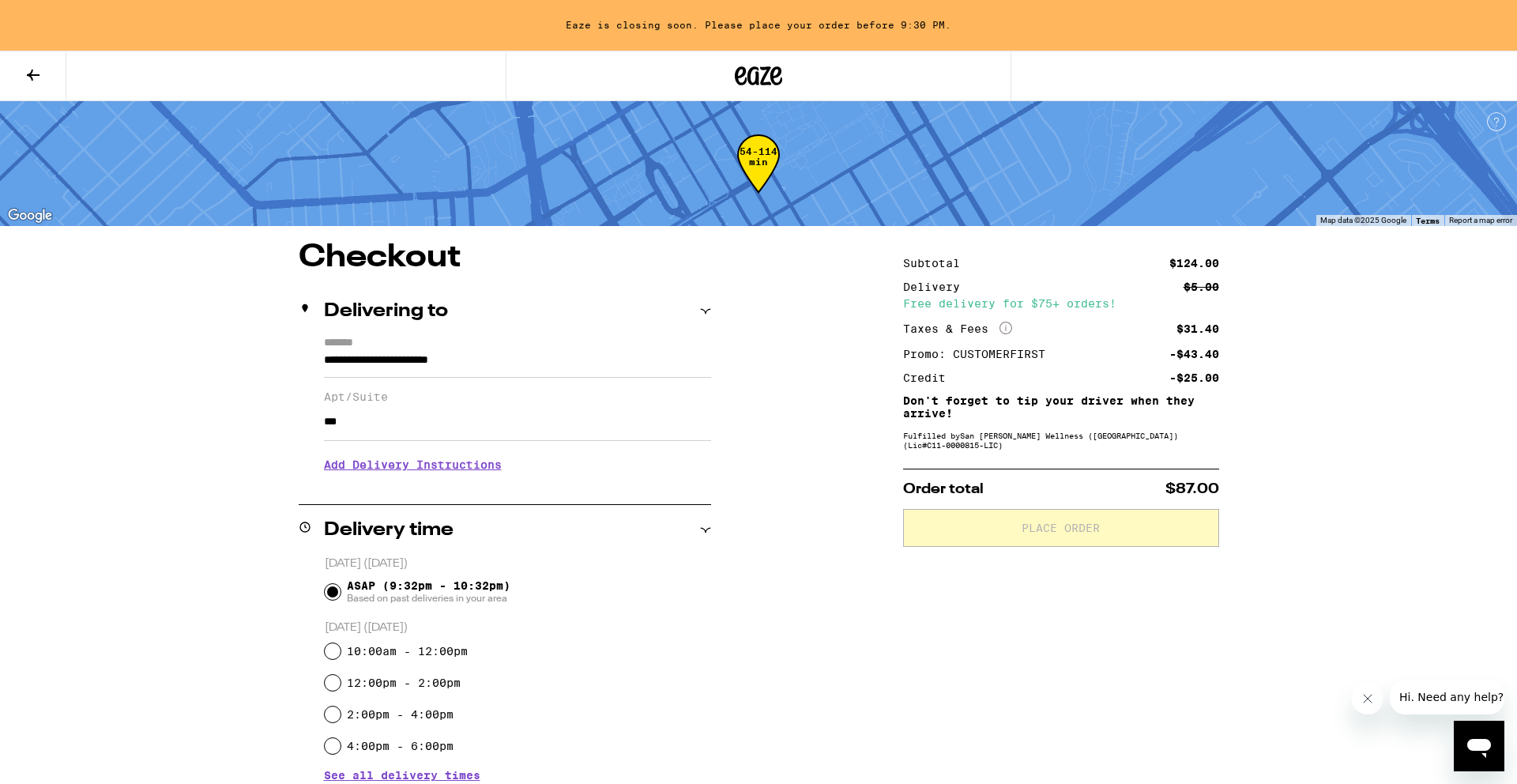
type input "***"
click at [465, 467] on h3 "Add Delivery Instructions" at bounding box center [518, 464] width 387 height 36
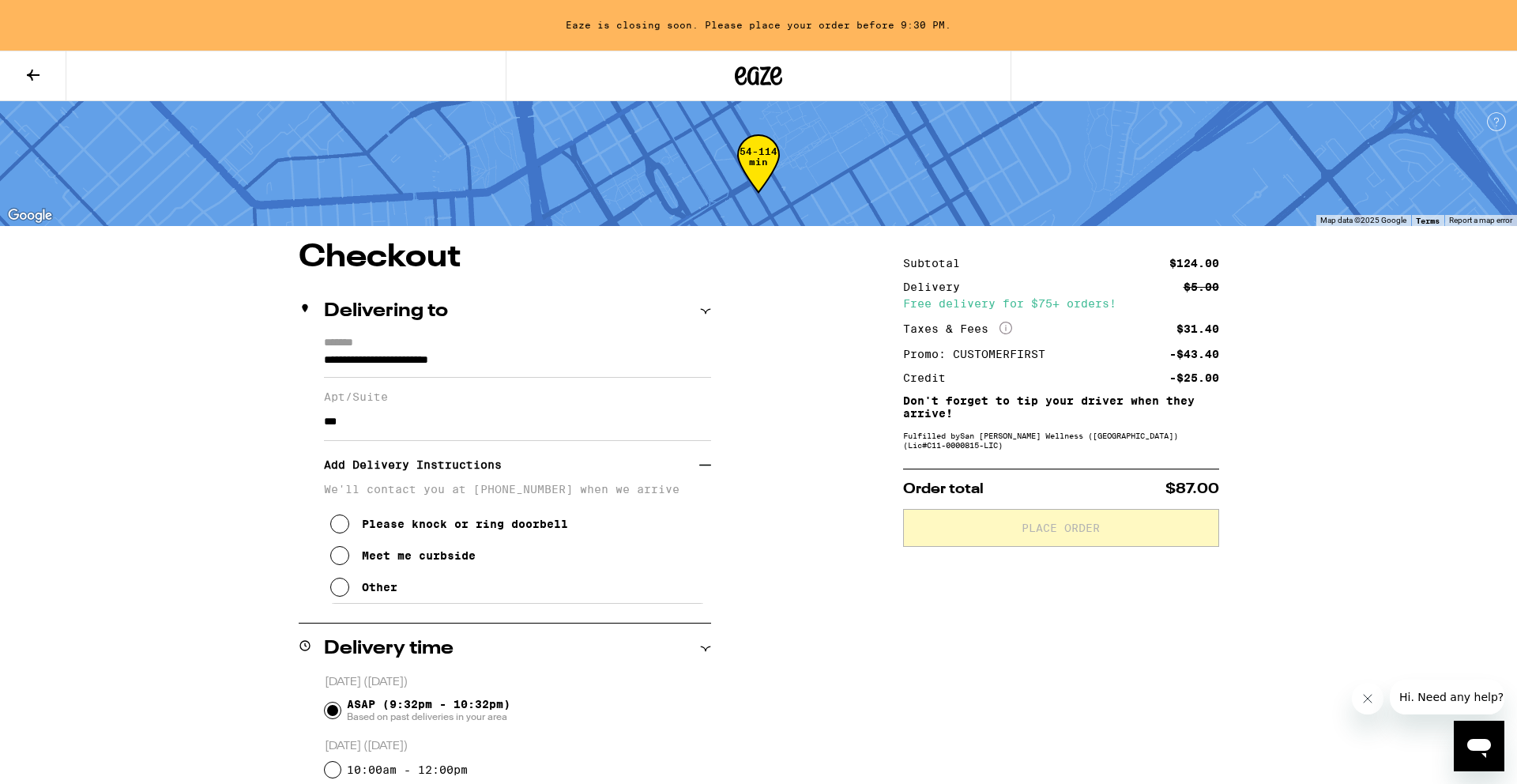
click at [347, 565] on icon at bounding box center [340, 555] width 19 height 19
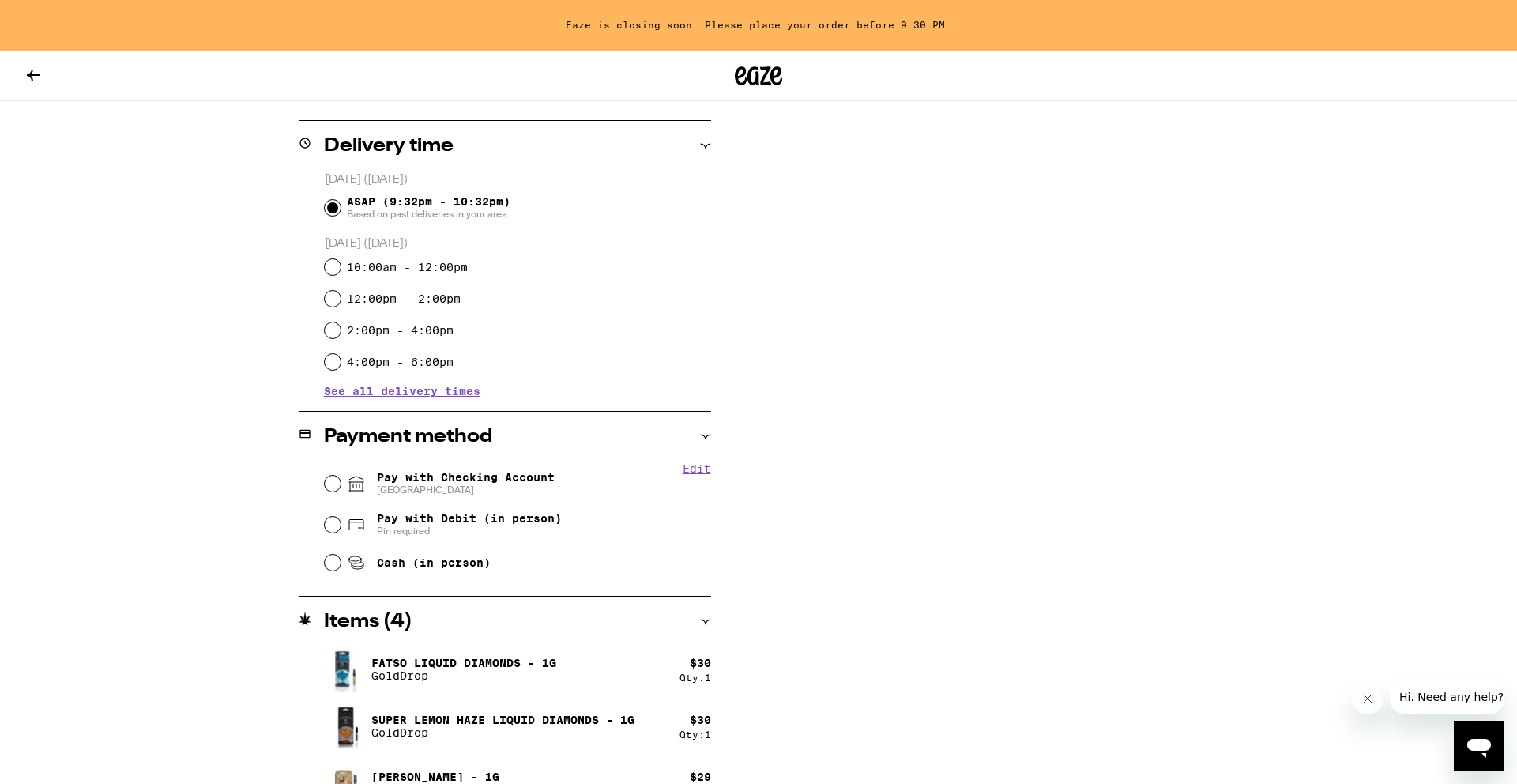
scroll to position [504, 0]
click at [327, 568] on input "Cash (in person)" at bounding box center [332, 561] width 16 height 16
radio input "true"
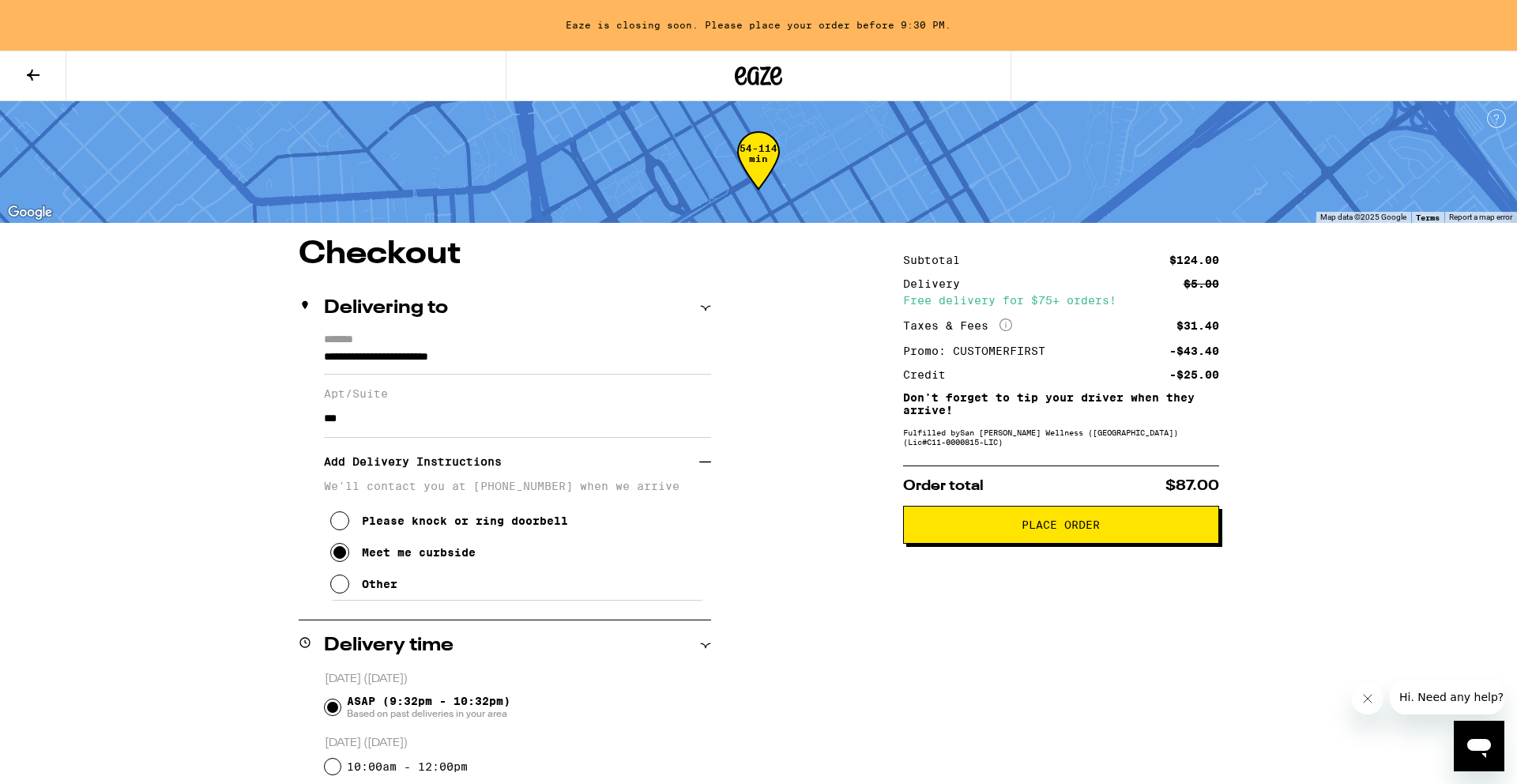
scroll to position [0, 0]
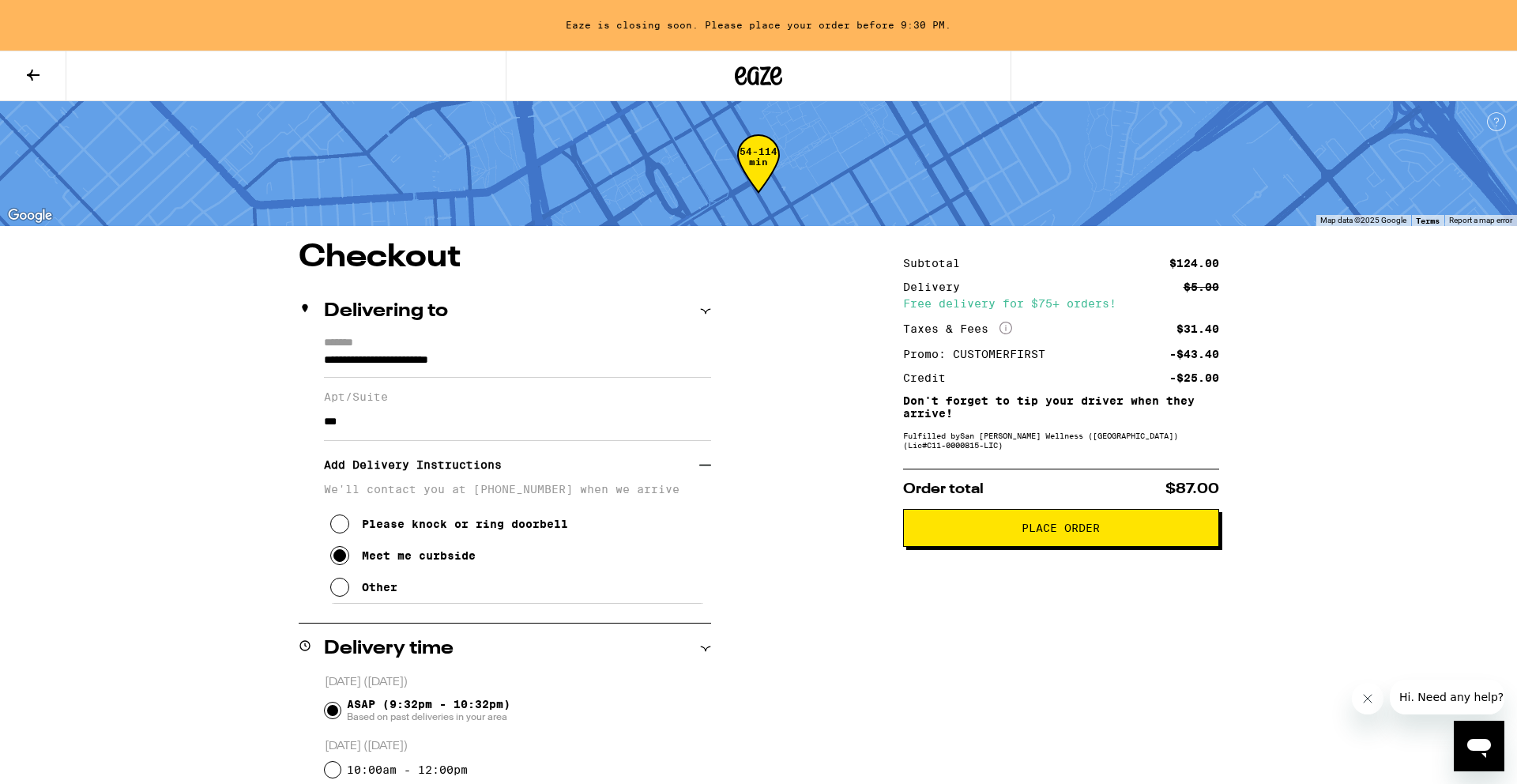
click at [1093, 533] on span "Place Order" at bounding box center [1061, 528] width 78 height 11
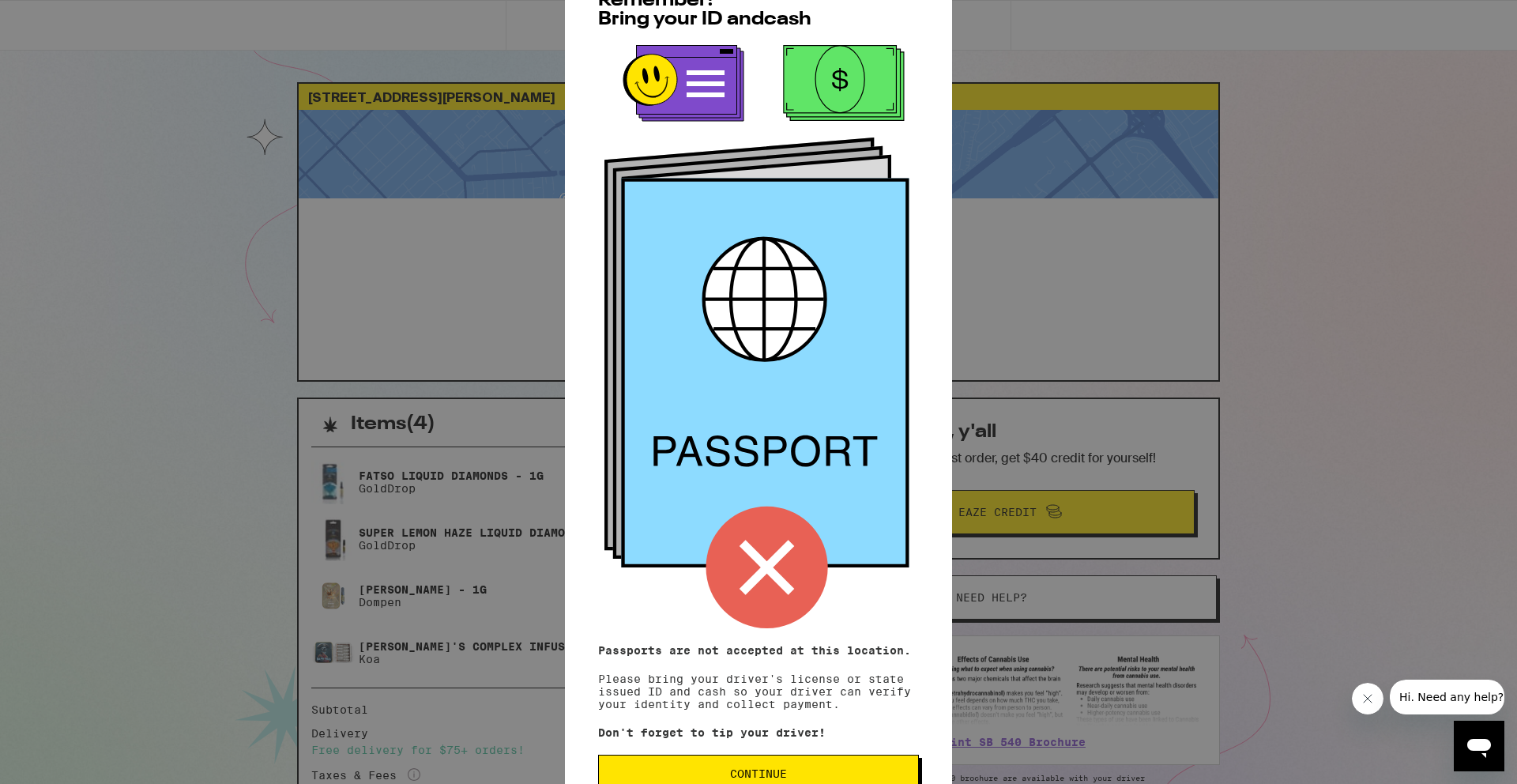
click at [813, 775] on span "Continue" at bounding box center [758, 774] width 294 height 11
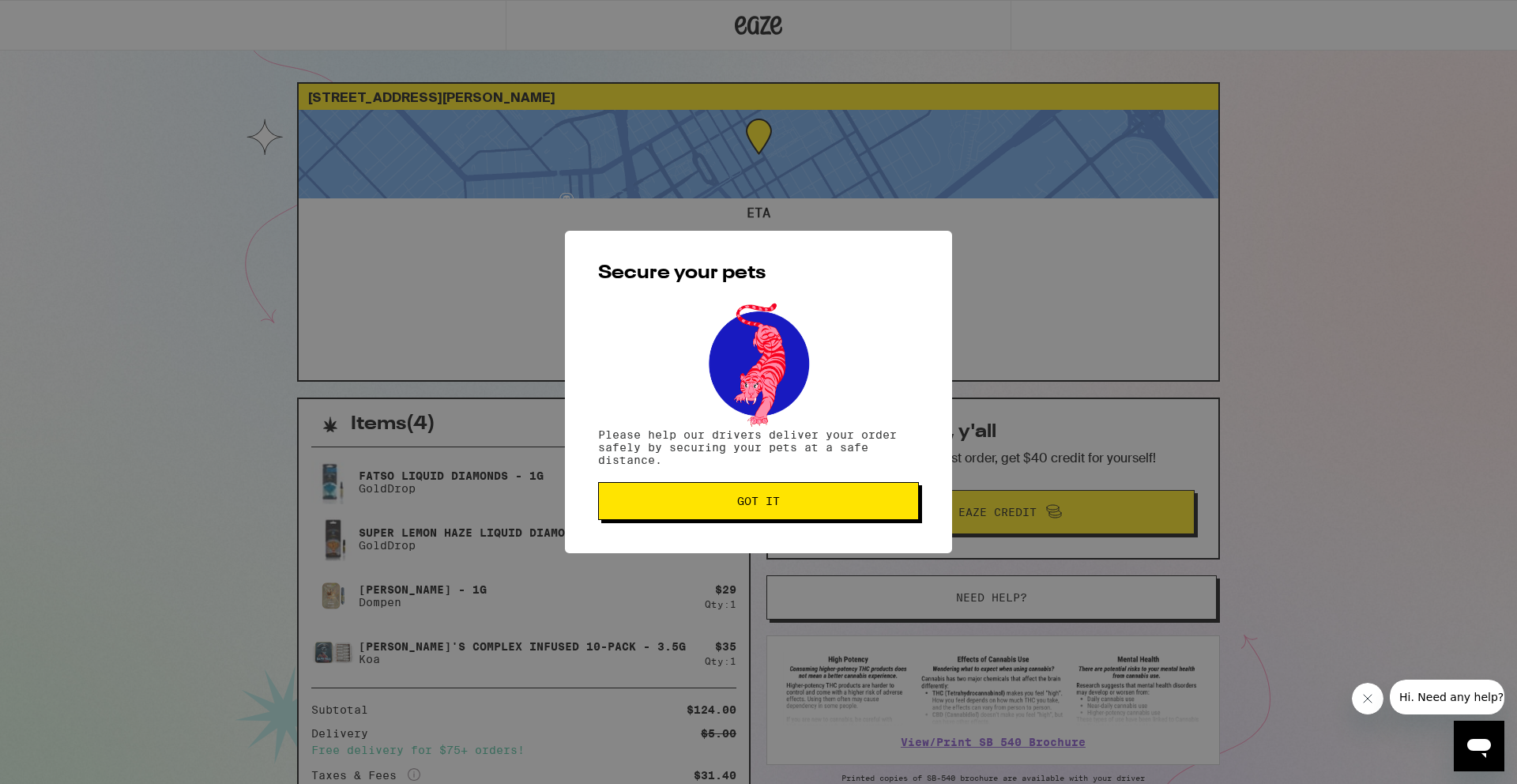
click at [783, 519] on button "Got it" at bounding box center [758, 501] width 321 height 38
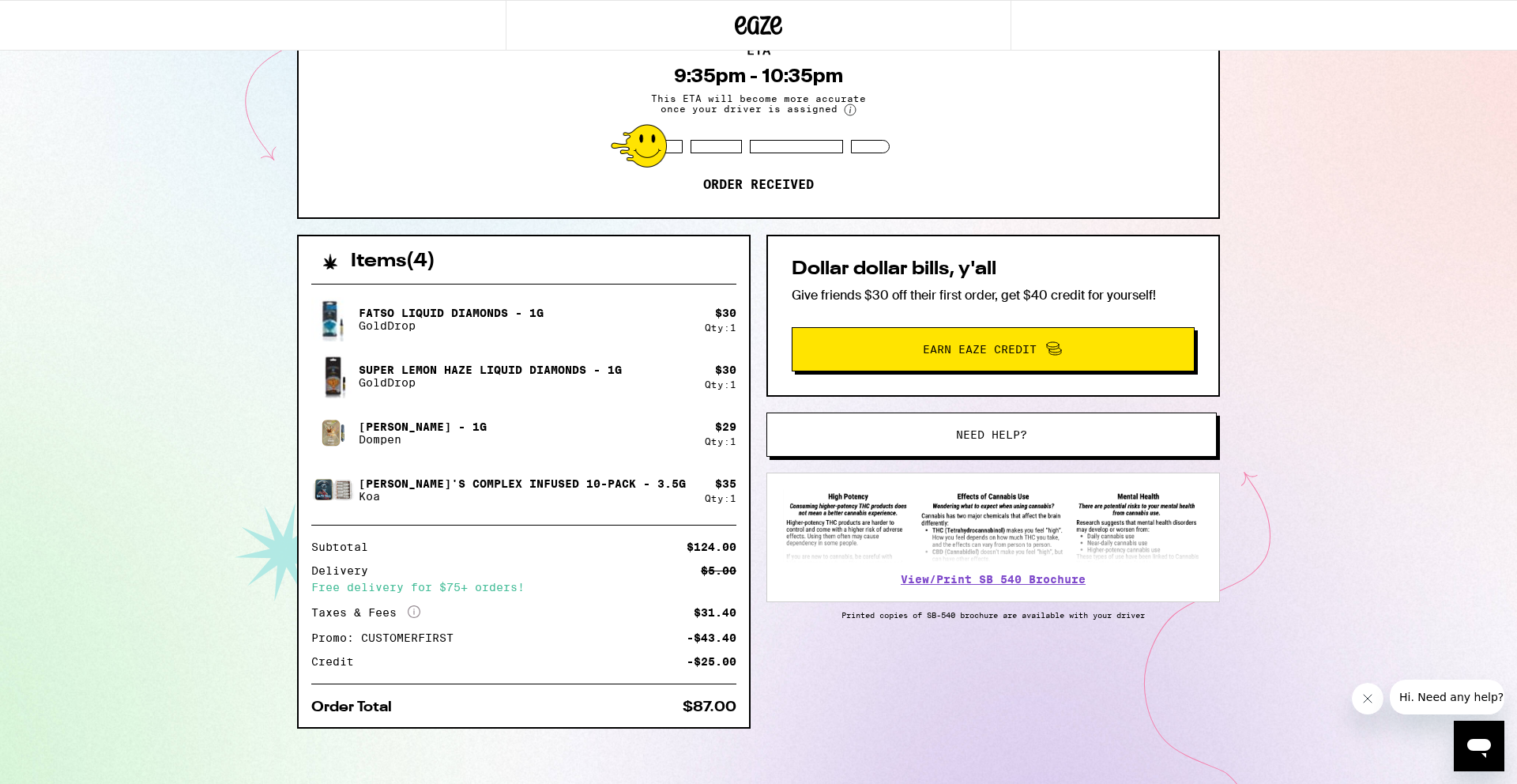
scroll to position [171, 0]
